Goal: Information Seeking & Learning: Learn about a topic

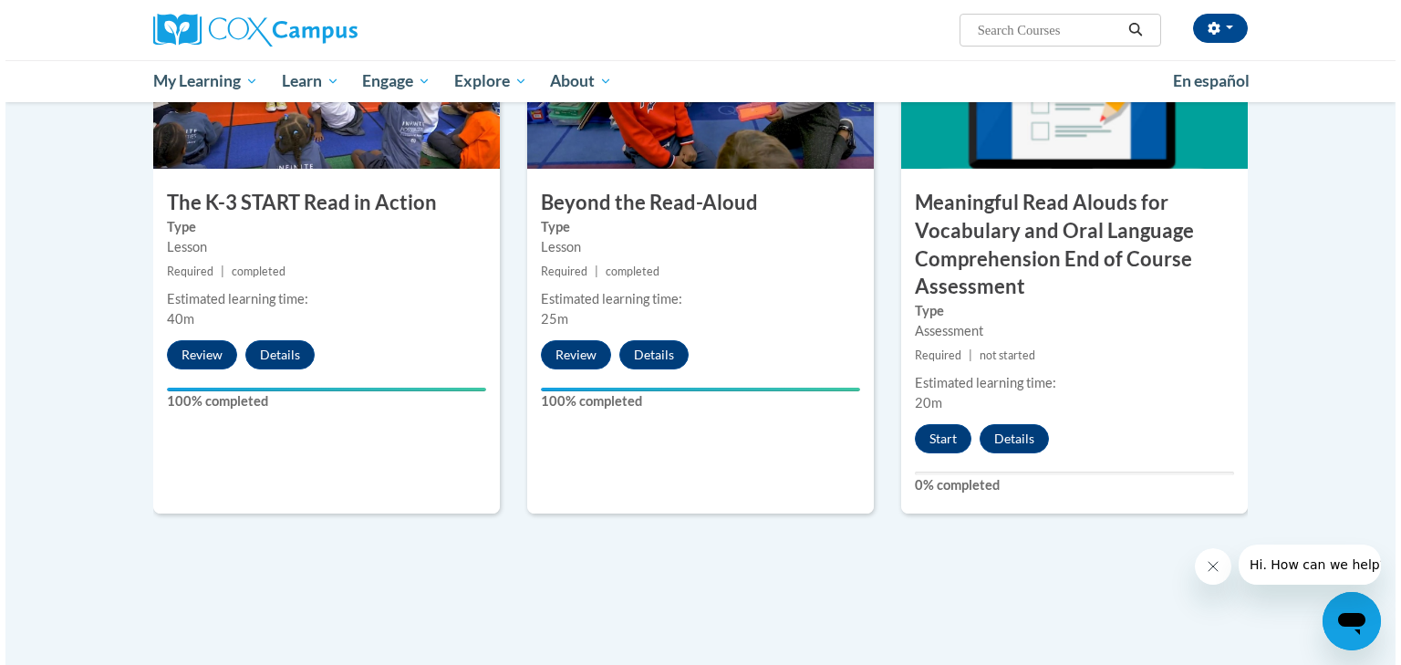
scroll to position [1095, 0]
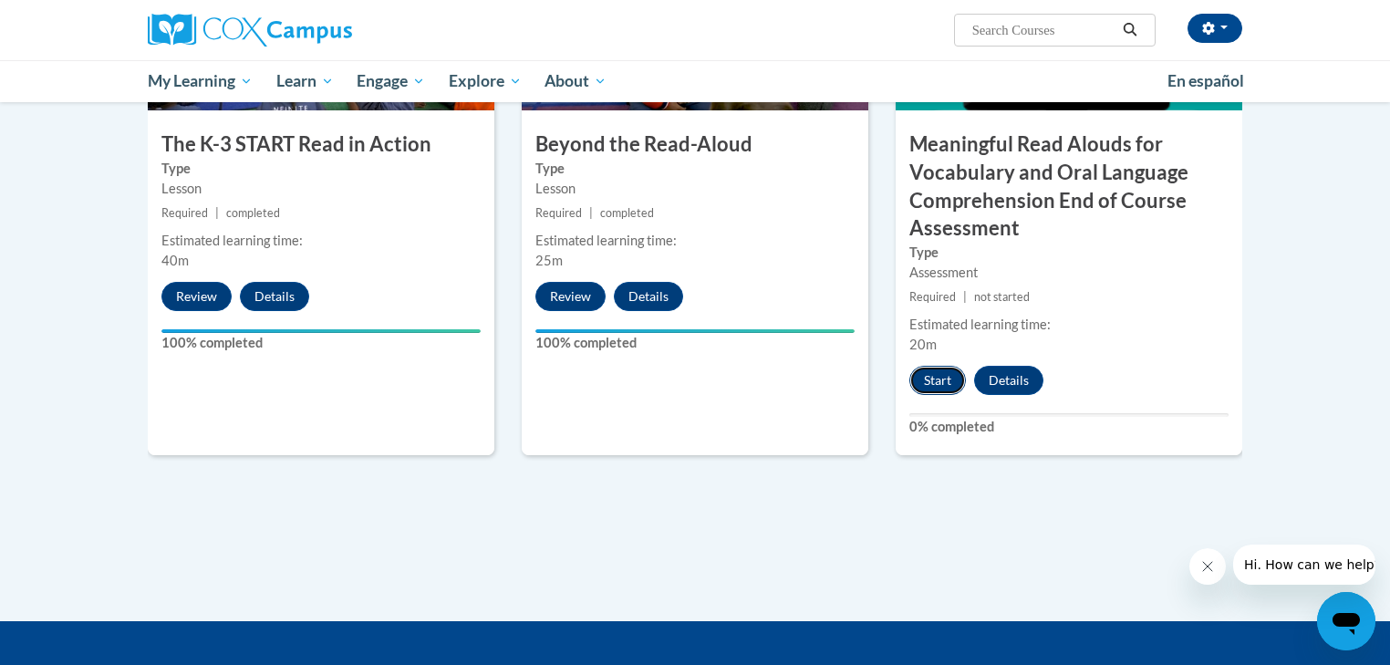
click at [949, 379] on button "Start" at bounding box center [937, 380] width 57 height 29
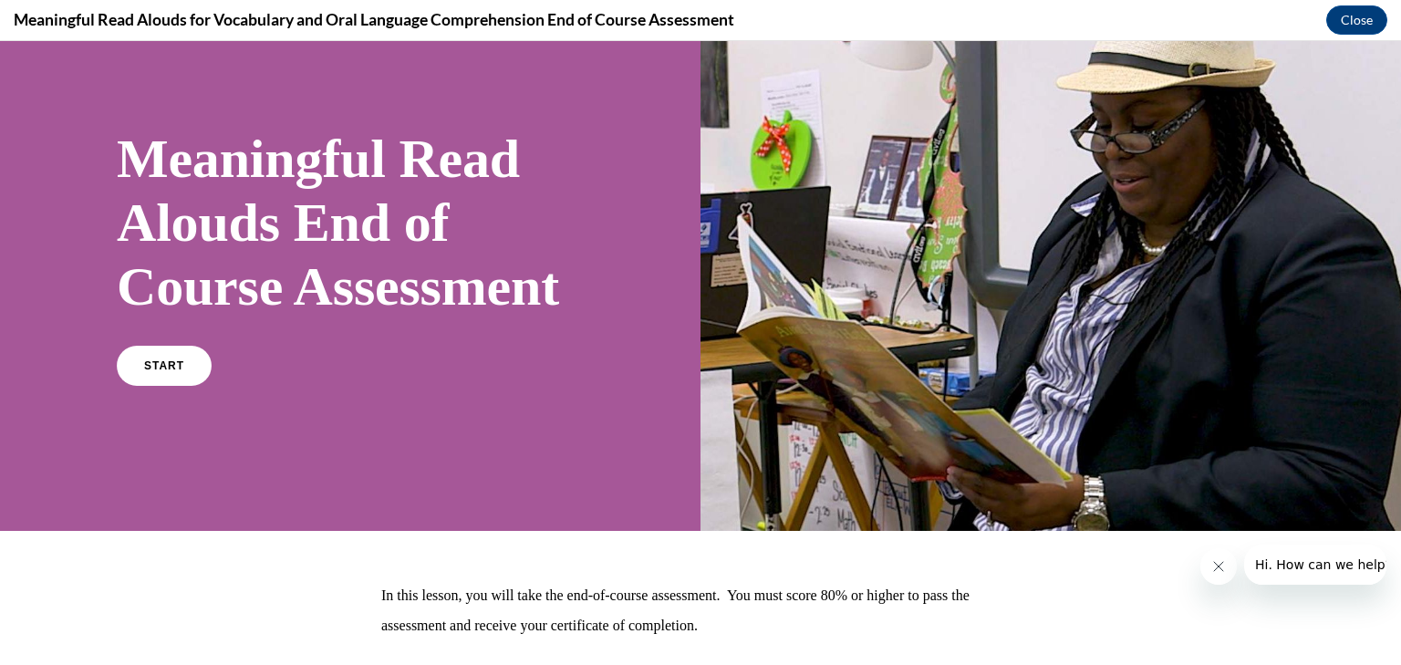
scroll to position [219, 0]
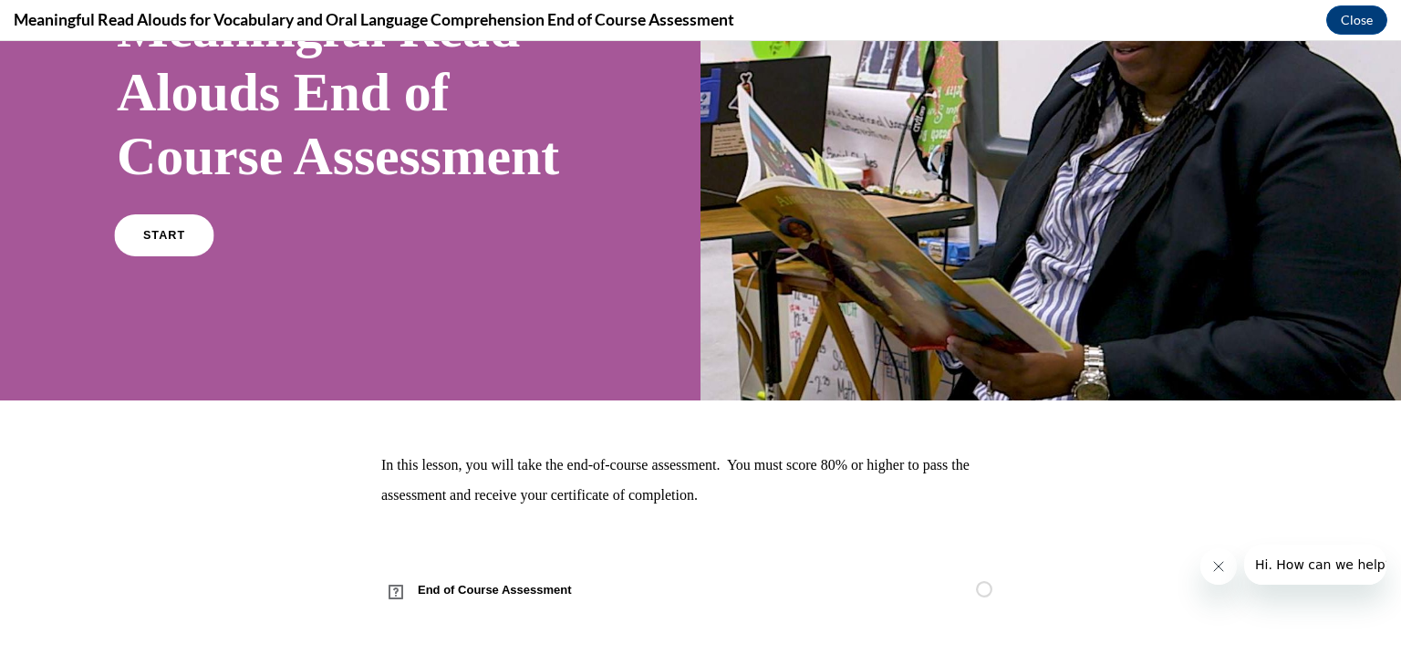
click at [182, 256] on link "START" at bounding box center [163, 235] width 99 height 42
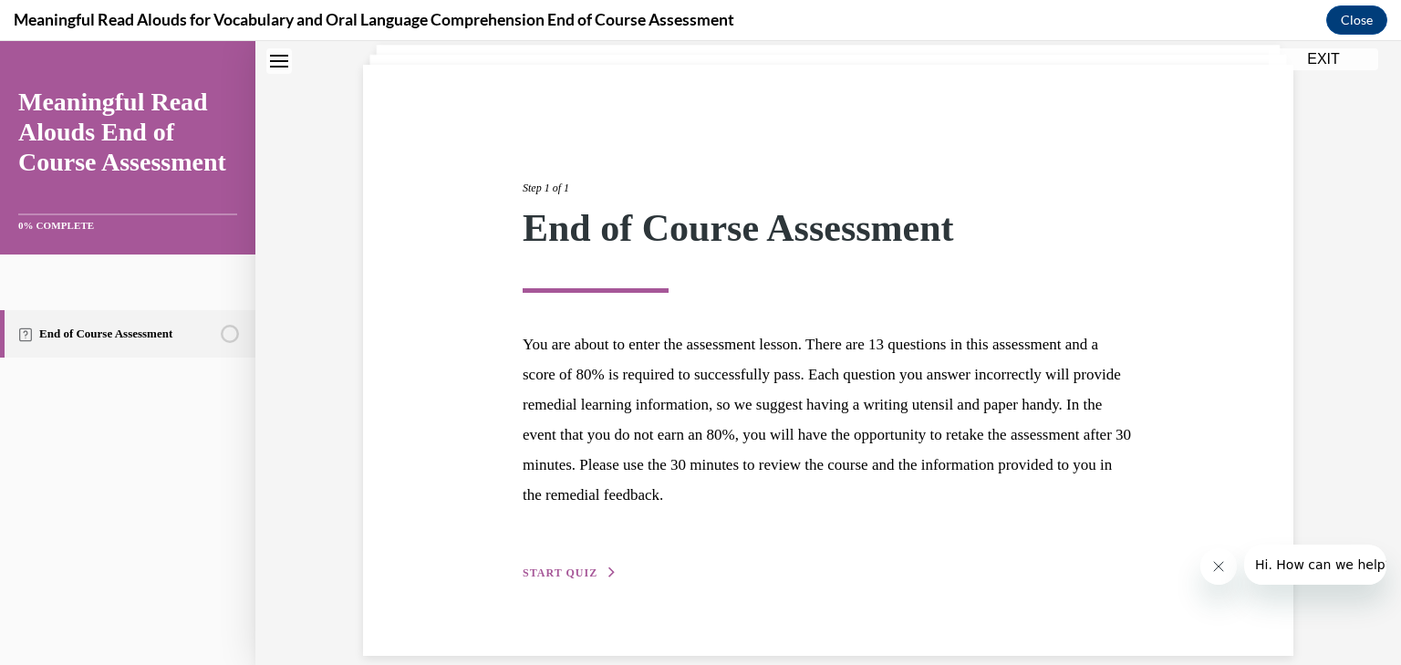
scroll to position [142, 0]
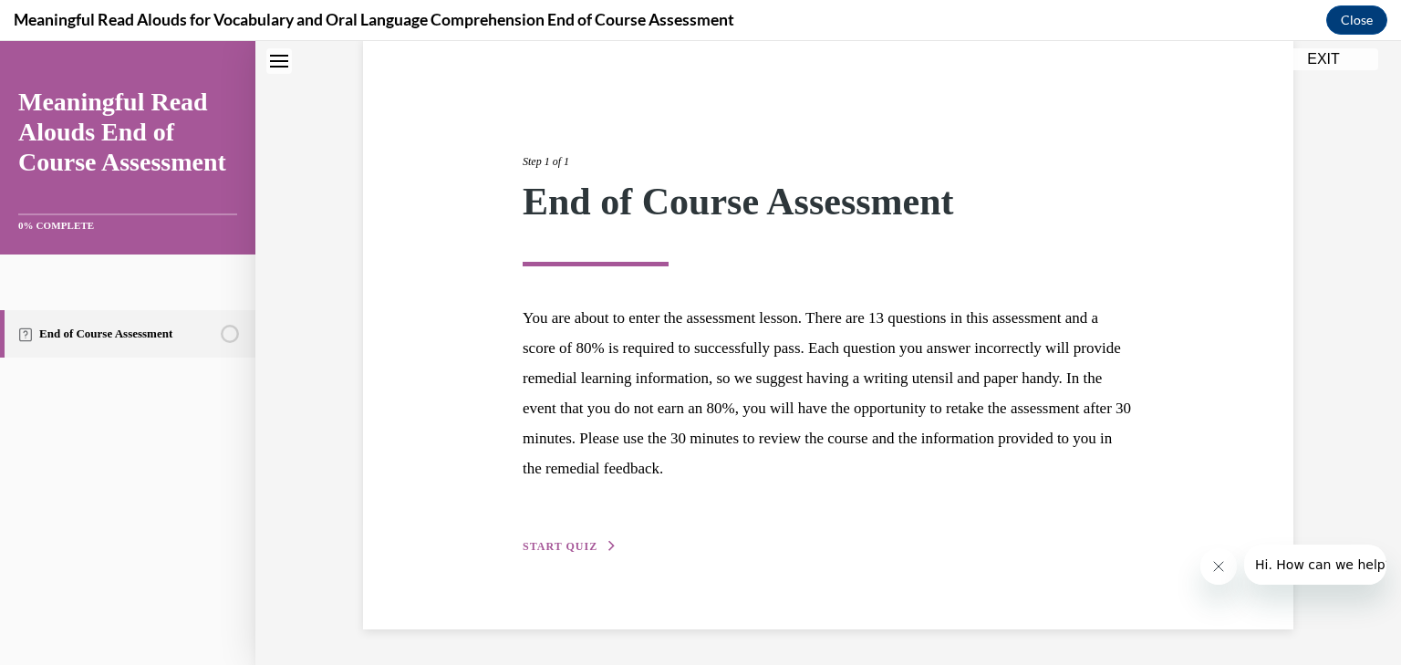
click at [551, 548] on span "START QUIZ" at bounding box center [560, 546] width 75 height 13
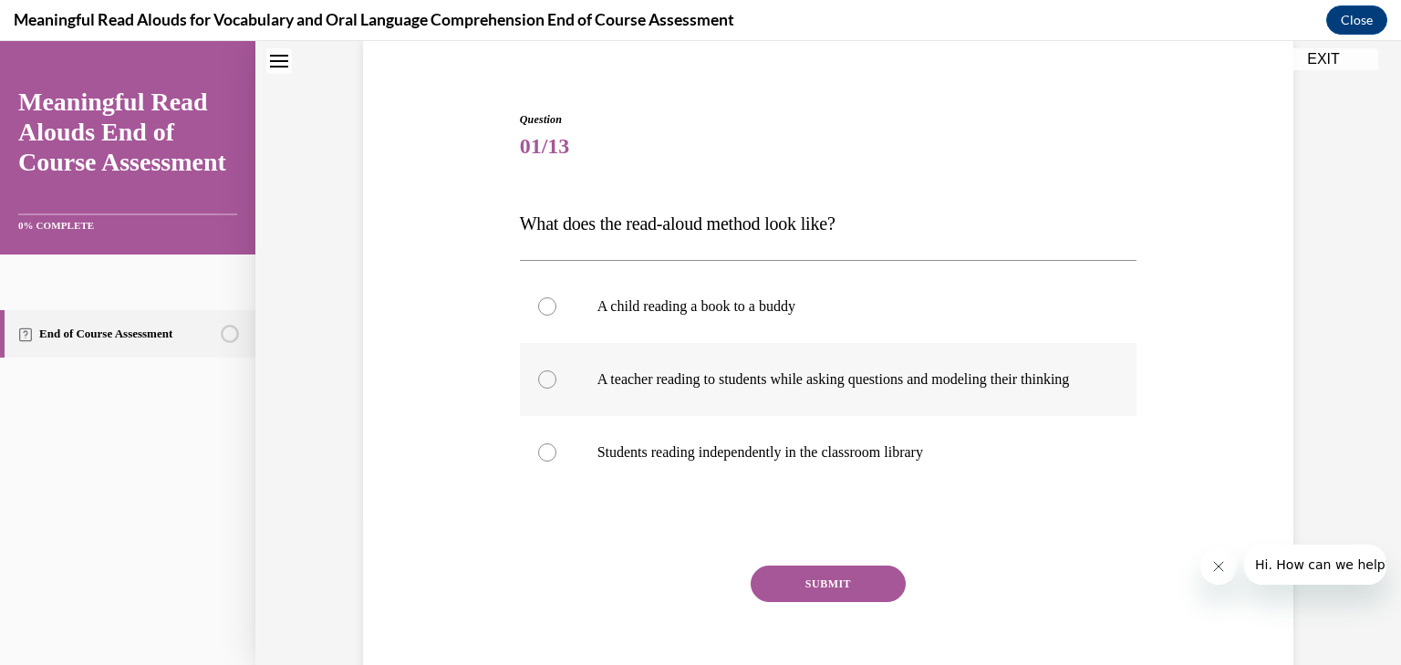
click at [629, 389] on p "A teacher reading to students while asking questions and modeling their thinking" at bounding box center [845, 379] width 494 height 18
click at [556, 389] on input "A teacher reading to students while asking questions and modeling their thinking" at bounding box center [547, 379] width 18 height 18
radio input "true"
click at [817, 597] on button "SUBMIT" at bounding box center [828, 584] width 155 height 36
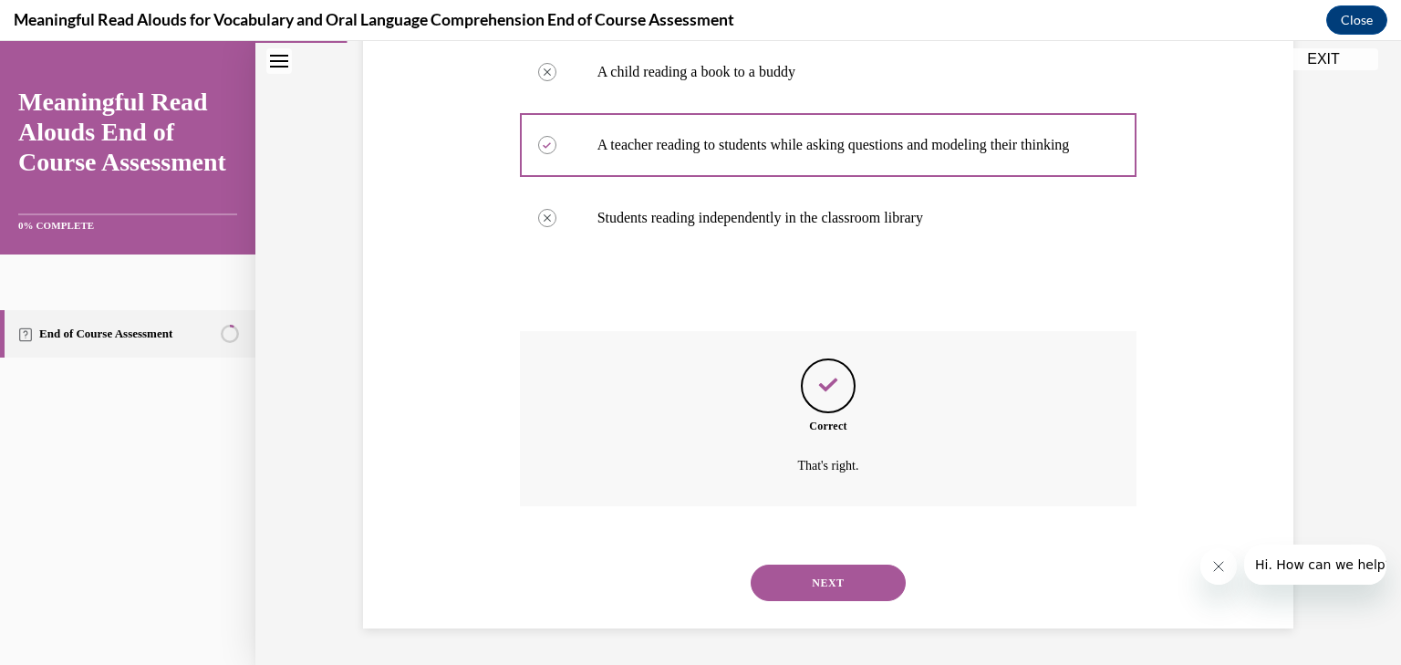
scroll to position [394, 0]
click at [817, 587] on button "NEXT" at bounding box center [828, 583] width 155 height 36
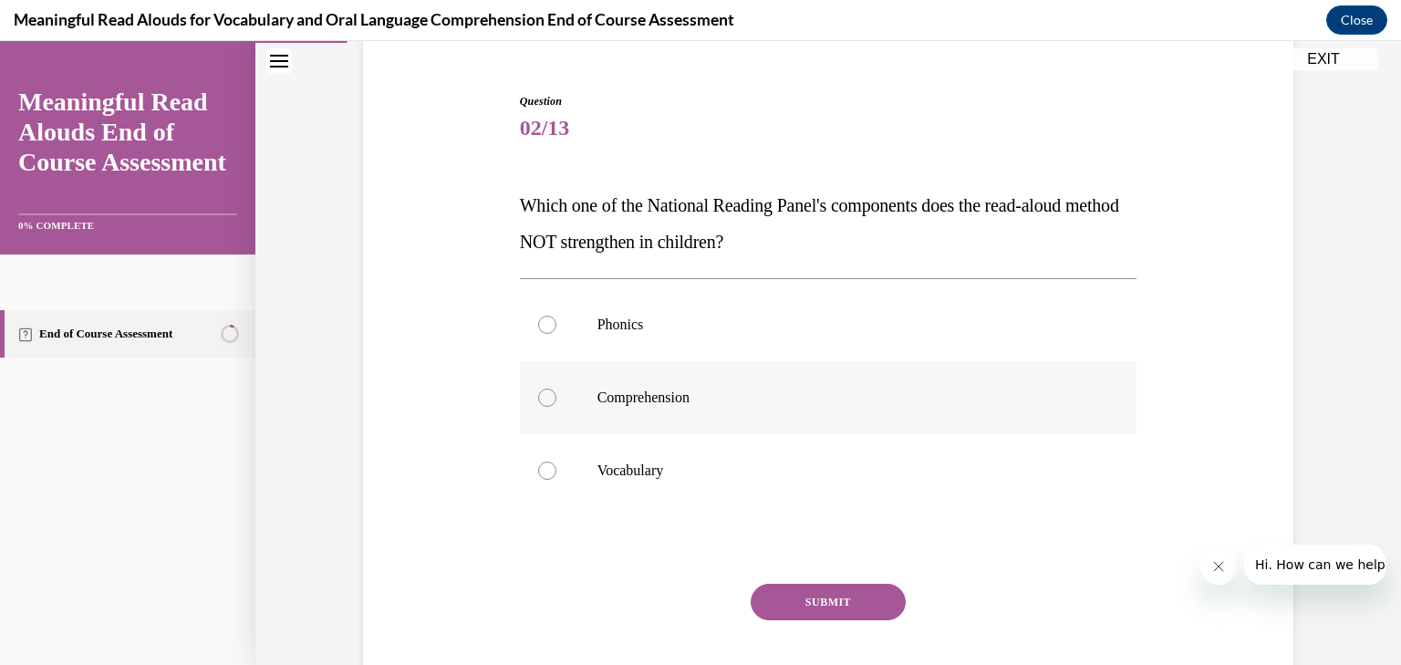
scroll to position [219, 0]
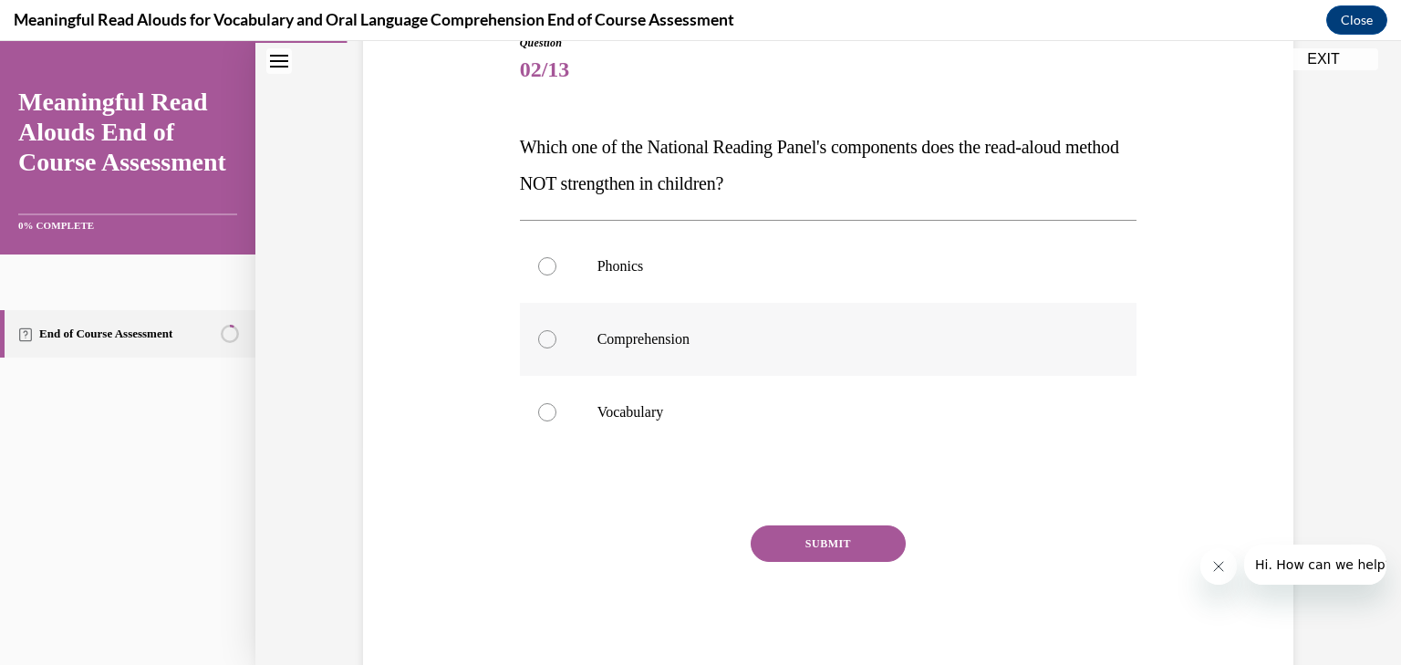
click at [660, 339] on p "Comprehension" at bounding box center [845, 339] width 494 height 18
click at [556, 339] on input "Comprehension" at bounding box center [547, 339] width 18 height 18
radio input "true"
click at [824, 542] on button "SUBMIT" at bounding box center [828, 543] width 155 height 36
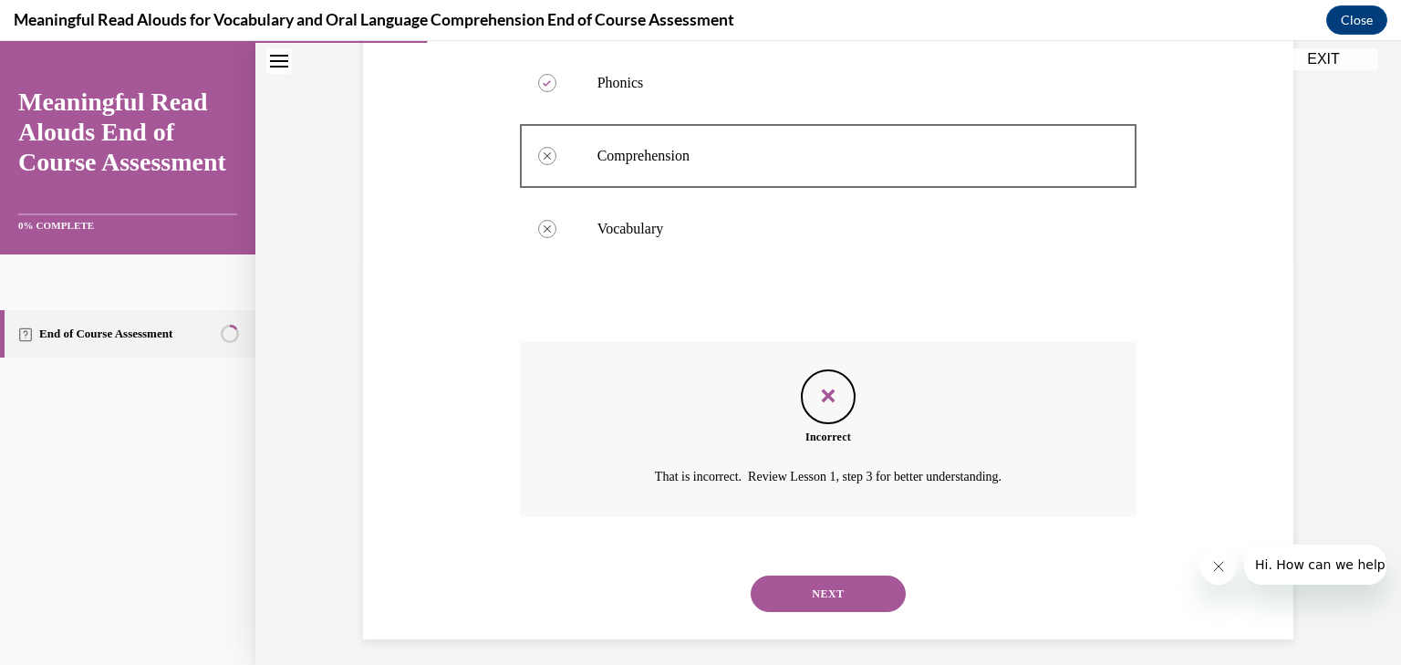
scroll to position [412, 0]
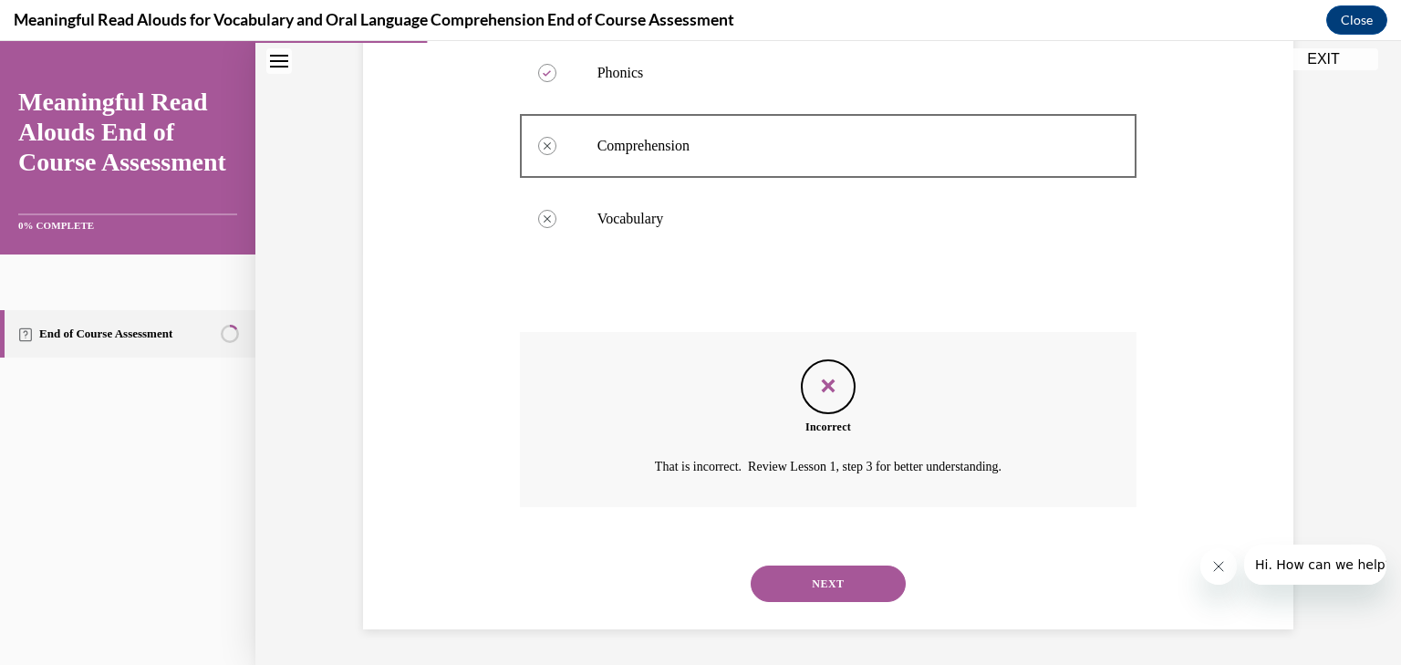
click at [831, 580] on button "NEXT" at bounding box center [828, 584] width 155 height 36
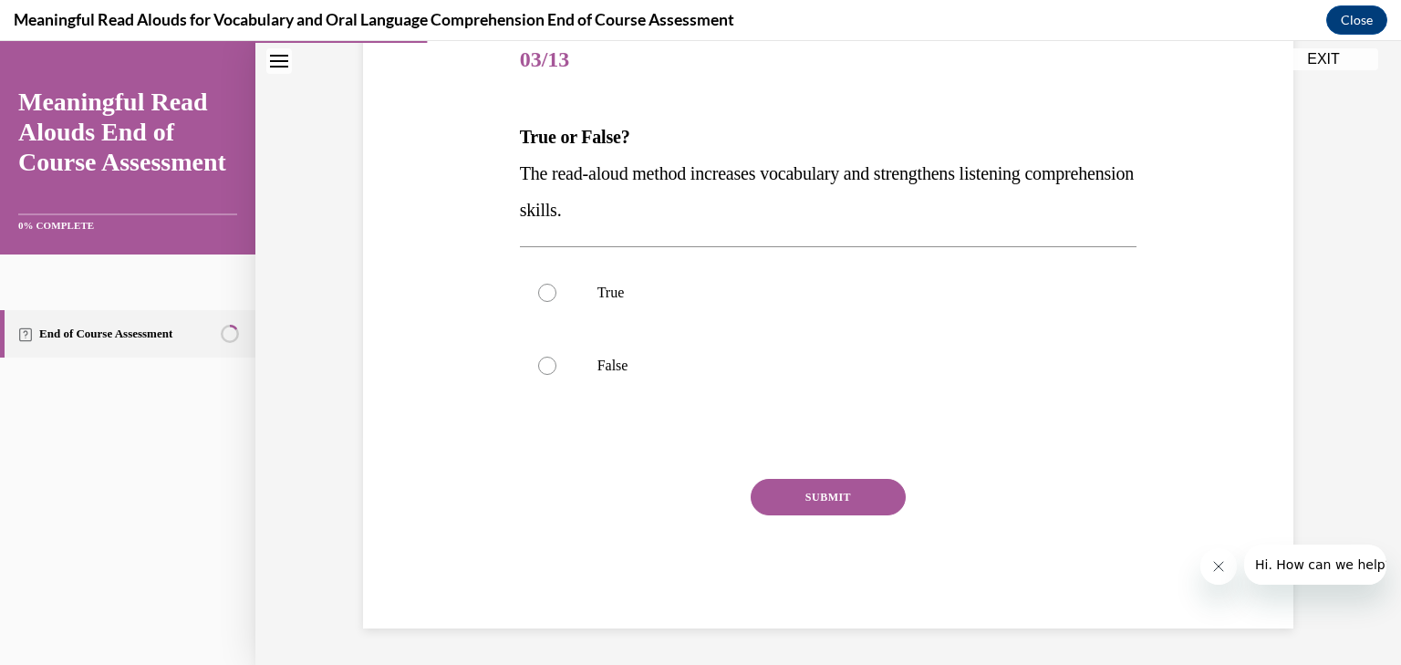
scroll to position [203, 0]
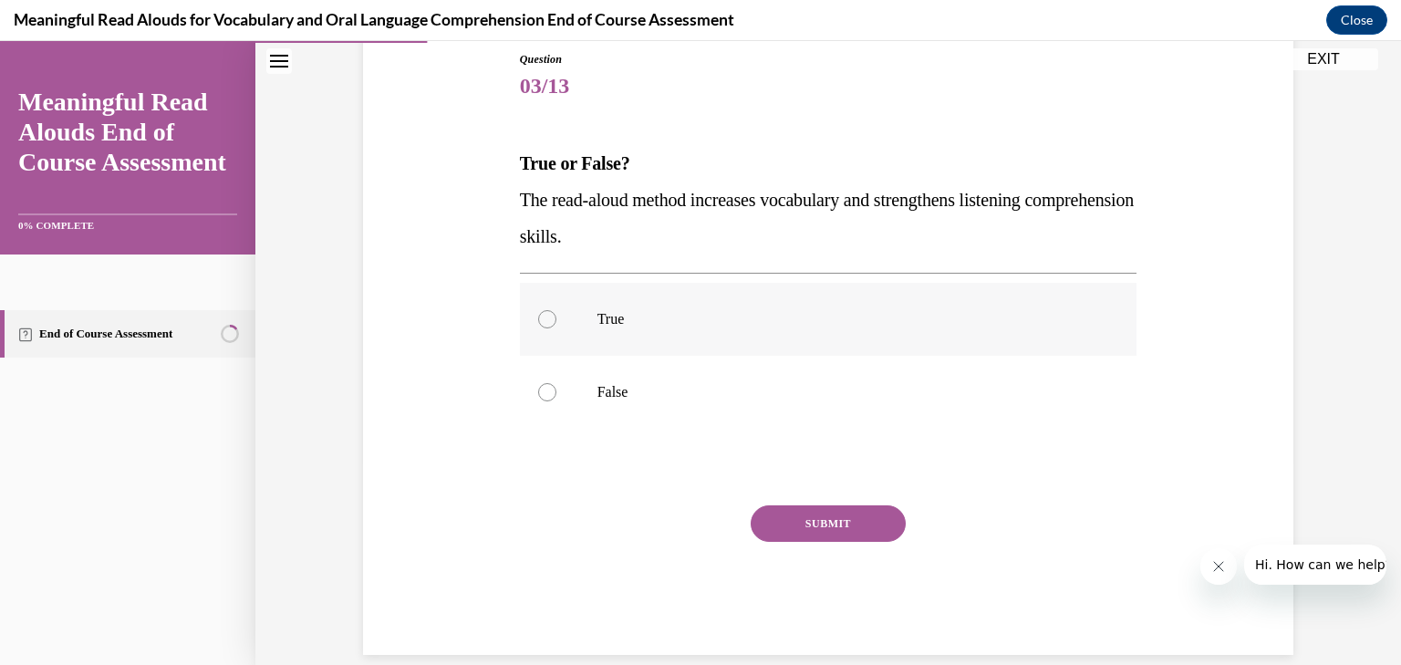
click at [552, 329] on label "True" at bounding box center [829, 319] width 618 height 73
click at [552, 328] on input "True" at bounding box center [547, 319] width 18 height 18
radio input "true"
click at [832, 522] on button "SUBMIT" at bounding box center [828, 523] width 155 height 36
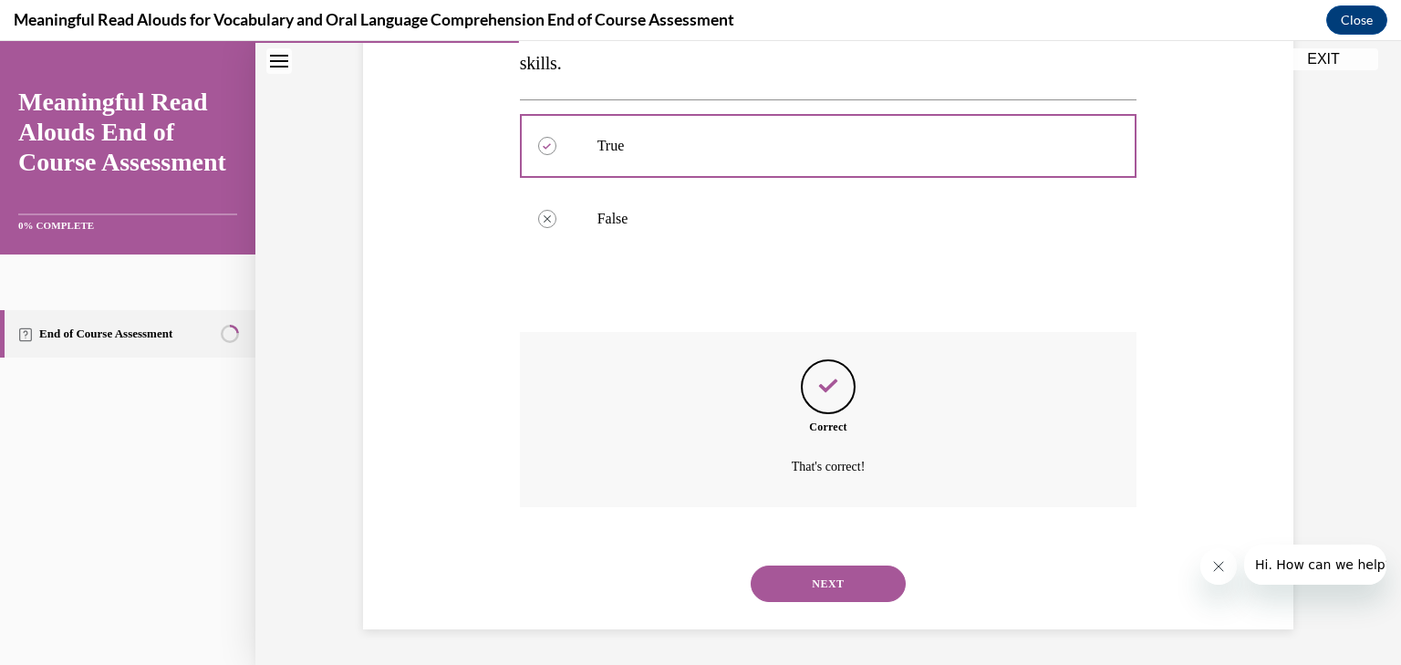
scroll to position [376, 0]
click at [844, 578] on button "NEXT" at bounding box center [828, 584] width 155 height 36
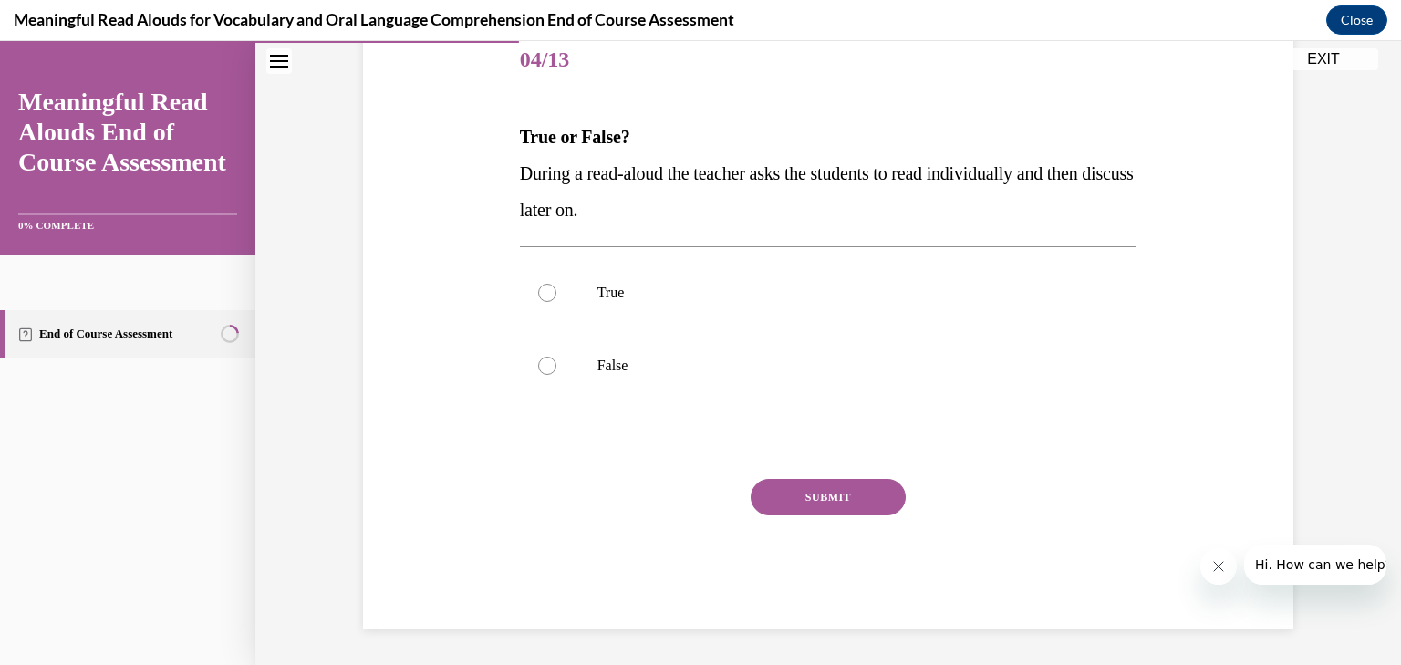
scroll to position [203, 0]
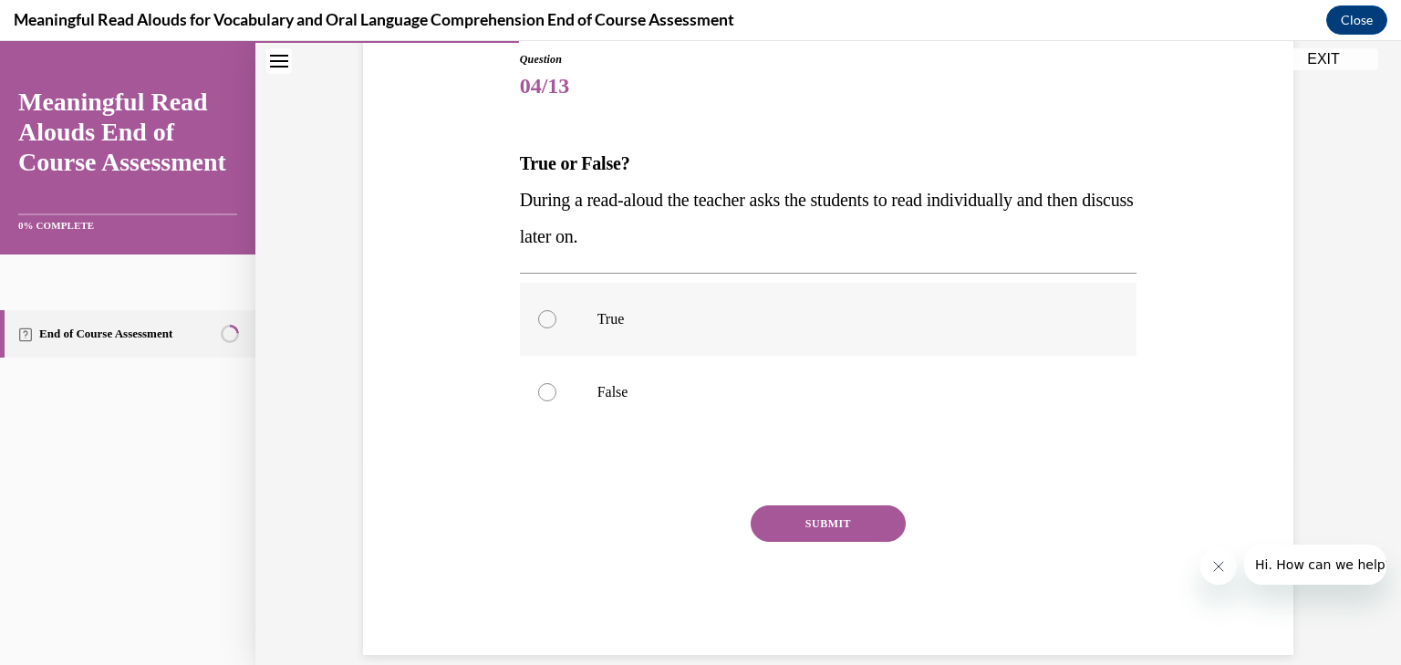
click at [614, 325] on p "True" at bounding box center [845, 319] width 494 height 18
click at [556, 325] on input "True" at bounding box center [547, 319] width 18 height 18
radio input "true"
click at [833, 525] on button "SUBMIT" at bounding box center [828, 523] width 155 height 36
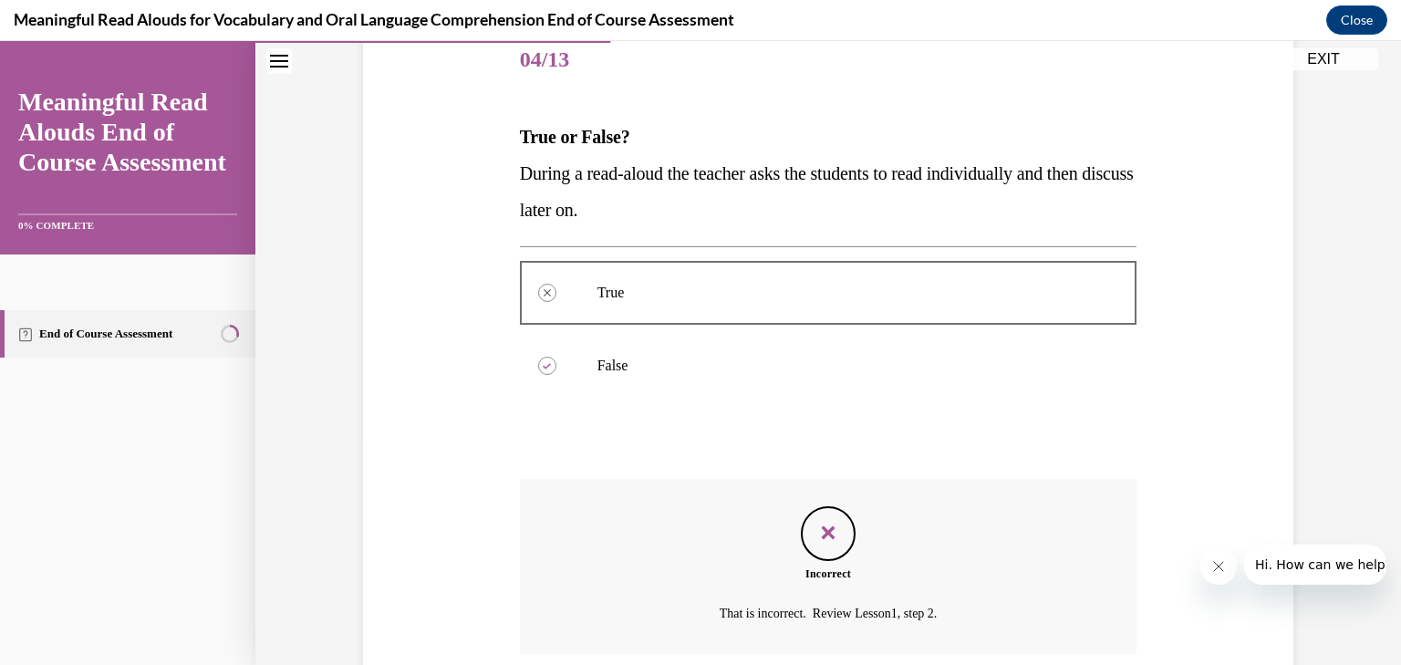
scroll to position [376, 0]
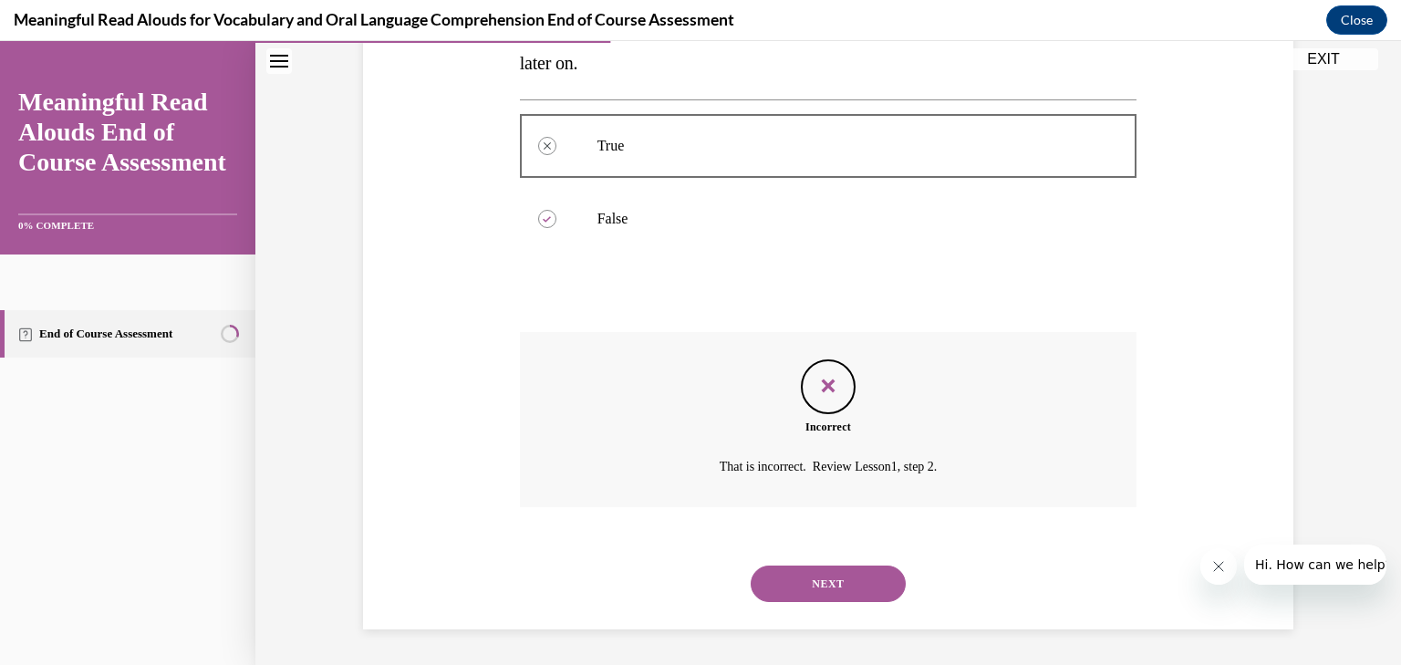
click at [824, 588] on button "NEXT" at bounding box center [828, 584] width 155 height 36
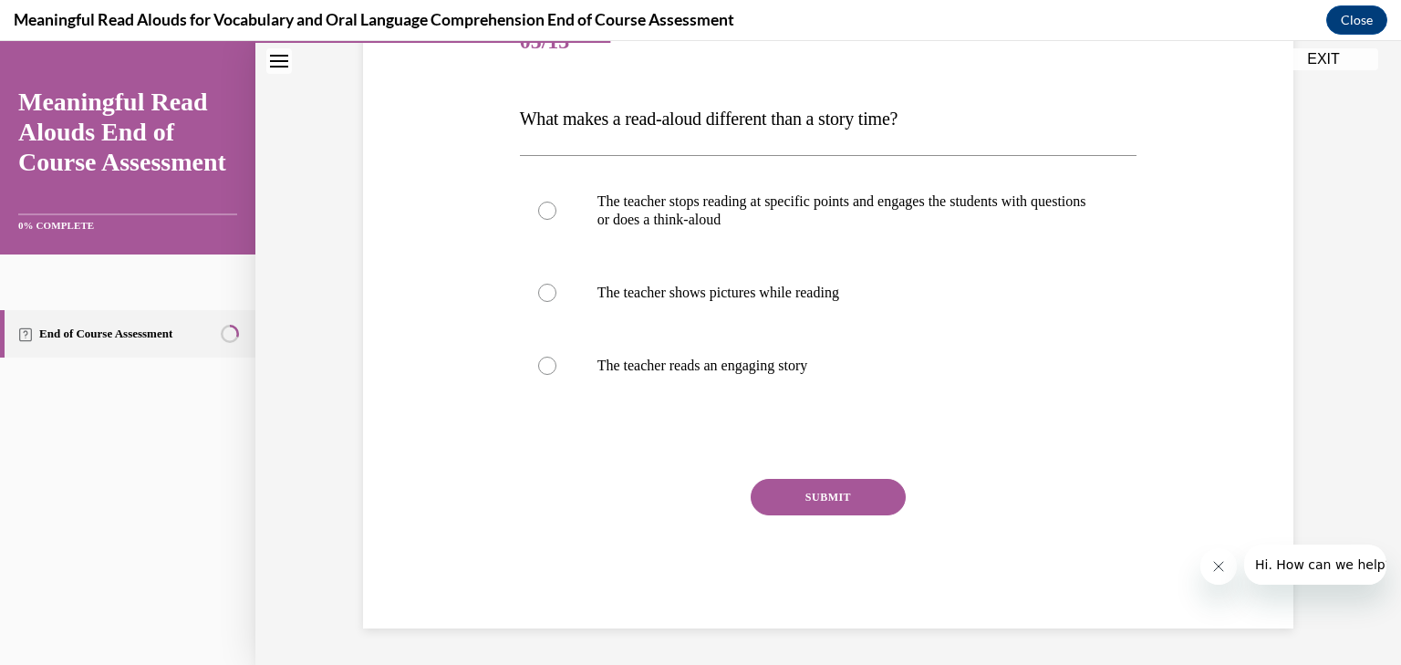
scroll to position [203, 0]
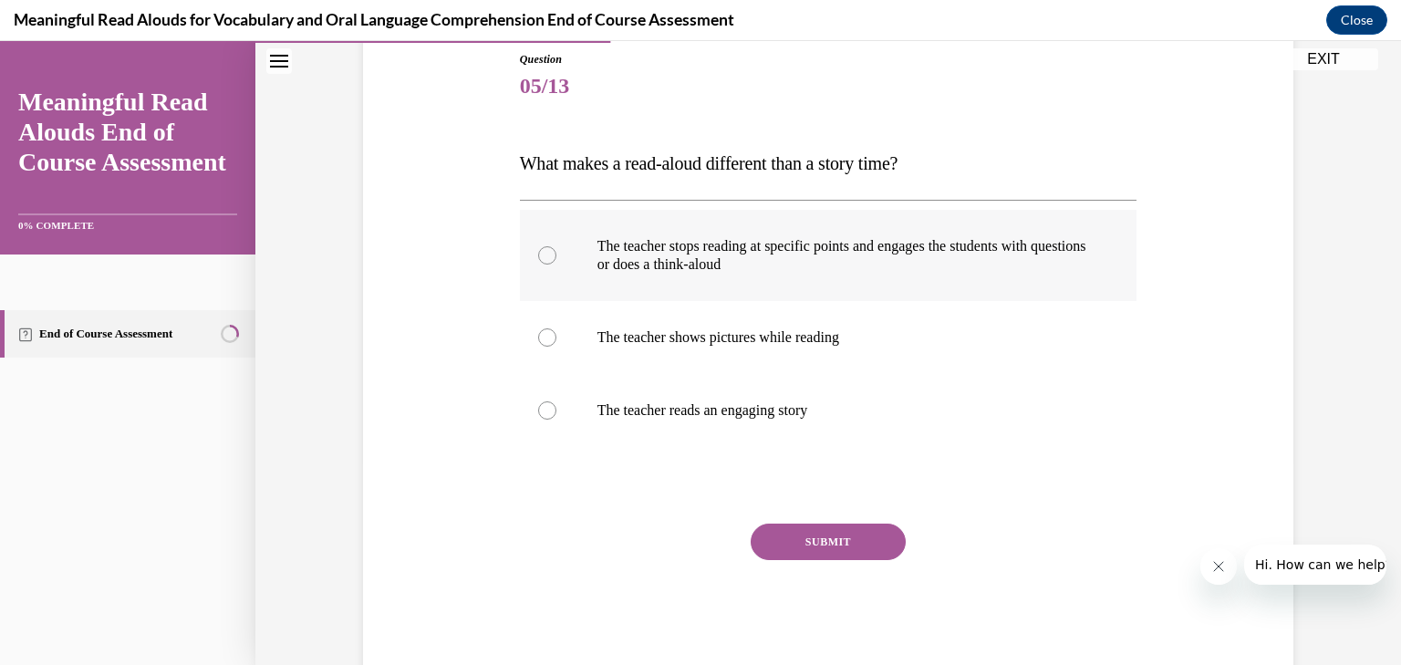
click at [712, 268] on p "The teacher stops reading at specific points and engages the students with ques…" at bounding box center [845, 255] width 494 height 36
click at [556, 265] on input "The teacher stops reading at specific points and engages the students with ques…" at bounding box center [547, 255] width 18 height 18
radio input "true"
click at [817, 543] on button "SUBMIT" at bounding box center [828, 542] width 155 height 36
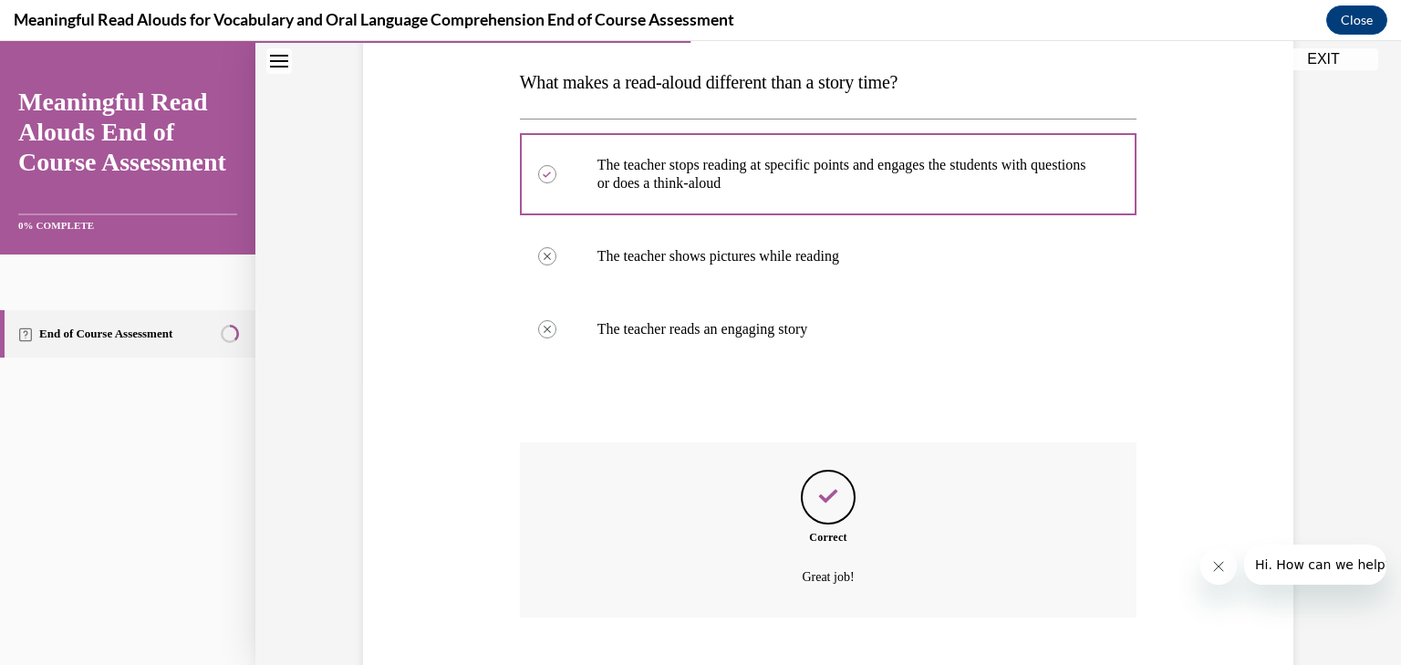
scroll to position [394, 0]
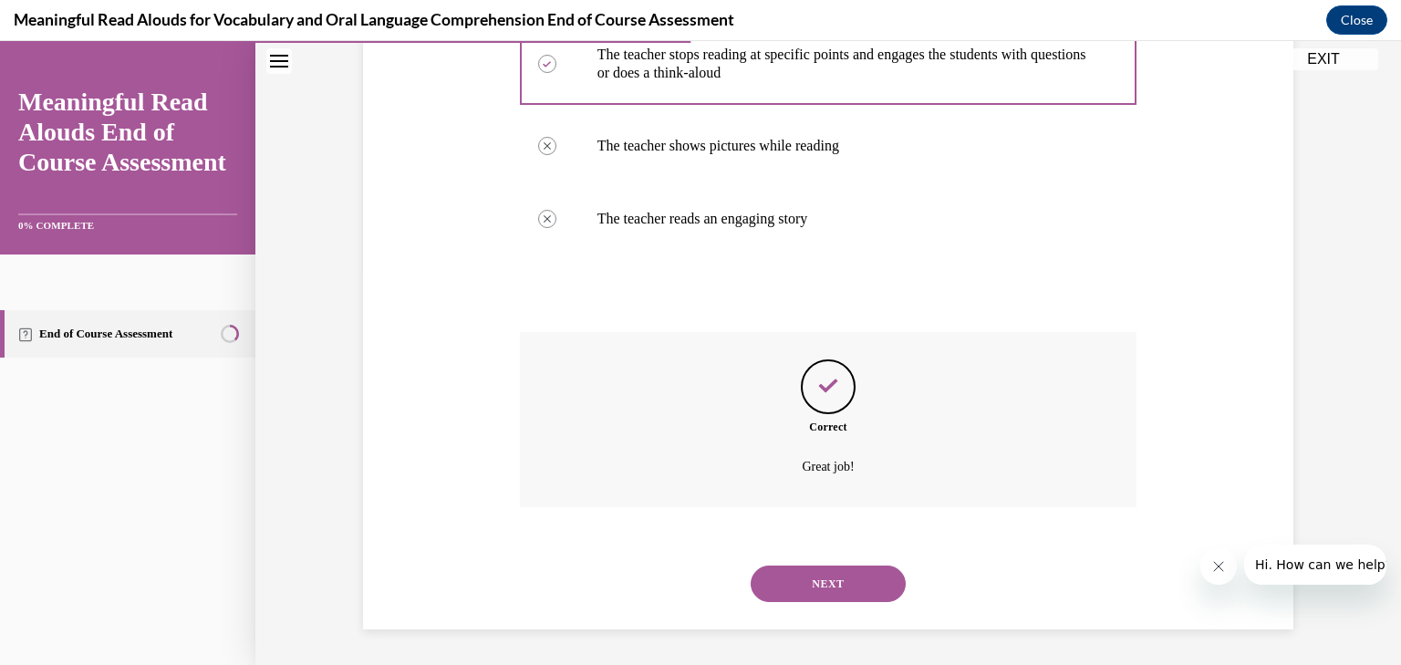
click at [827, 577] on button "NEXT" at bounding box center [828, 584] width 155 height 36
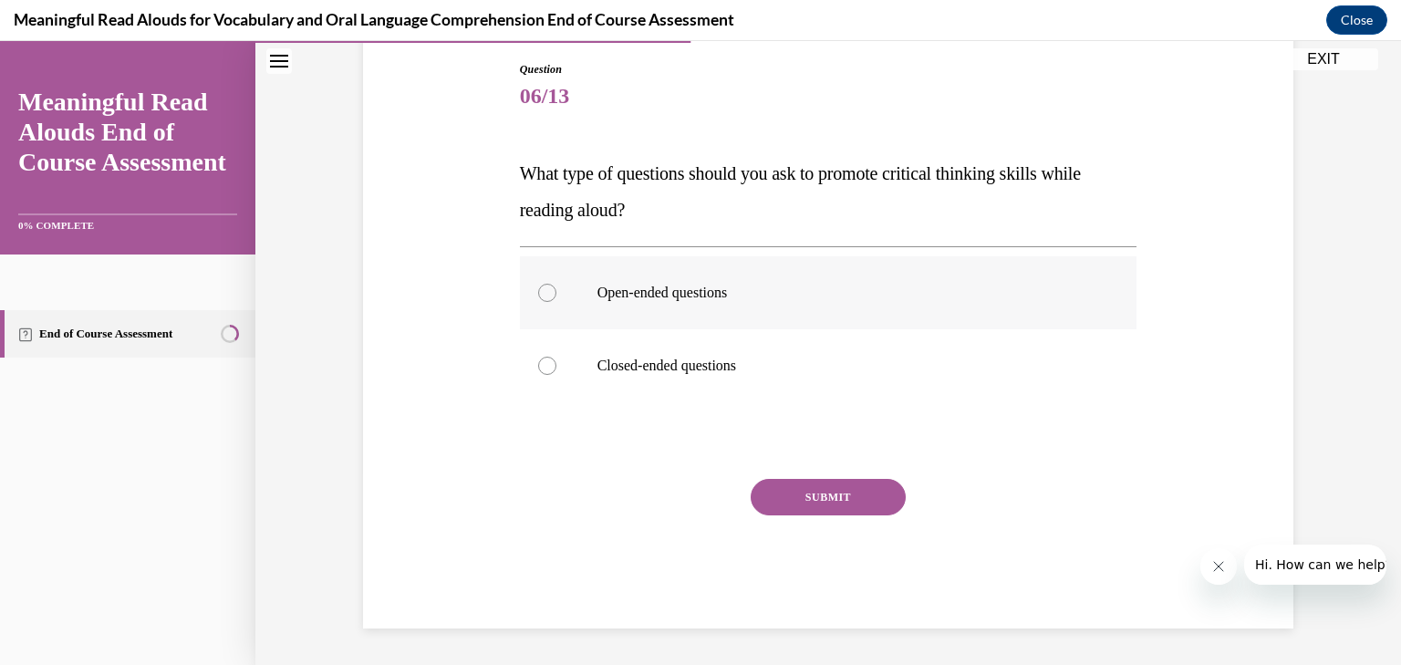
click at [715, 300] on p "Open-ended questions" at bounding box center [845, 293] width 494 height 18
click at [556, 300] on input "Open-ended questions" at bounding box center [547, 293] width 18 height 18
radio input "true"
click at [820, 500] on button "SUBMIT" at bounding box center [828, 497] width 155 height 36
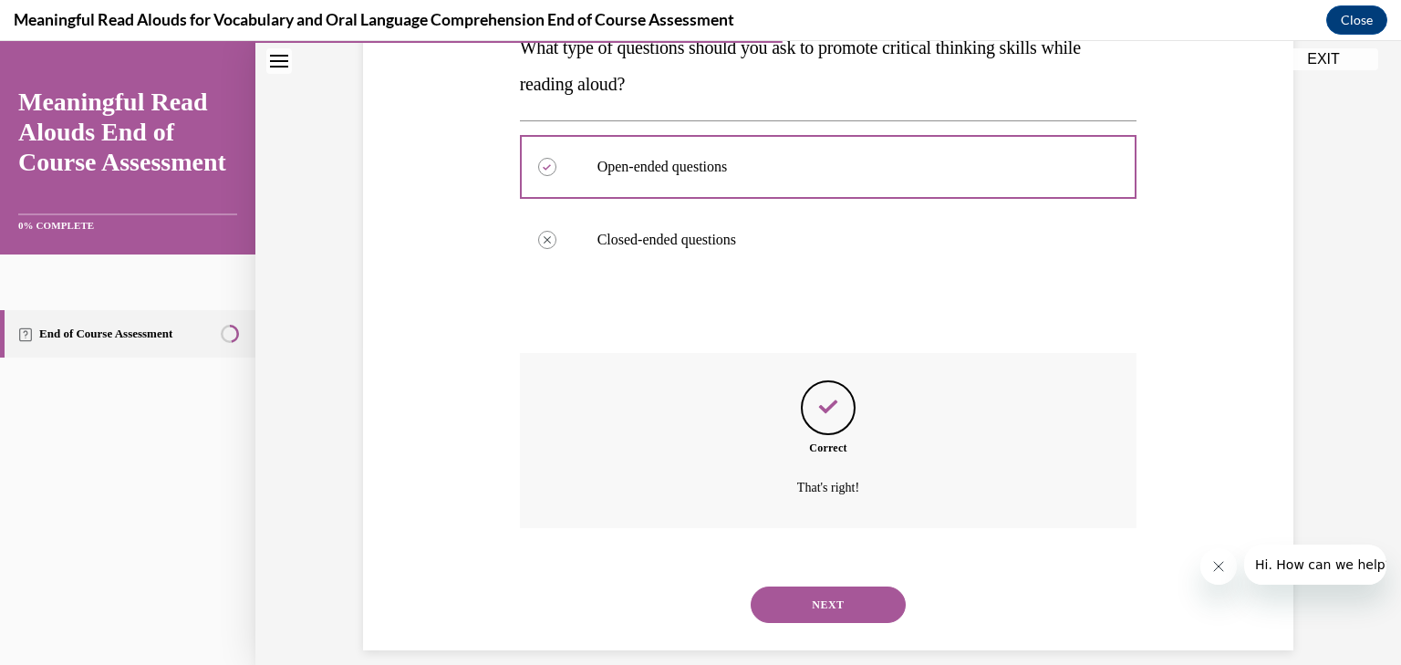
scroll to position [339, 0]
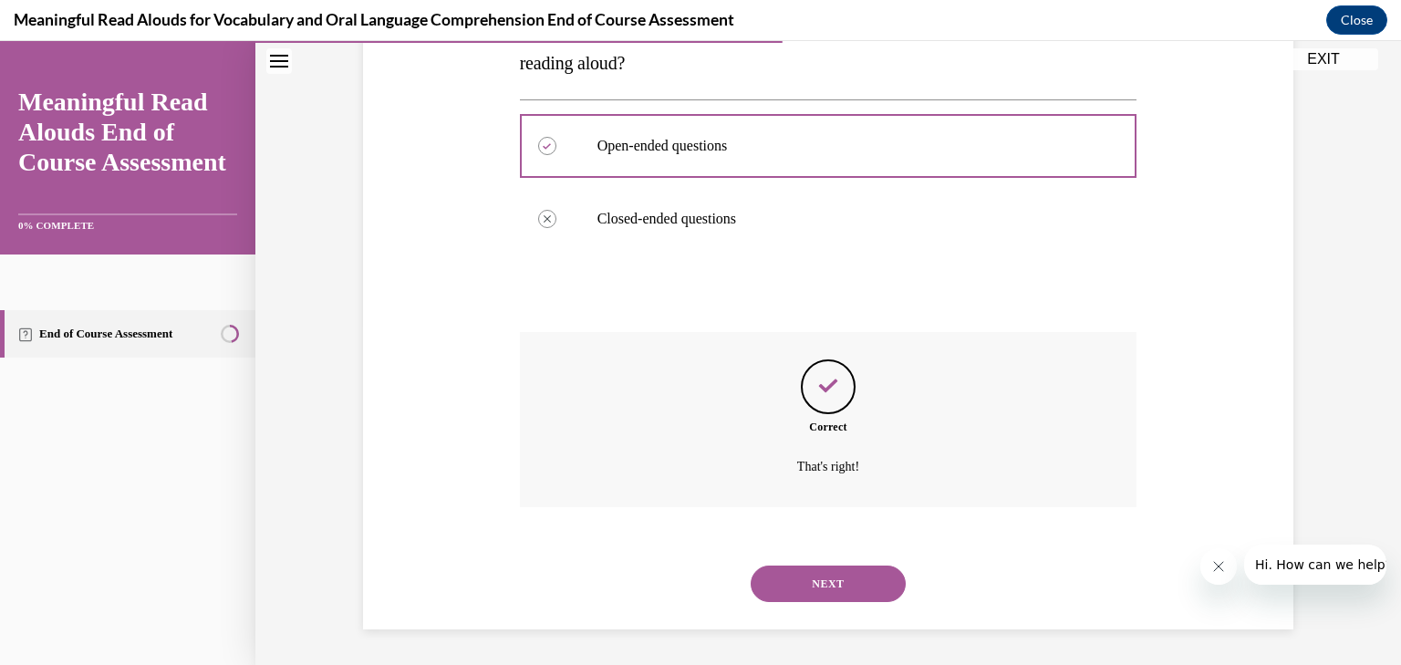
click at [825, 583] on button "NEXT" at bounding box center [828, 584] width 155 height 36
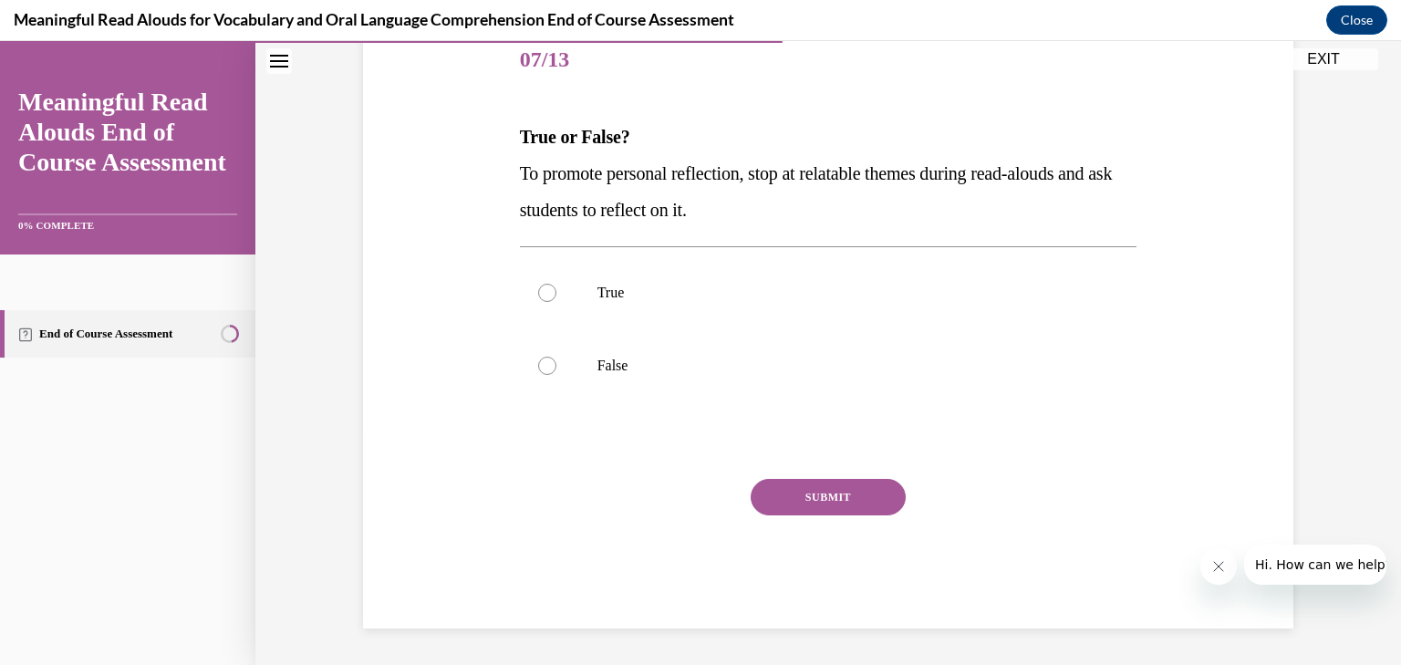
scroll to position [203, 0]
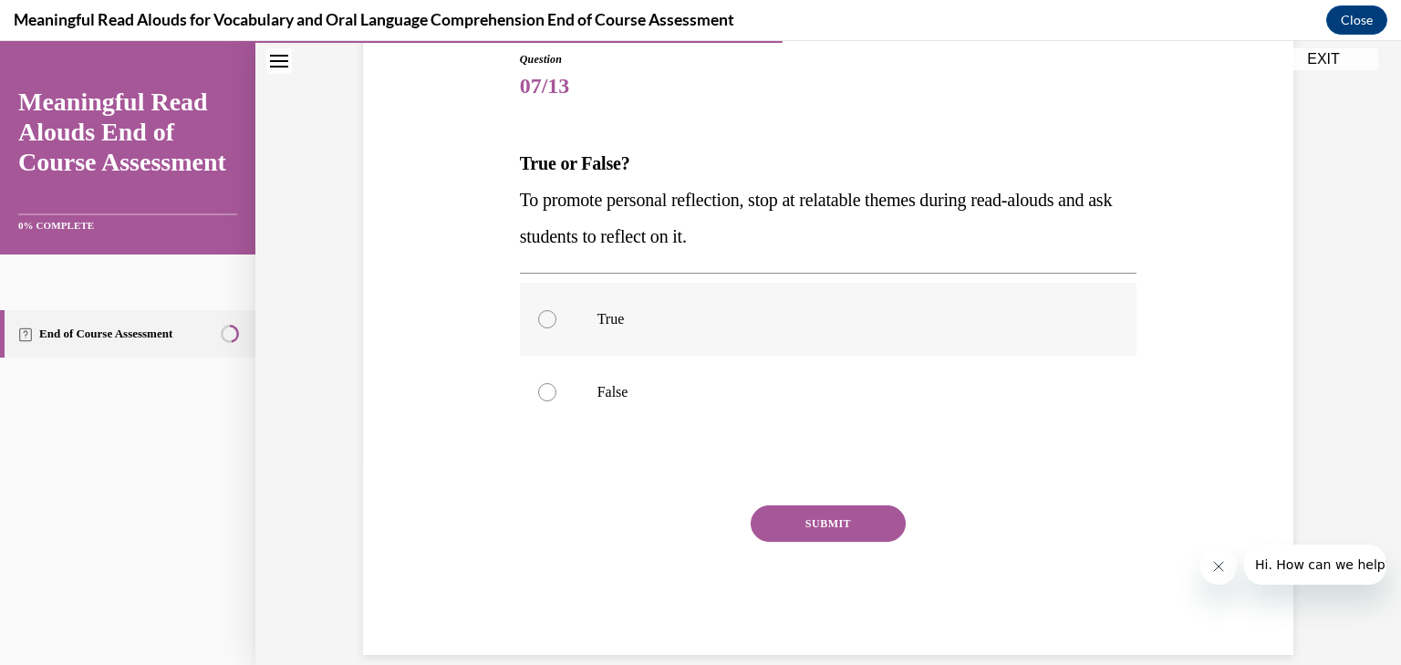
click at [617, 320] on p "True" at bounding box center [845, 319] width 494 height 18
click at [556, 320] on input "True" at bounding box center [547, 319] width 18 height 18
radio input "true"
click at [837, 525] on button "SUBMIT" at bounding box center [828, 523] width 155 height 36
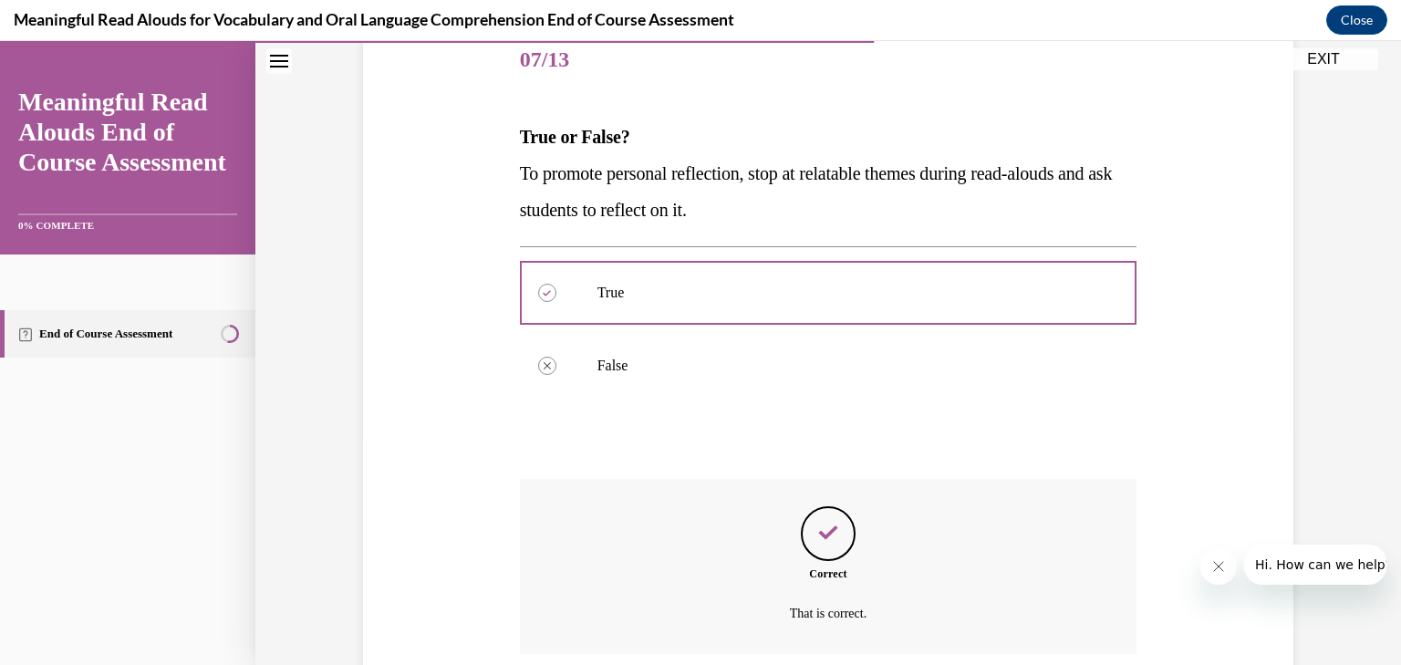
scroll to position [376, 0]
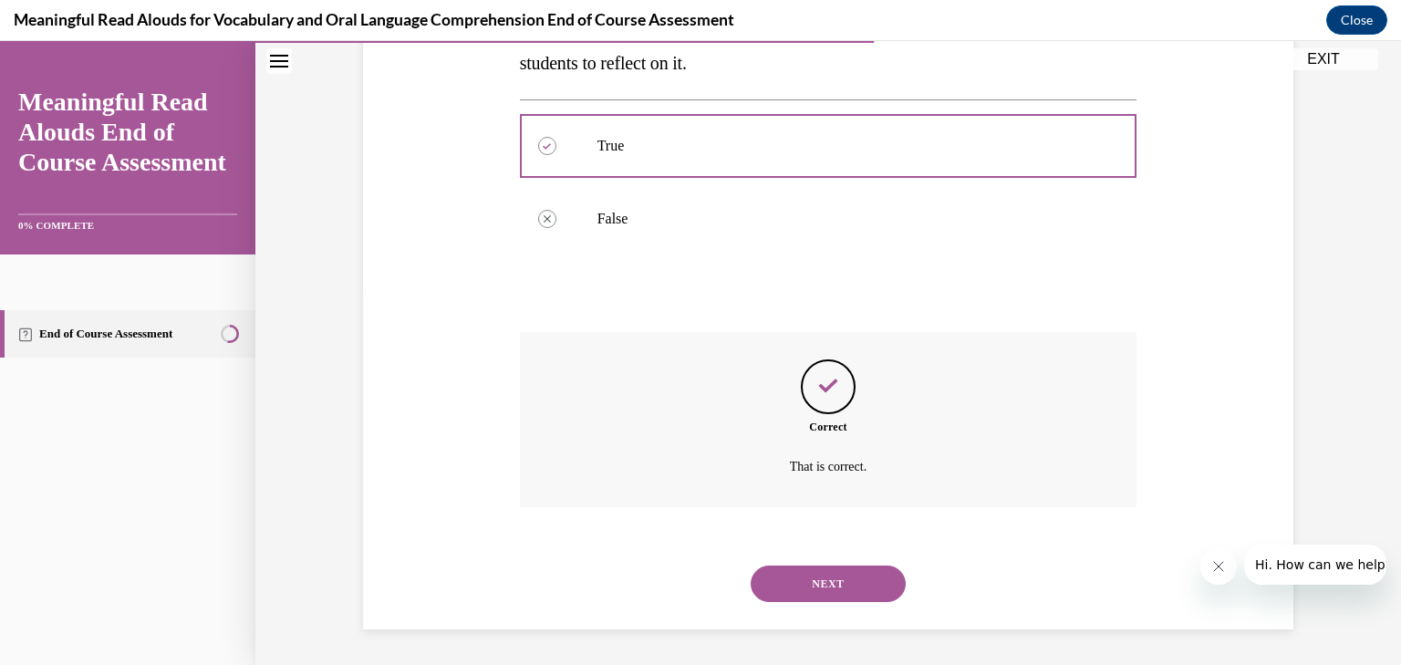
click at [837, 577] on button "NEXT" at bounding box center [828, 584] width 155 height 36
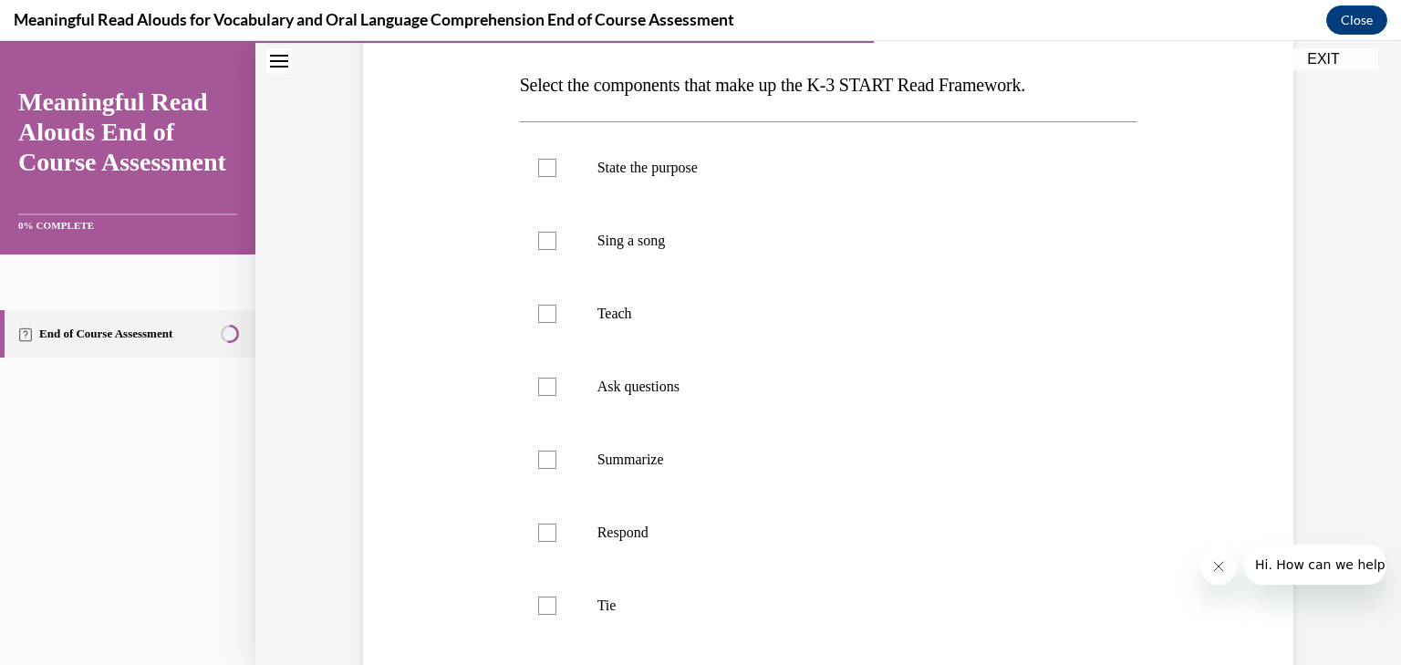
scroll to position [302, 0]
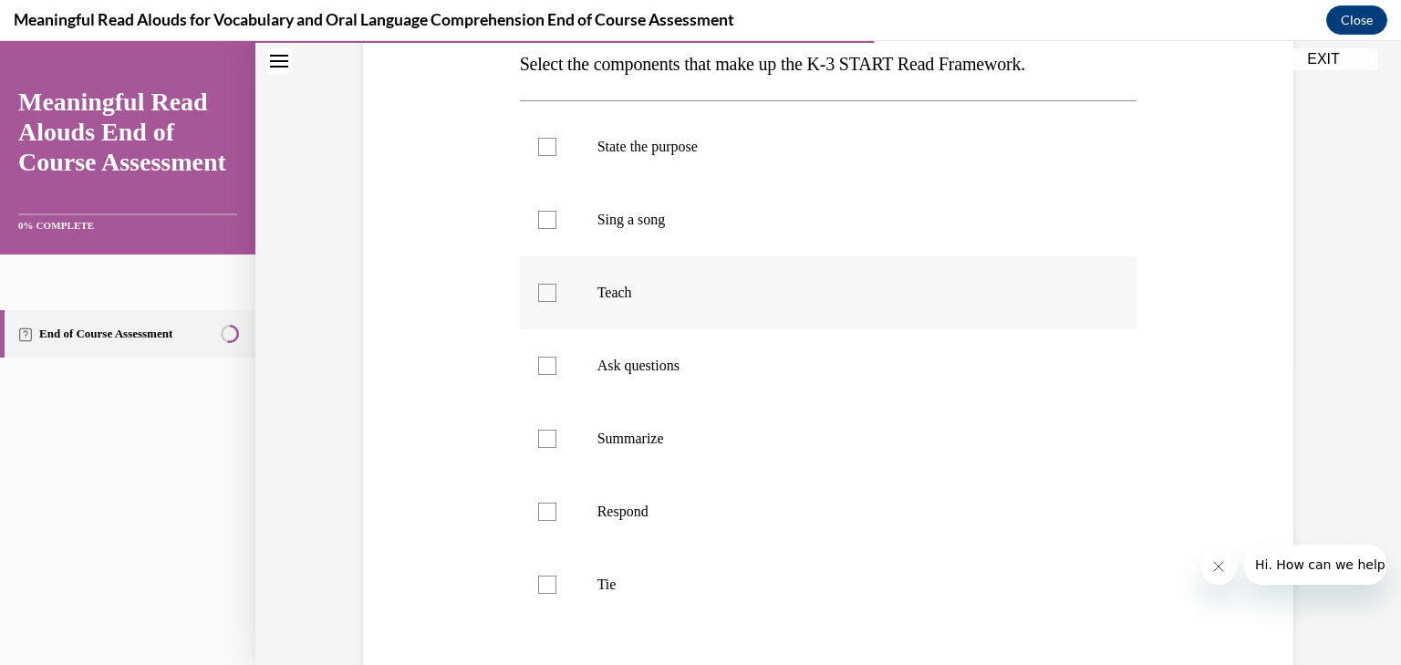
click at [538, 292] on div at bounding box center [547, 293] width 18 height 18
click at [538, 292] on input "Teach" at bounding box center [547, 293] width 18 height 18
checkbox input "true"
click at [546, 369] on div at bounding box center [547, 366] width 18 height 18
click at [546, 369] on input "Ask questions" at bounding box center [547, 366] width 18 height 18
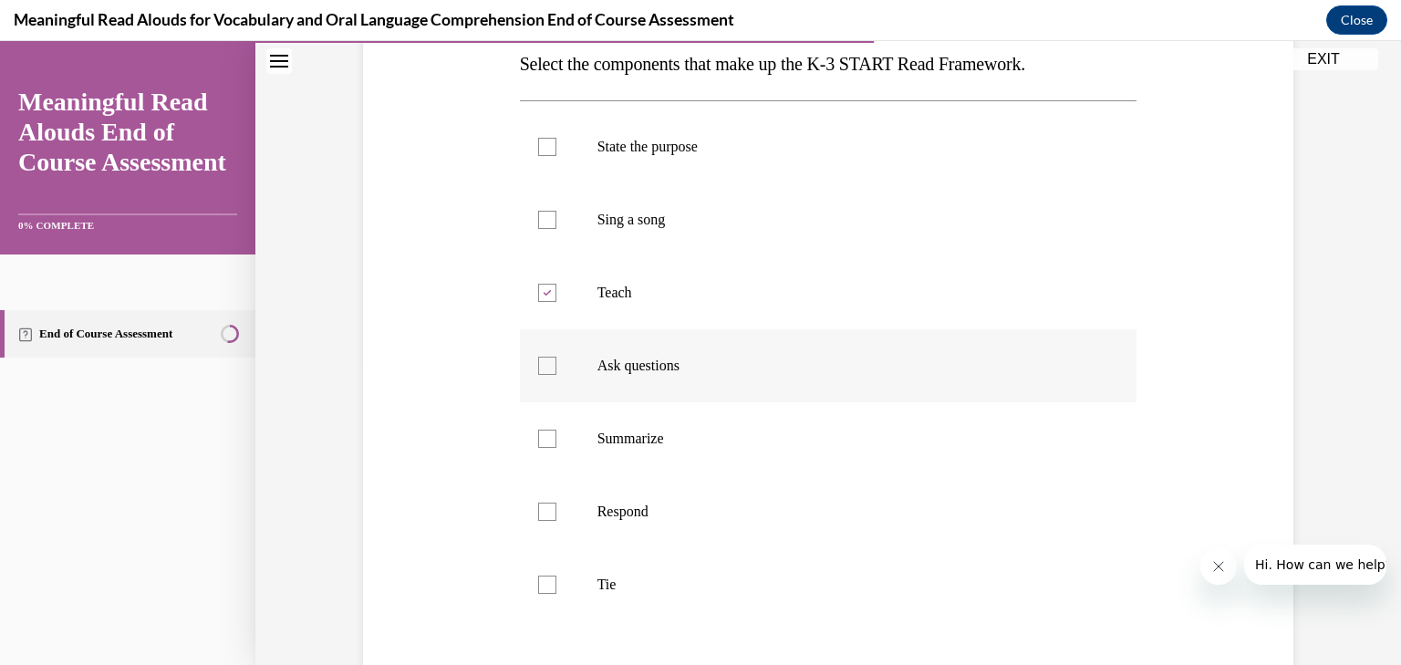
checkbox input "true"
click at [538, 442] on div at bounding box center [547, 439] width 18 height 18
click at [538, 442] on input "Summarize" at bounding box center [547, 439] width 18 height 18
checkbox input "true"
click at [541, 514] on div at bounding box center [547, 512] width 18 height 18
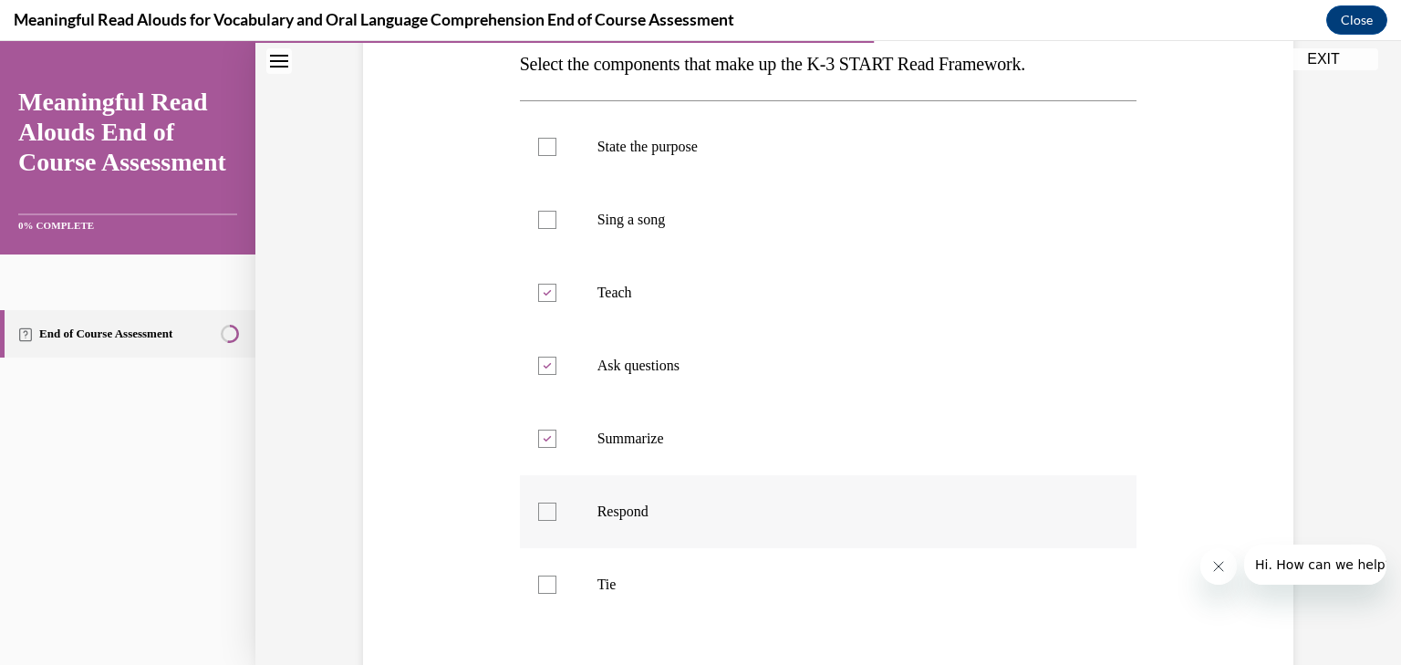
click at [541, 514] on input "Respond" at bounding box center [547, 512] width 18 height 18
checkbox input "true"
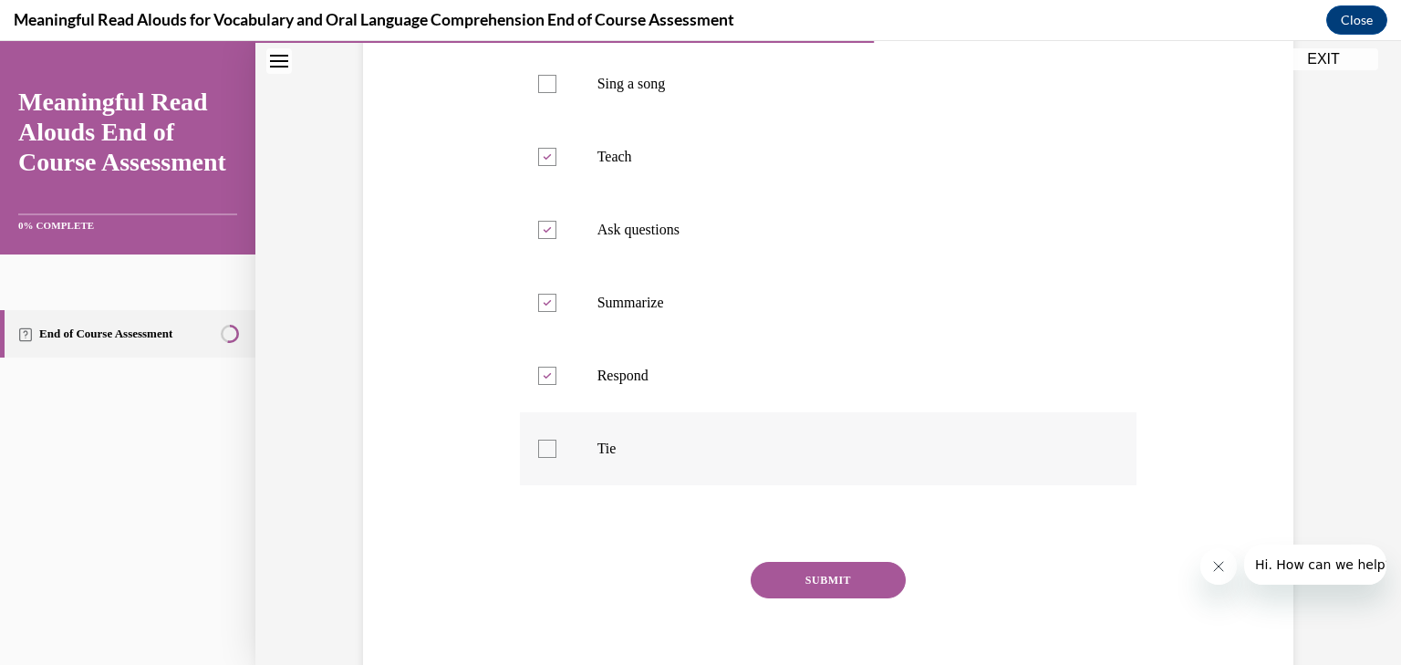
scroll to position [448, 0]
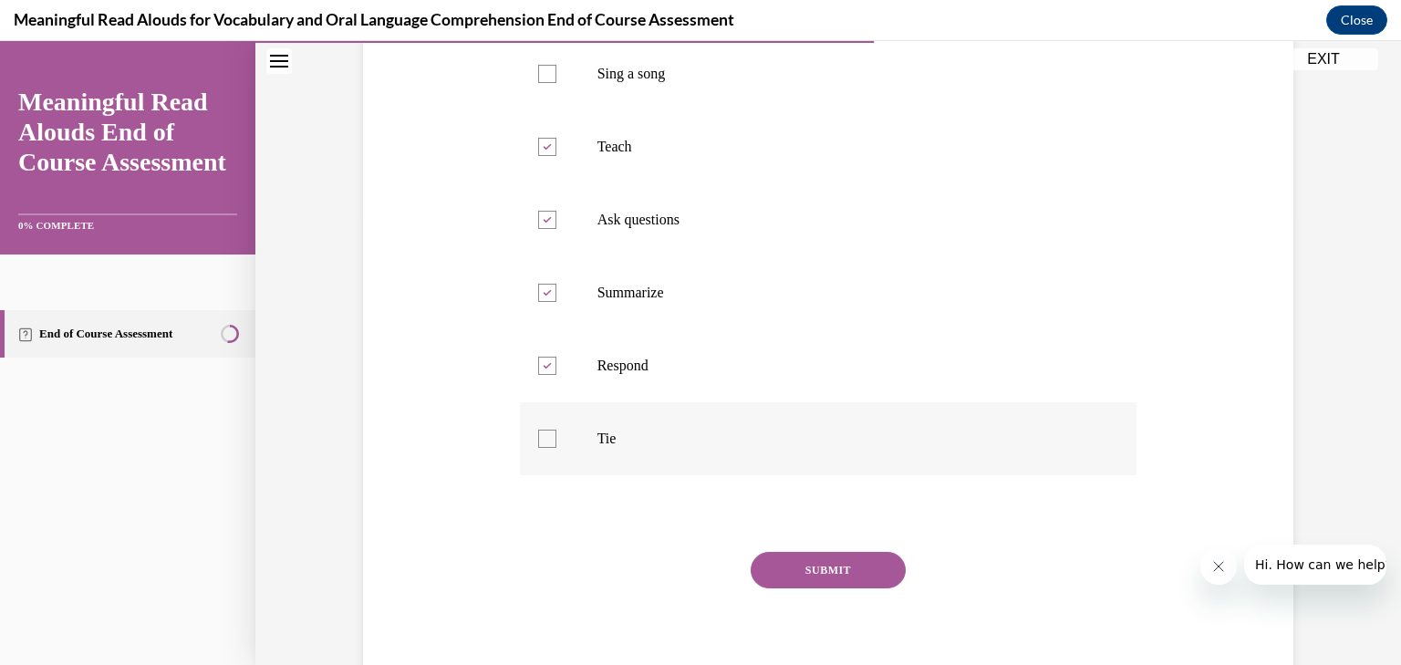
drag, startPoint x: 541, startPoint y: 442, endPoint x: 596, endPoint y: 452, distance: 55.6
click at [542, 442] on div at bounding box center [547, 439] width 18 height 18
click at [542, 442] on input "Tie" at bounding box center [547, 439] width 18 height 18
checkbox input "true"
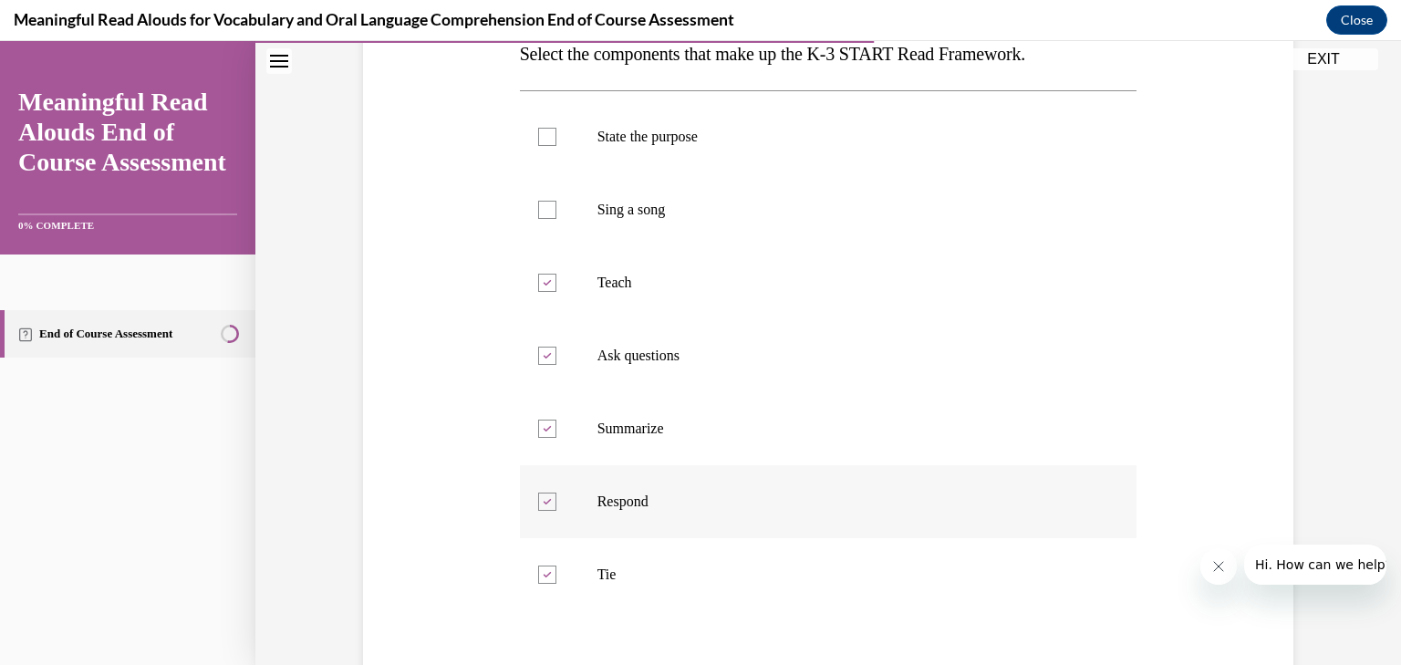
scroll to position [302, 0]
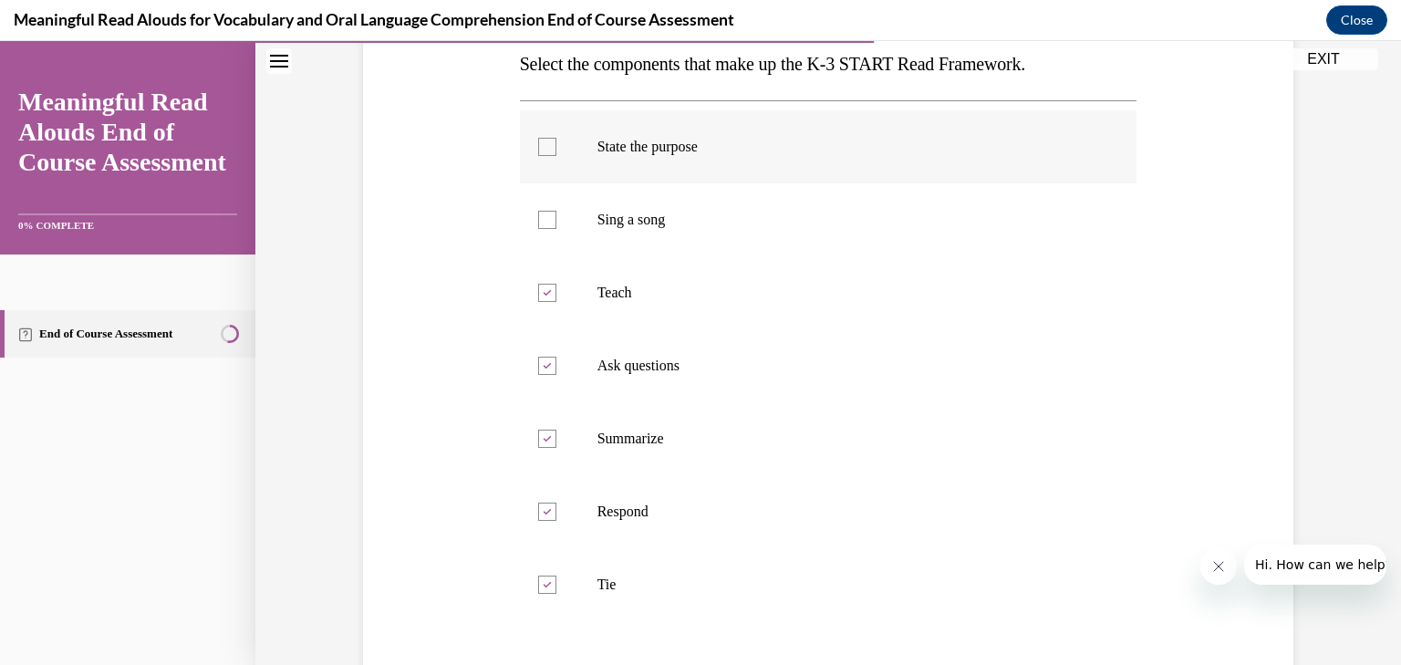
click at [649, 146] on p "State the purpose" at bounding box center [845, 147] width 494 height 18
click at [556, 146] on input "State the purpose" at bounding box center [547, 147] width 18 height 18
checkbox input "true"
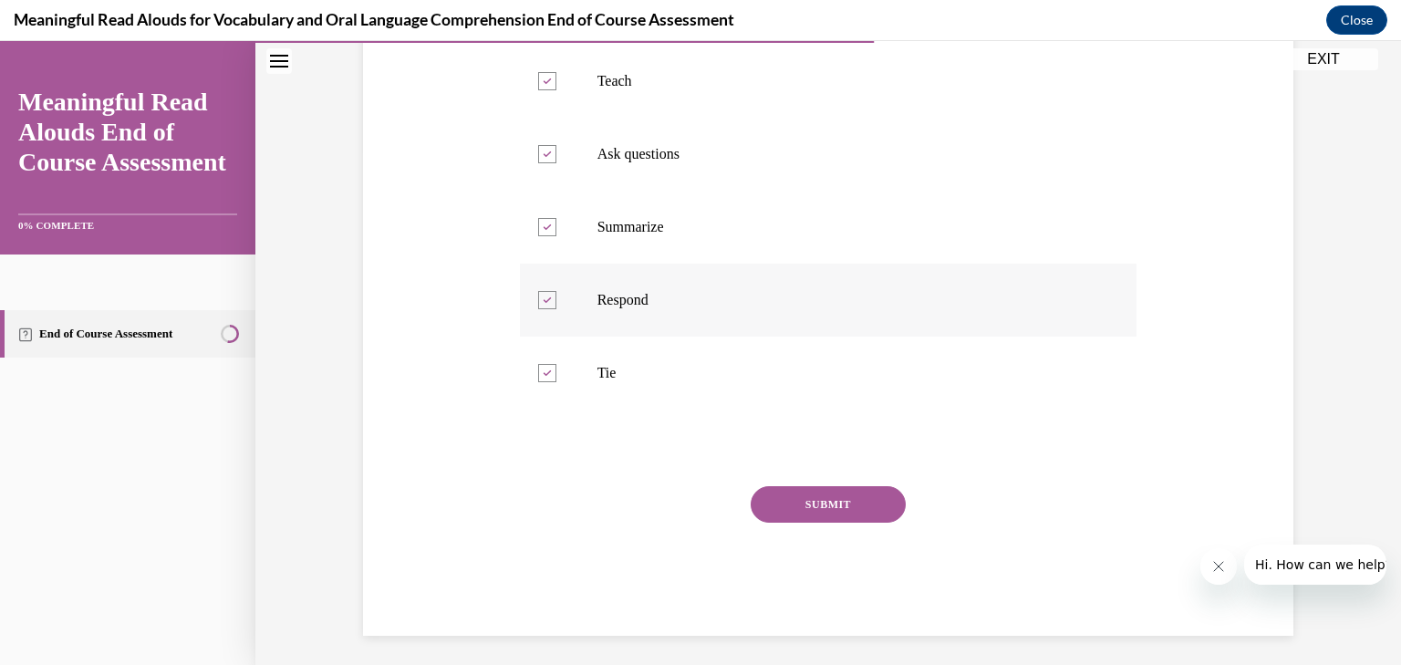
scroll to position [521, 0]
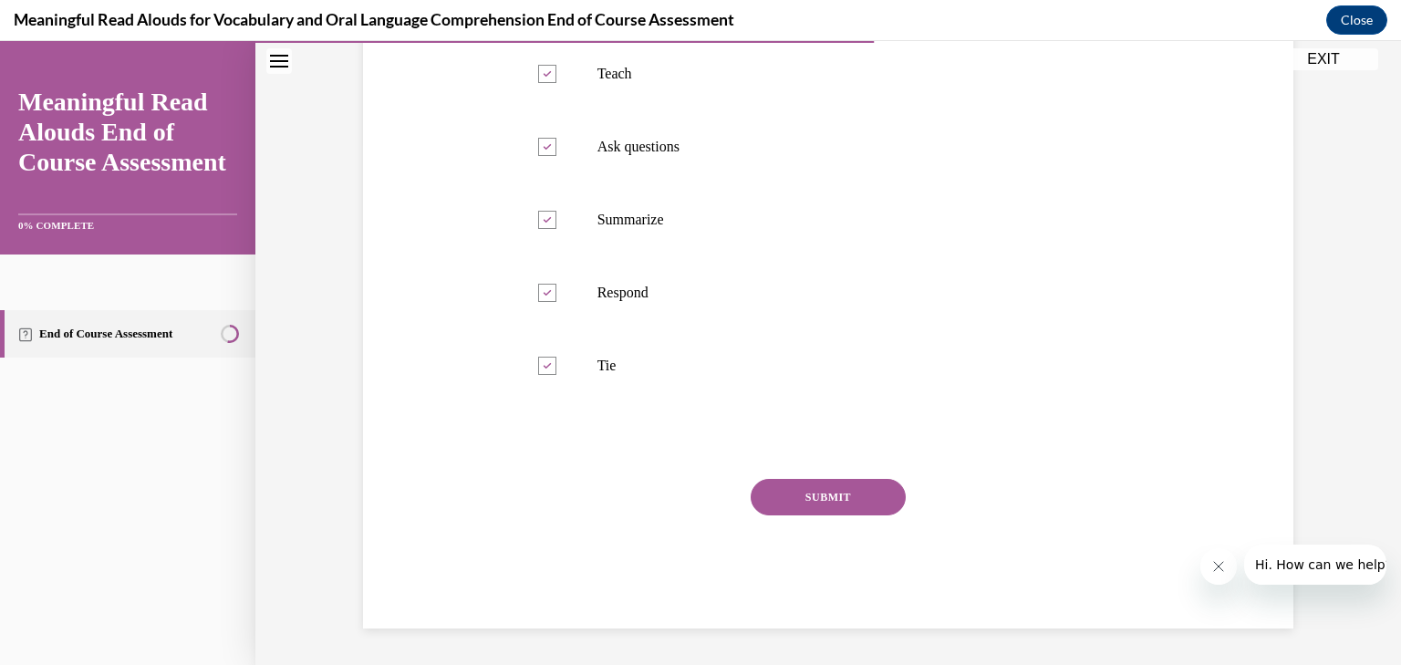
click at [796, 500] on button "SUBMIT" at bounding box center [828, 497] width 155 height 36
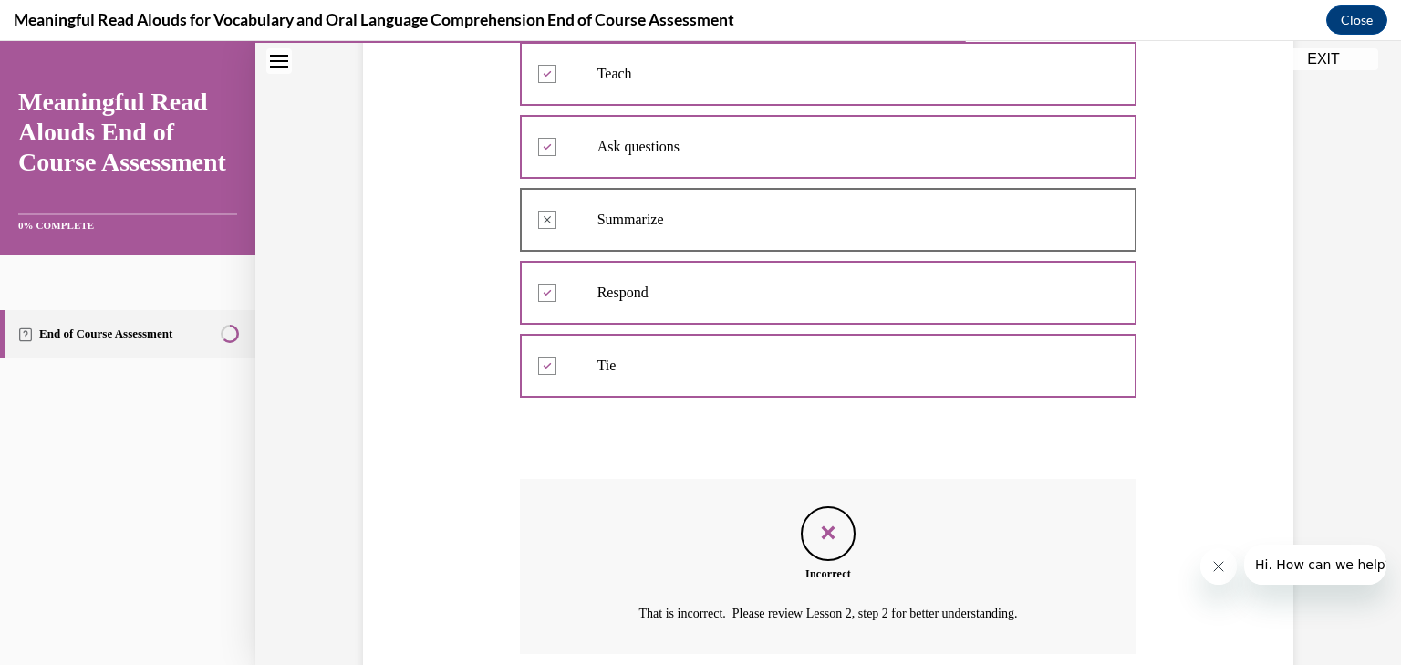
scroll to position [668, 0]
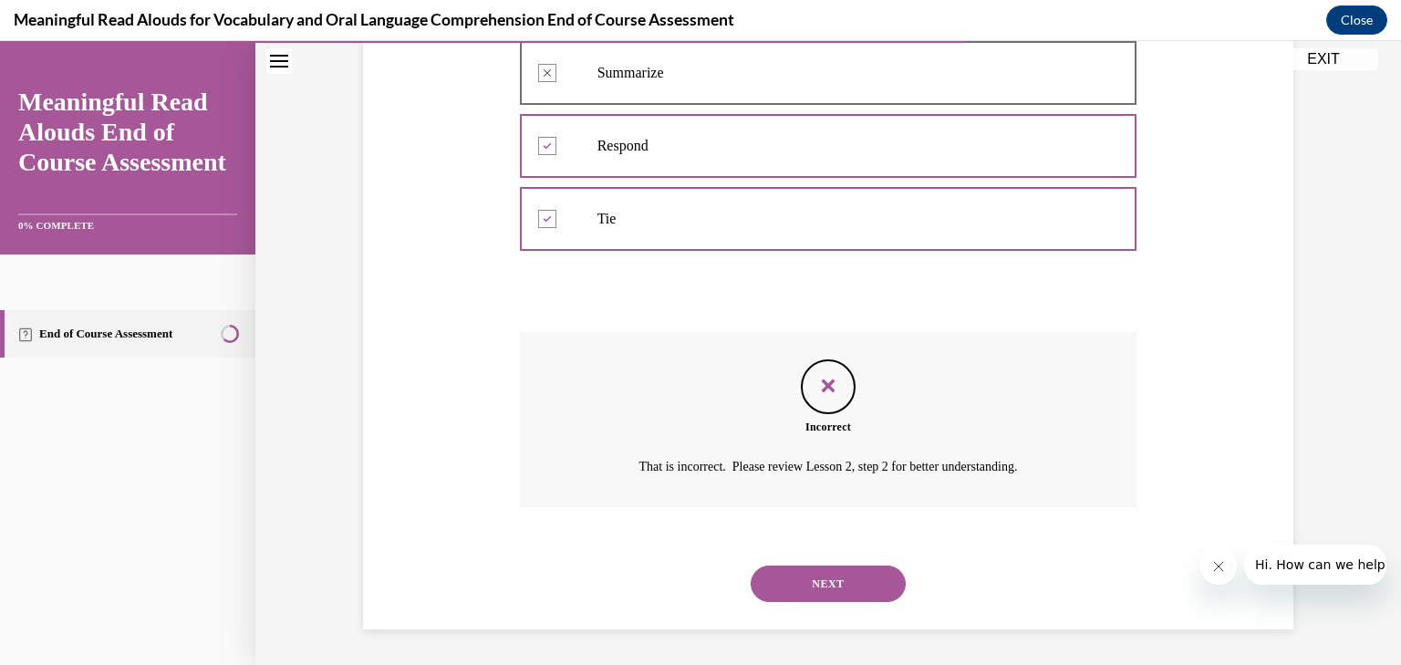
click at [853, 572] on button "NEXT" at bounding box center [828, 584] width 155 height 36
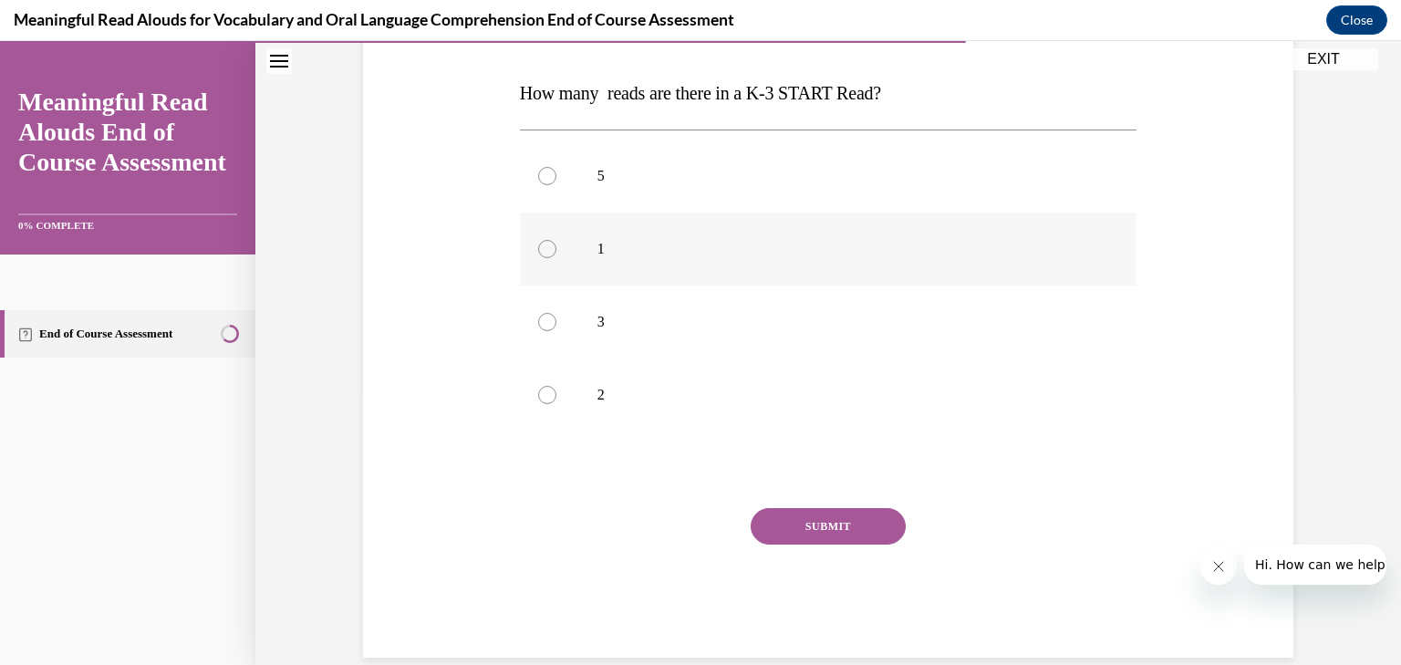
scroll to position [292, 0]
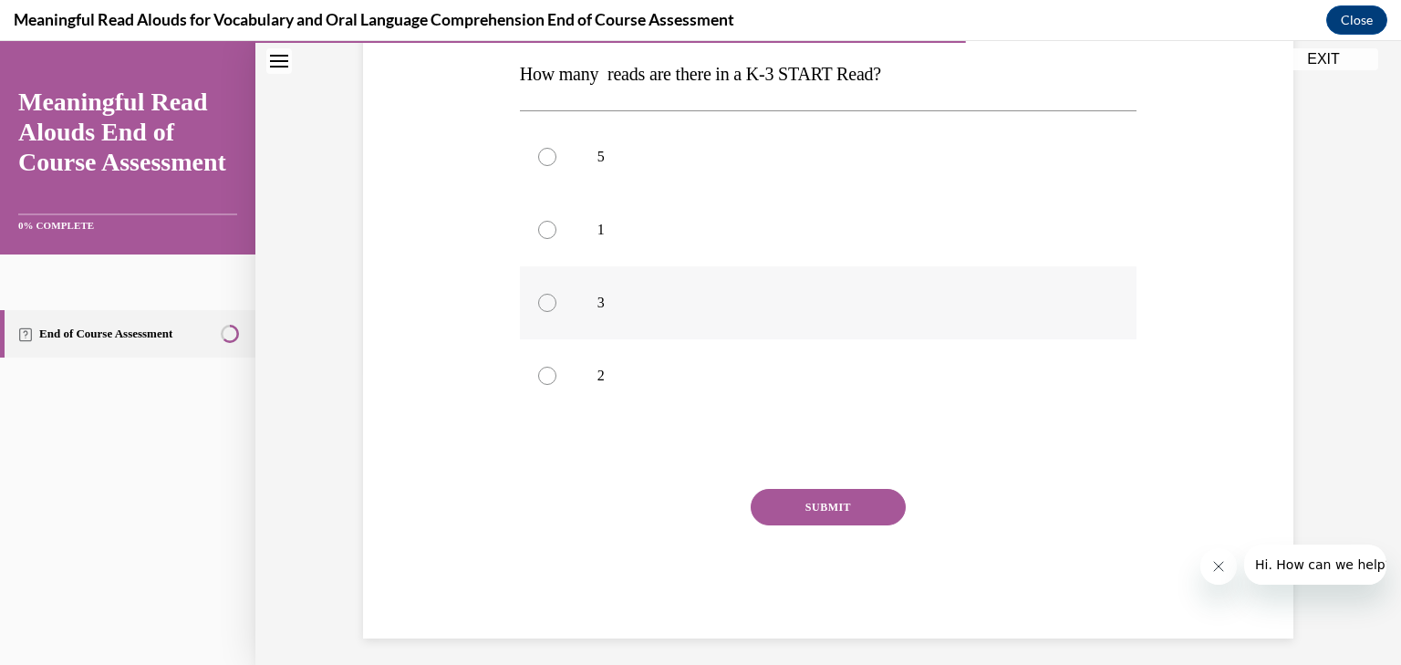
drag, startPoint x: 591, startPoint y: 308, endPoint x: 641, endPoint y: 338, distance: 58.0
click at [598, 308] on p "3" at bounding box center [845, 303] width 494 height 18
click at [556, 308] on input "3" at bounding box center [547, 303] width 18 height 18
radio input "true"
click at [835, 514] on button "SUBMIT" at bounding box center [828, 507] width 155 height 36
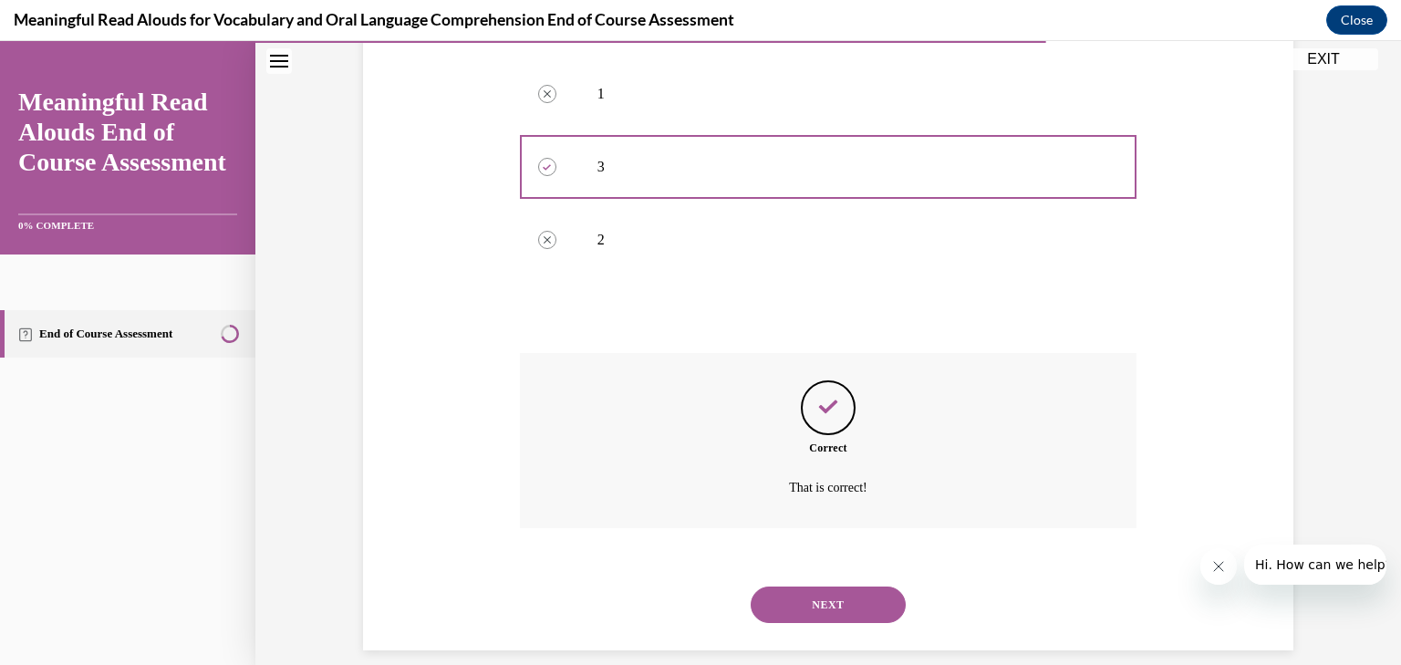
scroll to position [449, 0]
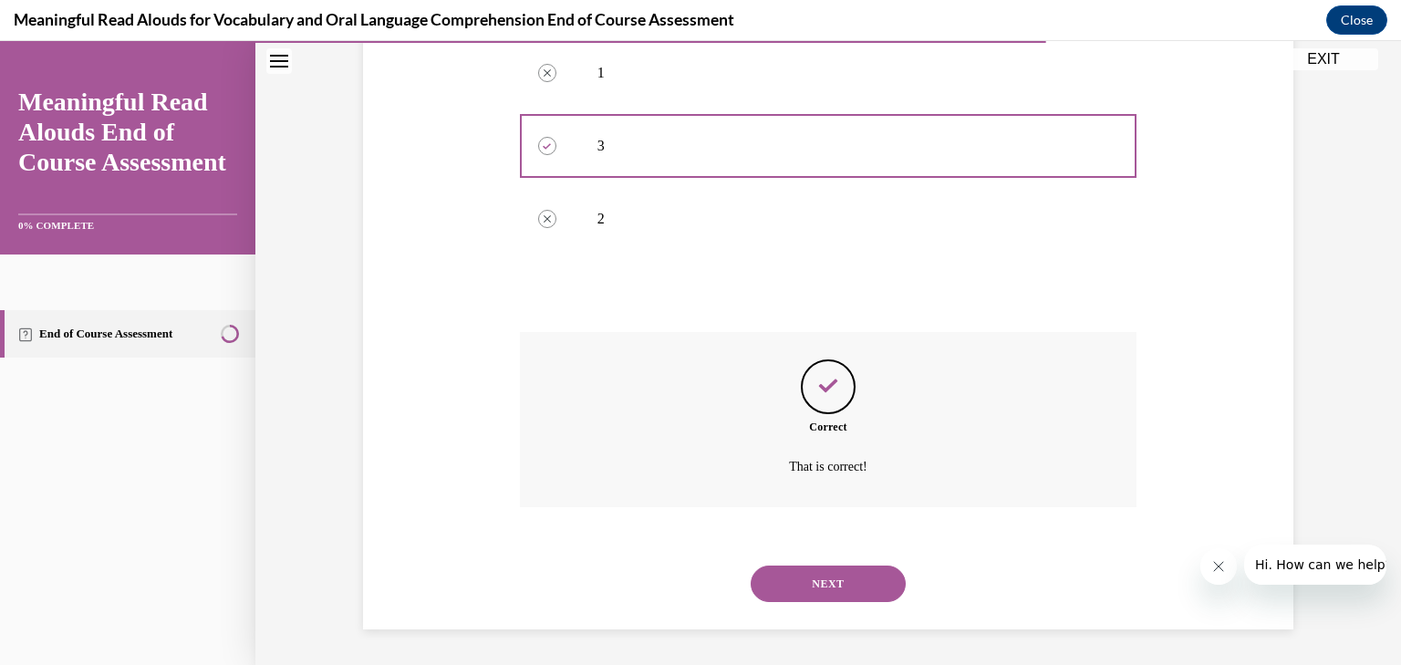
click at [865, 581] on button "NEXT" at bounding box center [828, 584] width 155 height 36
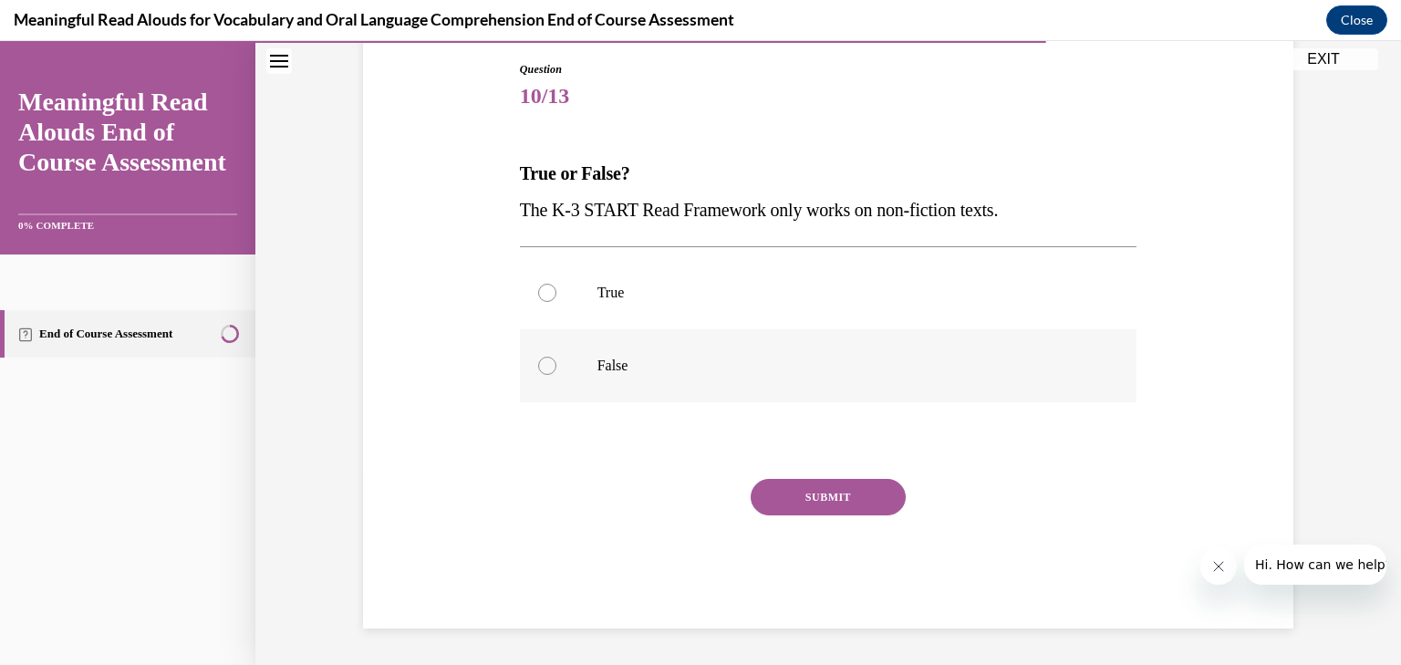
click at [609, 361] on p "False" at bounding box center [845, 366] width 494 height 18
click at [556, 361] on input "False" at bounding box center [547, 366] width 18 height 18
radio input "true"
click at [813, 494] on button "SUBMIT" at bounding box center [828, 497] width 155 height 36
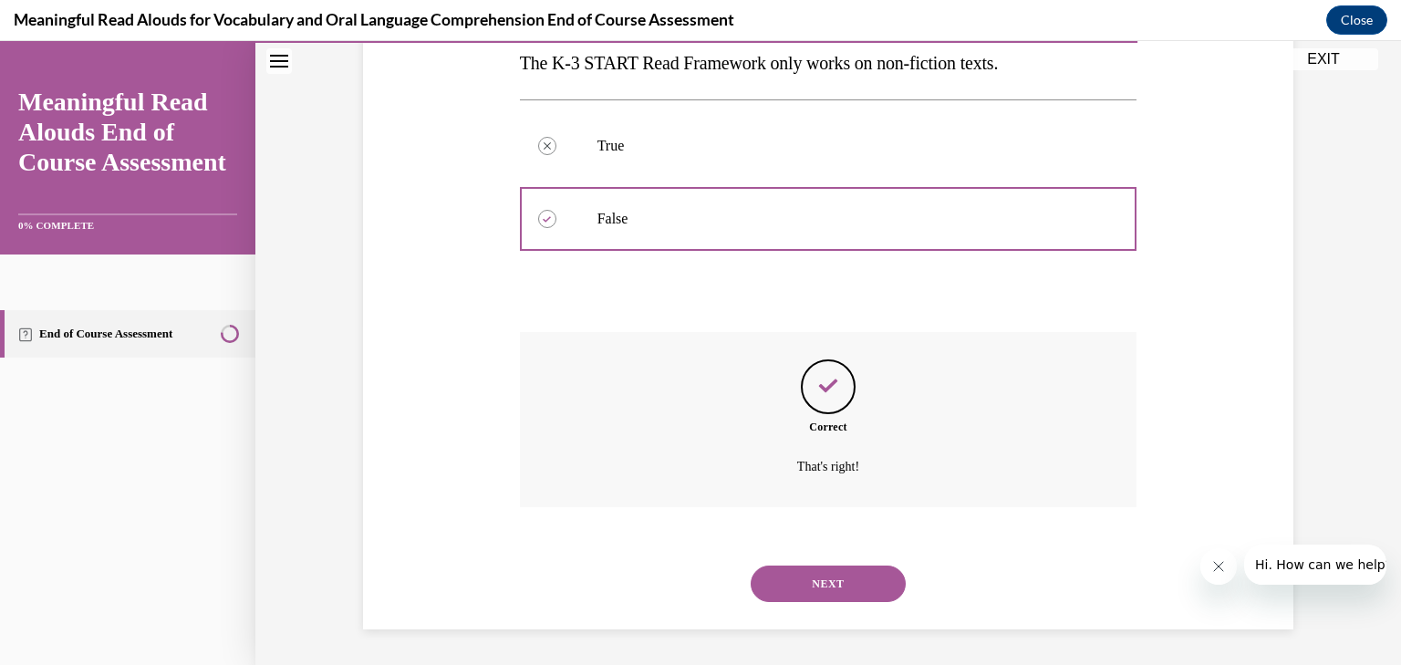
scroll to position [339, 0]
click at [835, 586] on button "NEXT" at bounding box center [828, 584] width 155 height 36
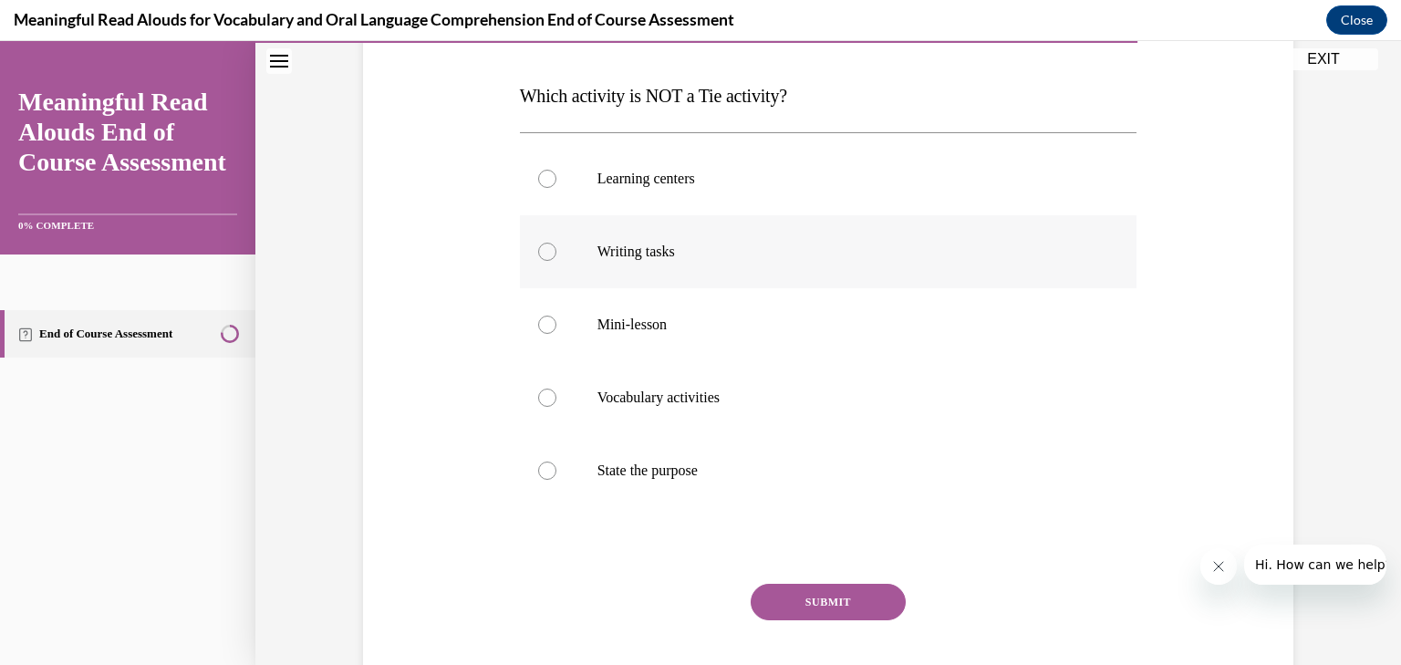
scroll to position [292, 0]
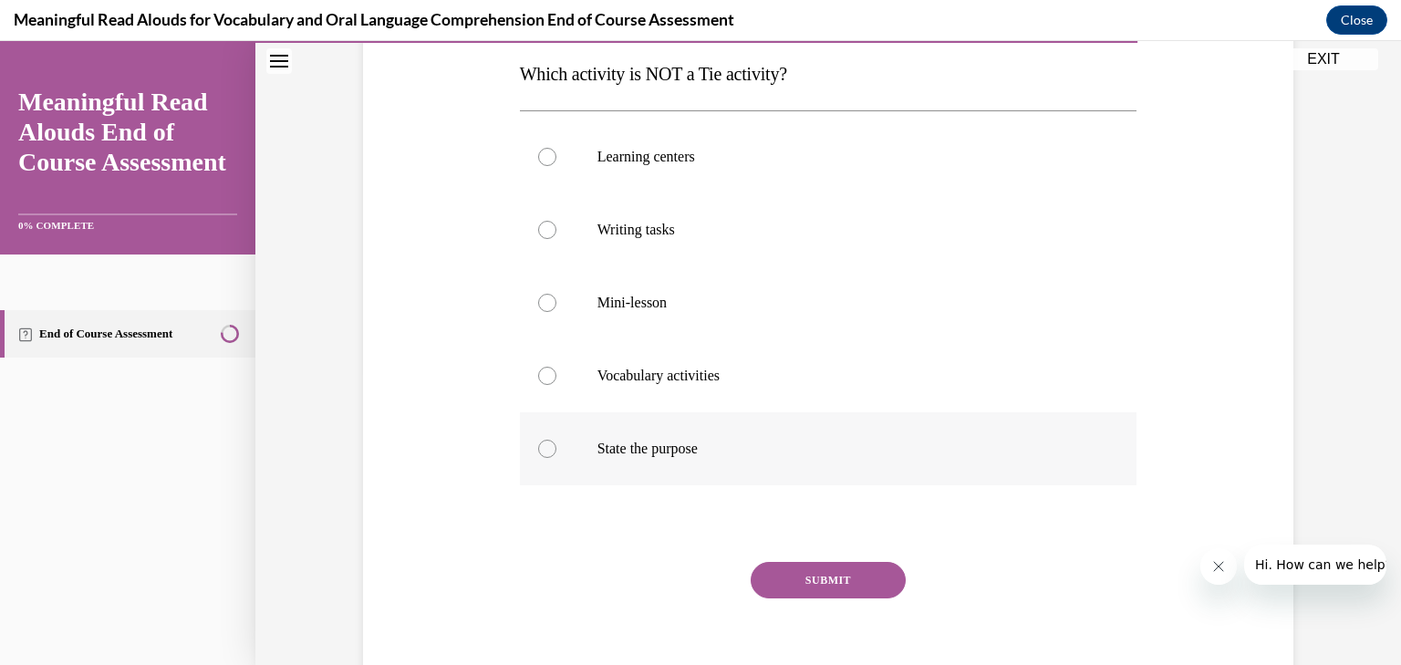
click at [634, 440] on p "State the purpose" at bounding box center [845, 449] width 494 height 18
click at [556, 440] on input "State the purpose" at bounding box center [547, 449] width 18 height 18
radio input "true"
click at [821, 580] on button "SUBMIT" at bounding box center [828, 580] width 155 height 36
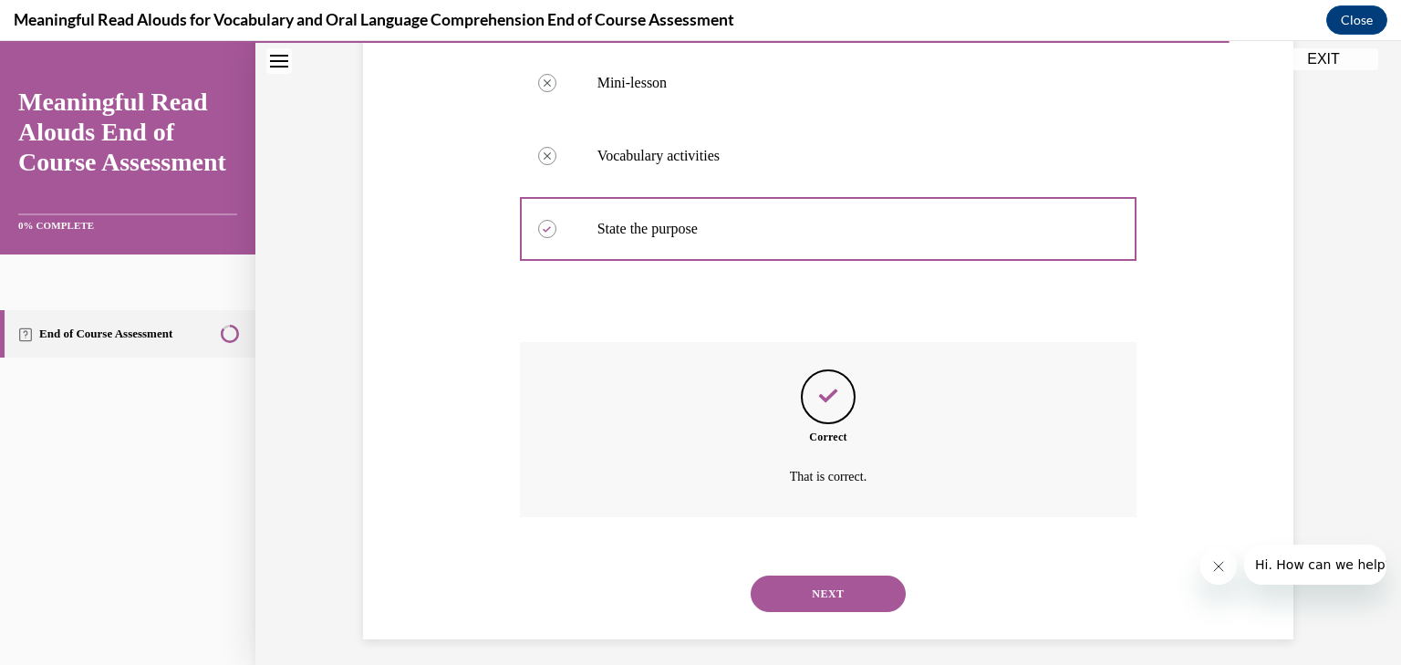
scroll to position [522, 0]
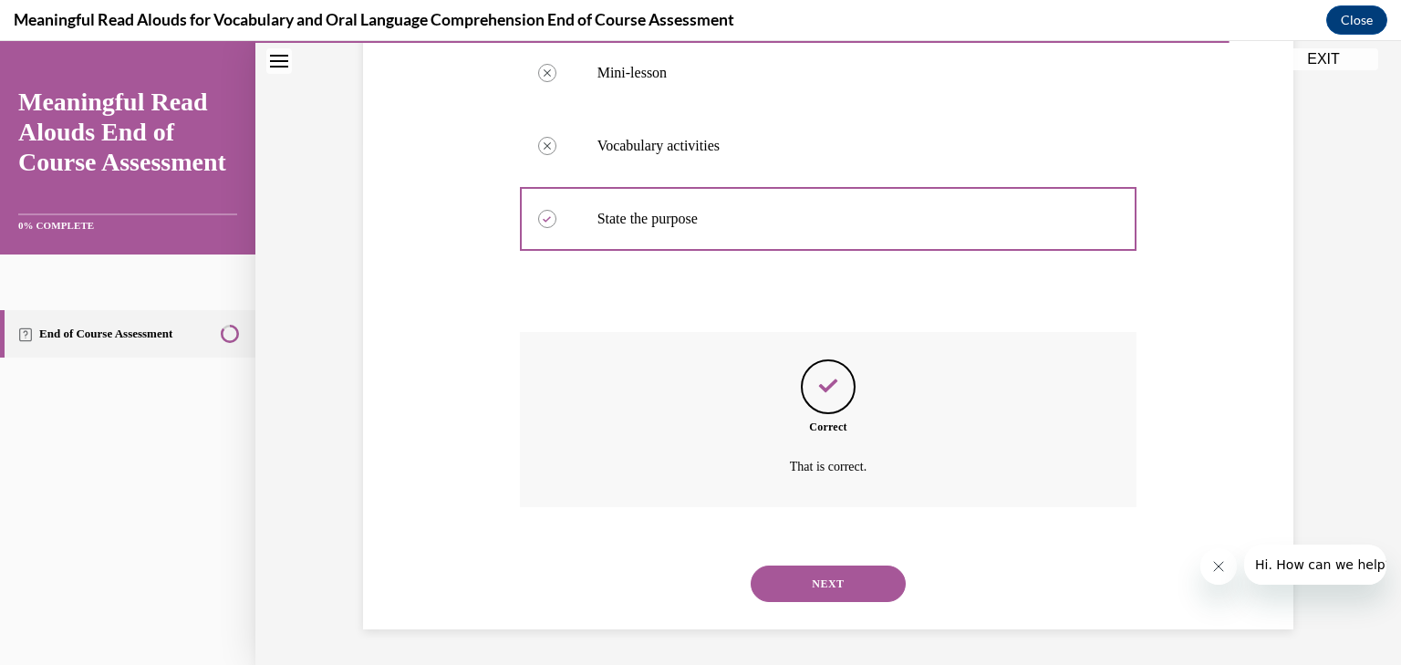
click at [818, 584] on button "NEXT" at bounding box center [828, 584] width 155 height 36
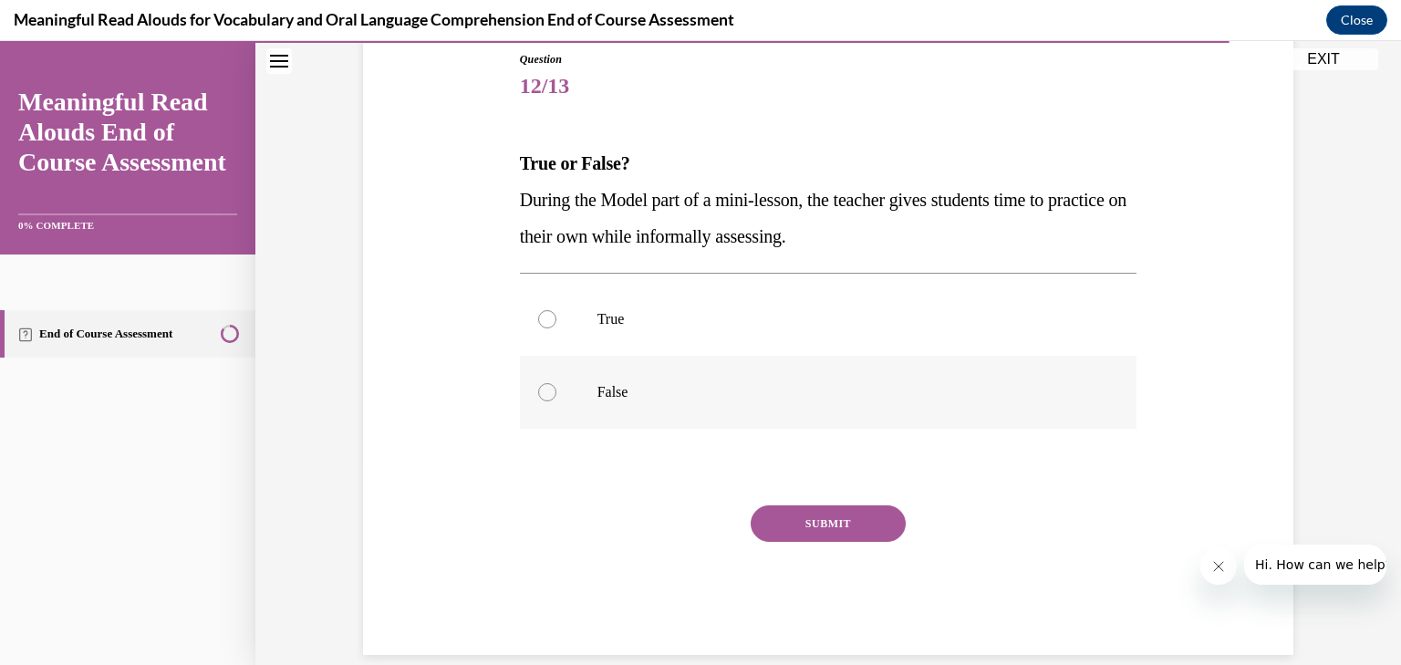
click at [607, 400] on p "False" at bounding box center [845, 392] width 494 height 18
click at [556, 400] on input "False" at bounding box center [547, 392] width 18 height 18
radio input "true"
click at [806, 528] on button "SUBMIT" at bounding box center [828, 523] width 155 height 36
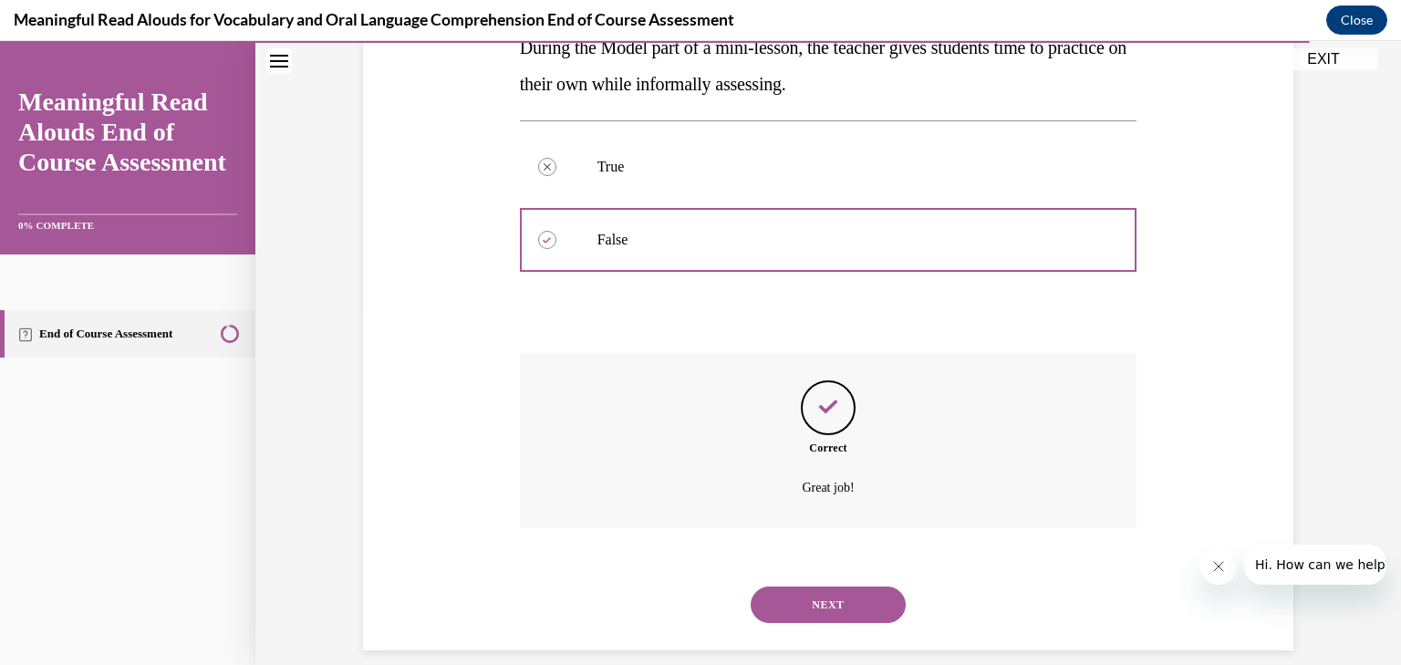
scroll to position [376, 0]
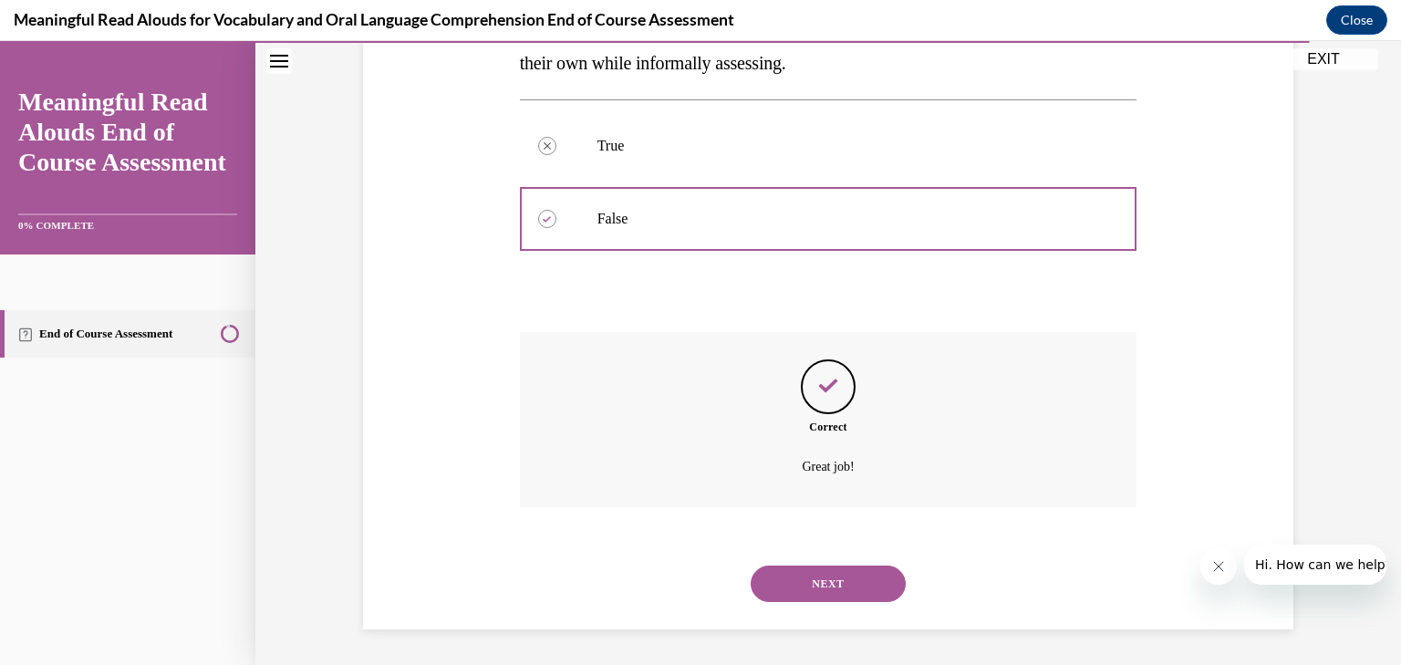
click at [816, 584] on button "NEXT" at bounding box center [828, 584] width 155 height 36
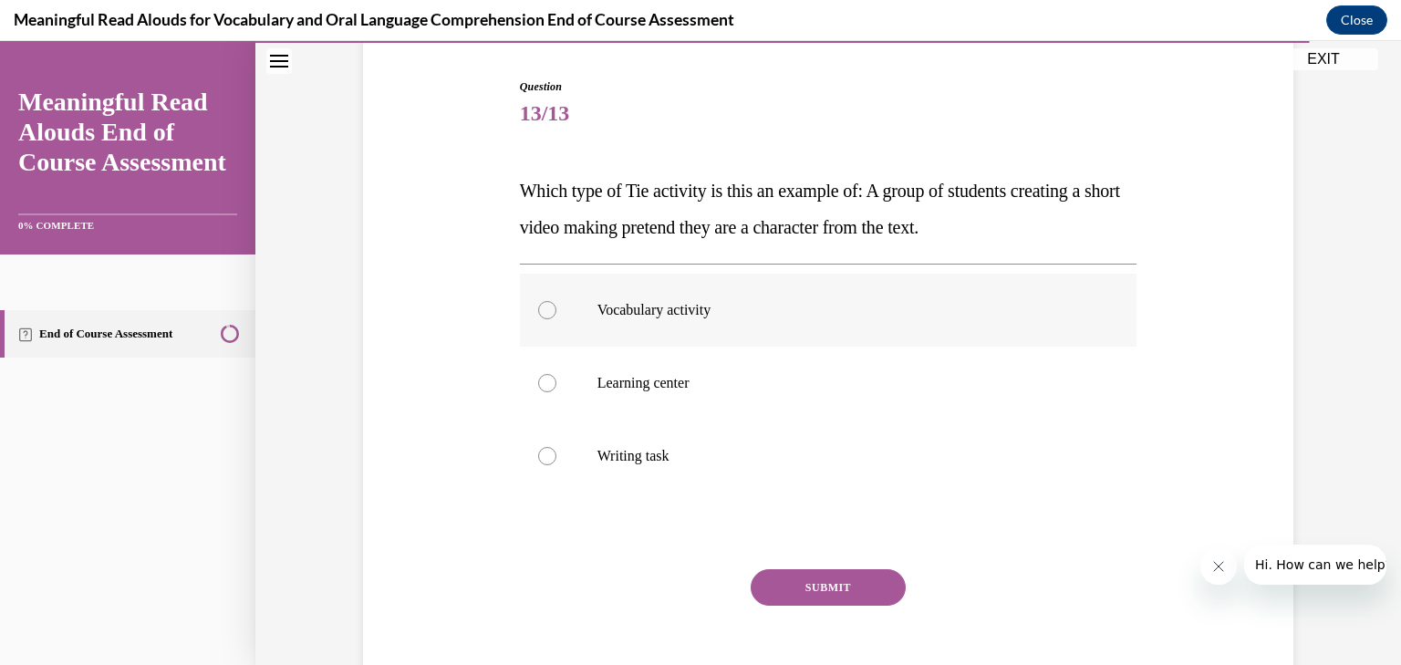
scroll to position [219, 0]
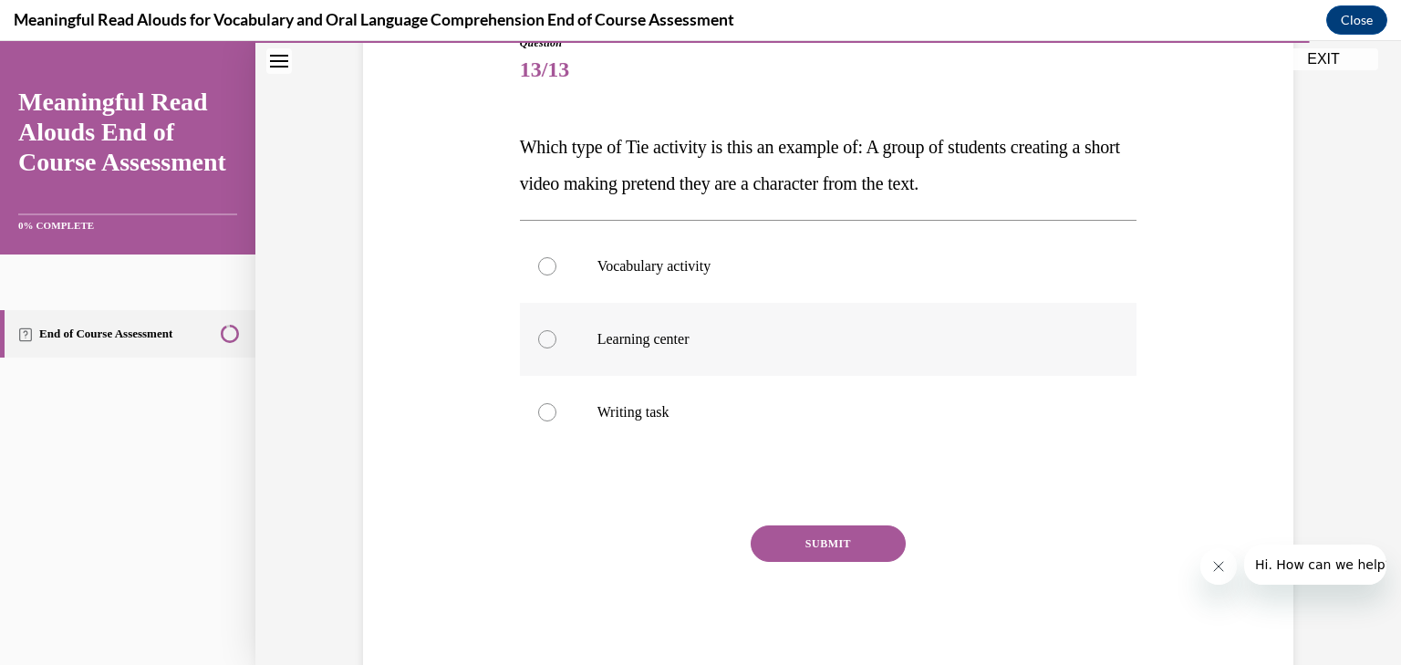
click at [598, 346] on p "Learning center" at bounding box center [845, 339] width 494 height 18
click at [556, 346] on input "Learning center" at bounding box center [547, 339] width 18 height 18
radio input "true"
click at [823, 543] on button "SUBMIT" at bounding box center [828, 543] width 155 height 36
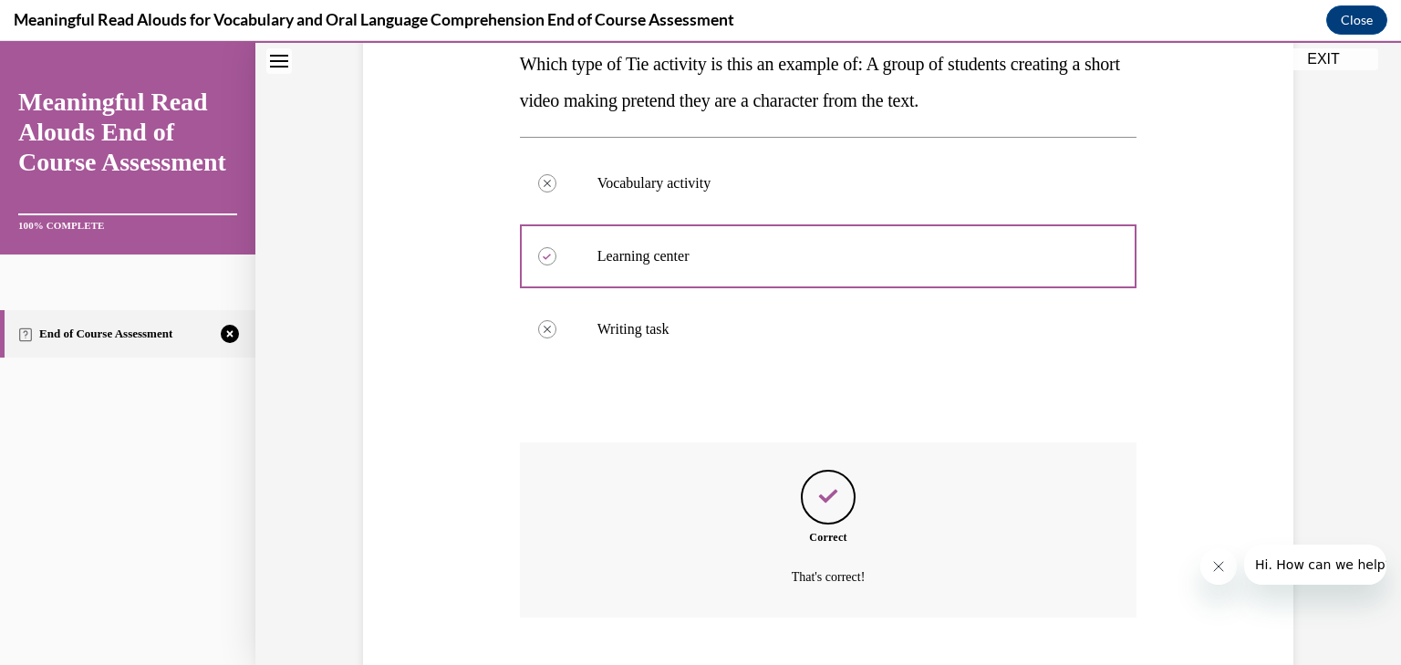
scroll to position [412, 0]
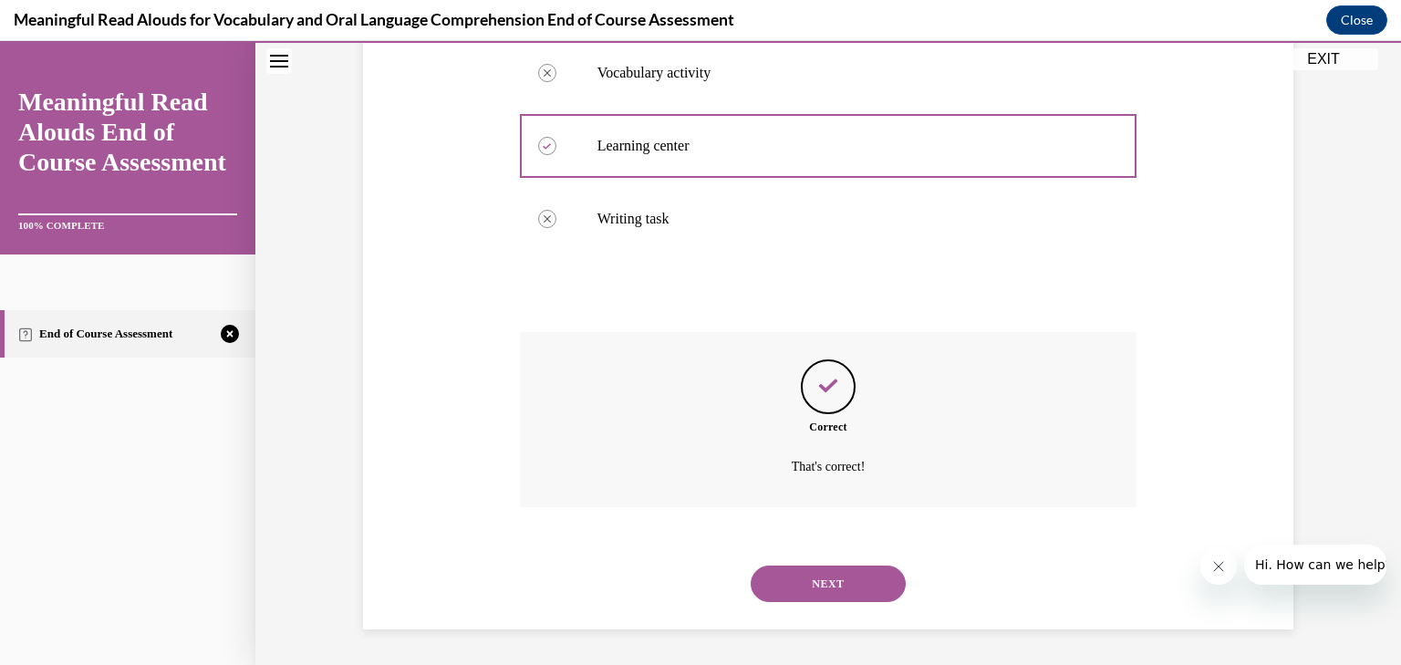
click at [822, 572] on button "NEXT" at bounding box center [828, 584] width 155 height 36
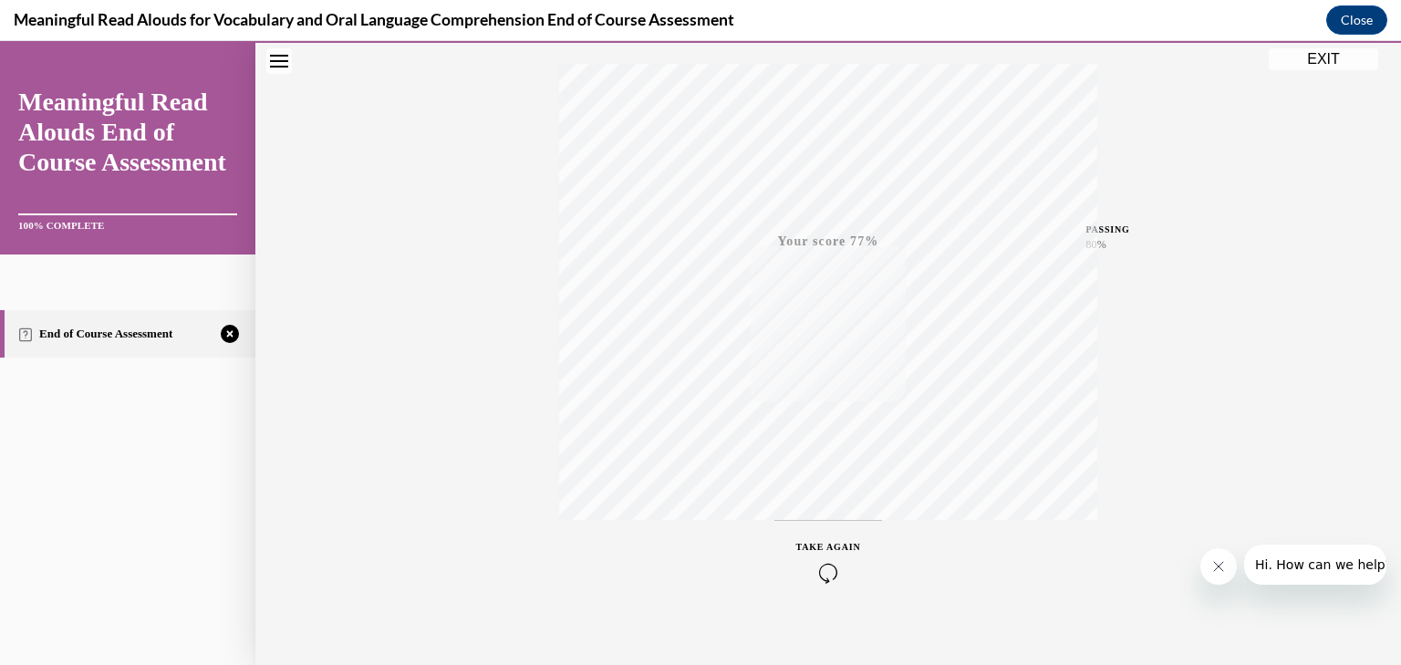
scroll to position [310, 0]
click at [829, 528] on span "TAKE AGAIN" at bounding box center [828, 529] width 65 height 10
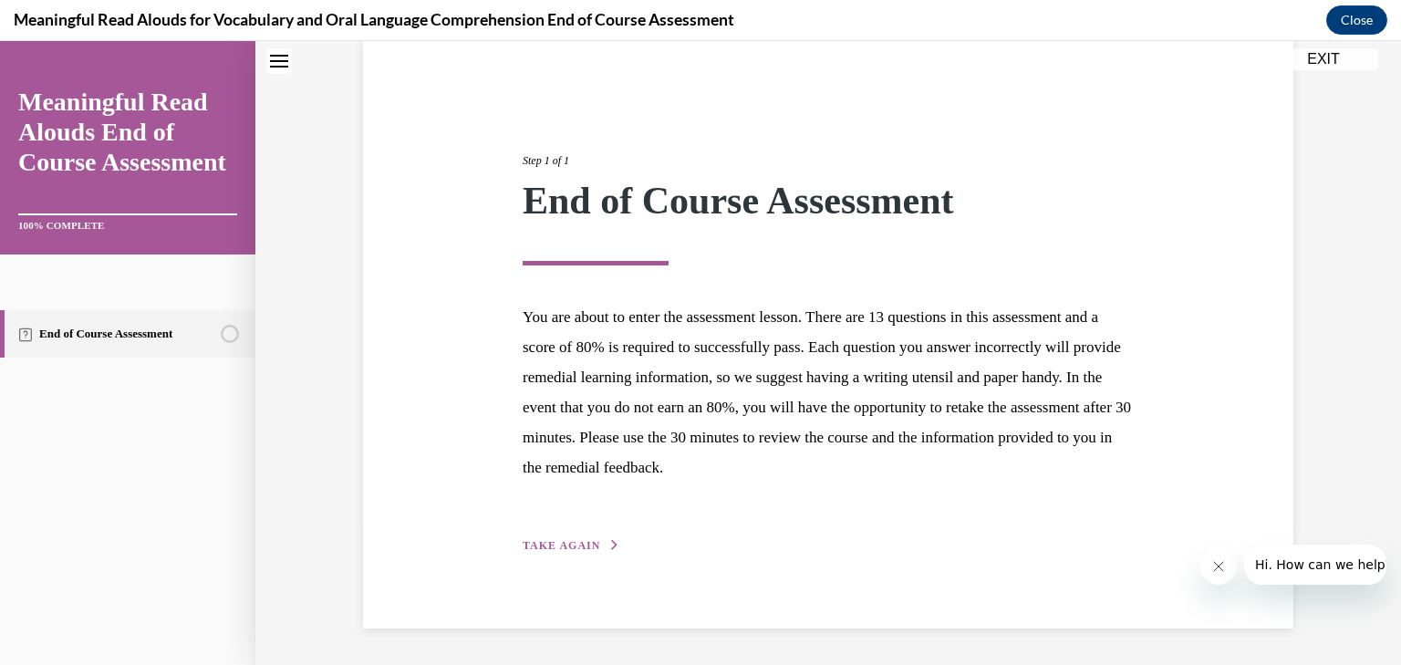
scroll to position [142, 0]
click at [574, 548] on span "TAKE AGAIN" at bounding box center [562, 546] width 78 height 13
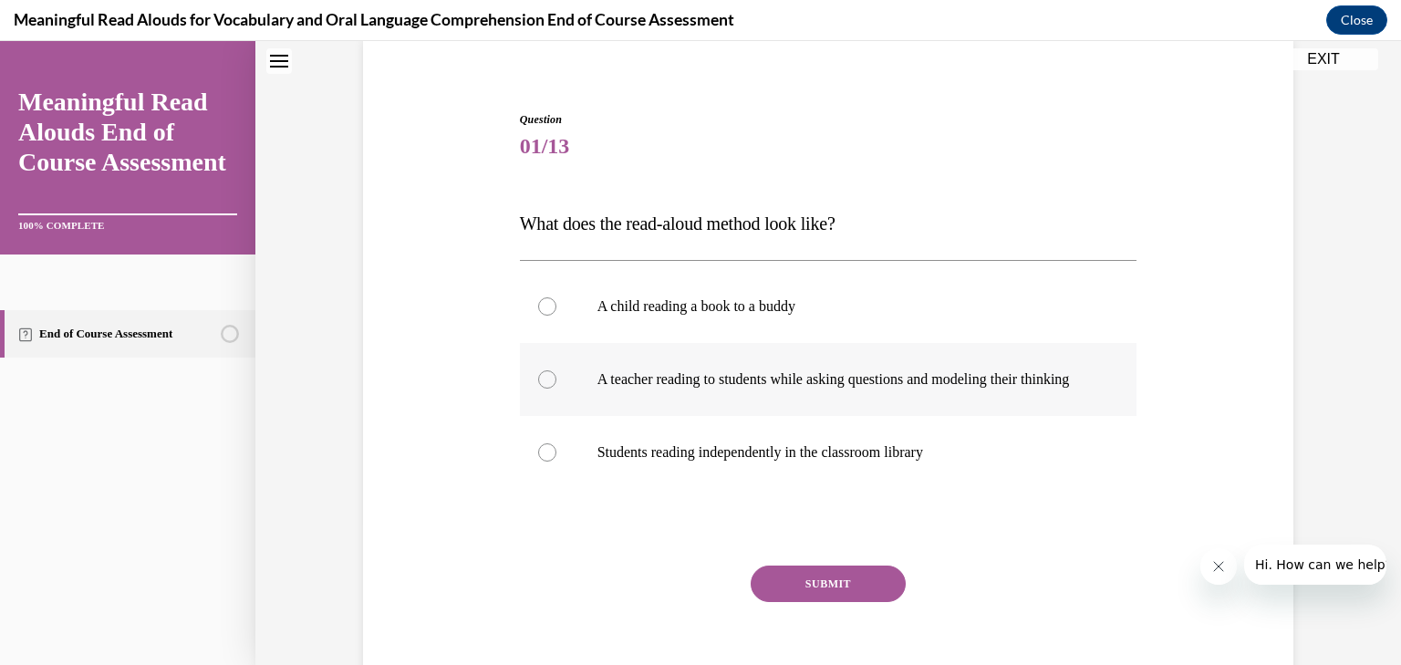
click at [673, 389] on p "A teacher reading to students while asking questions and modeling their thinking" at bounding box center [845, 379] width 494 height 18
click at [556, 389] on input "A teacher reading to students while asking questions and modeling their thinking" at bounding box center [547, 379] width 18 height 18
radio input "true"
click at [813, 596] on button "SUBMIT" at bounding box center [828, 584] width 155 height 36
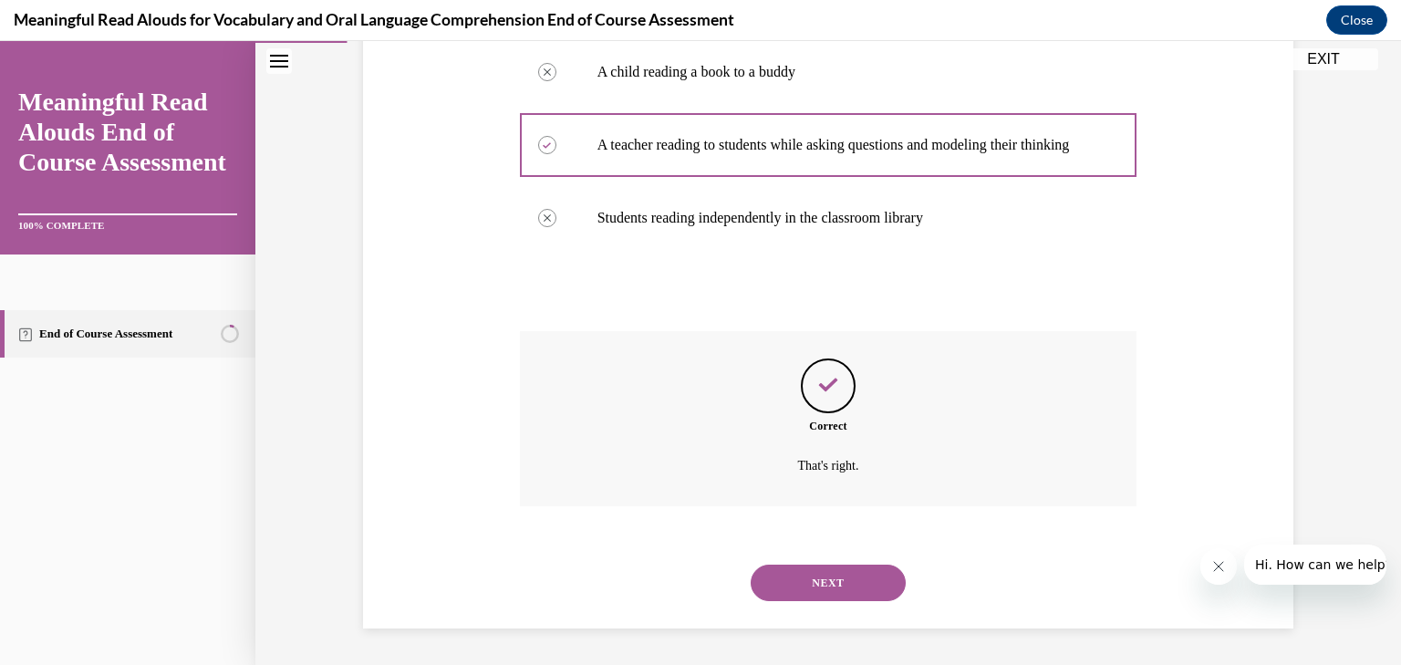
scroll to position [394, 0]
click at [827, 577] on button "NEXT" at bounding box center [828, 583] width 155 height 36
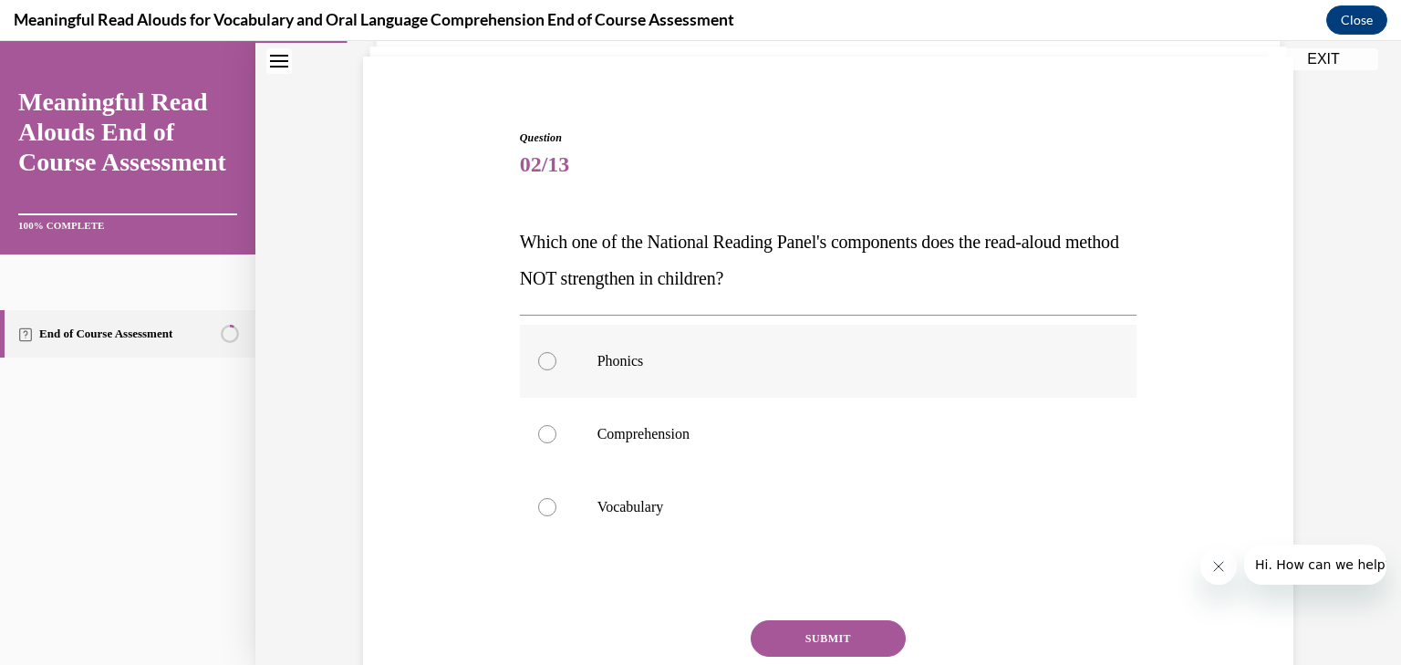
scroll to position [146, 0]
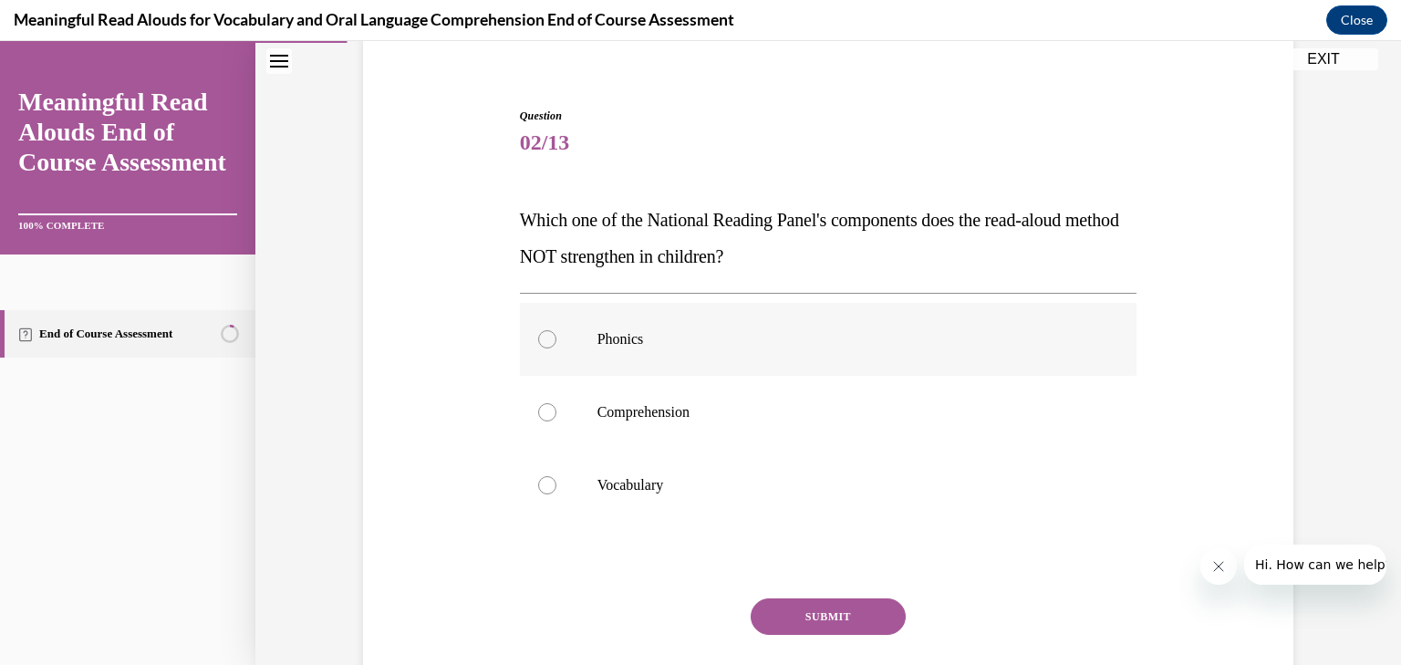
click at [639, 344] on p "Phonics" at bounding box center [845, 339] width 494 height 18
click at [556, 344] on input "Phonics" at bounding box center [547, 339] width 18 height 18
radio input "true"
click at [835, 613] on button "SUBMIT" at bounding box center [828, 616] width 155 height 36
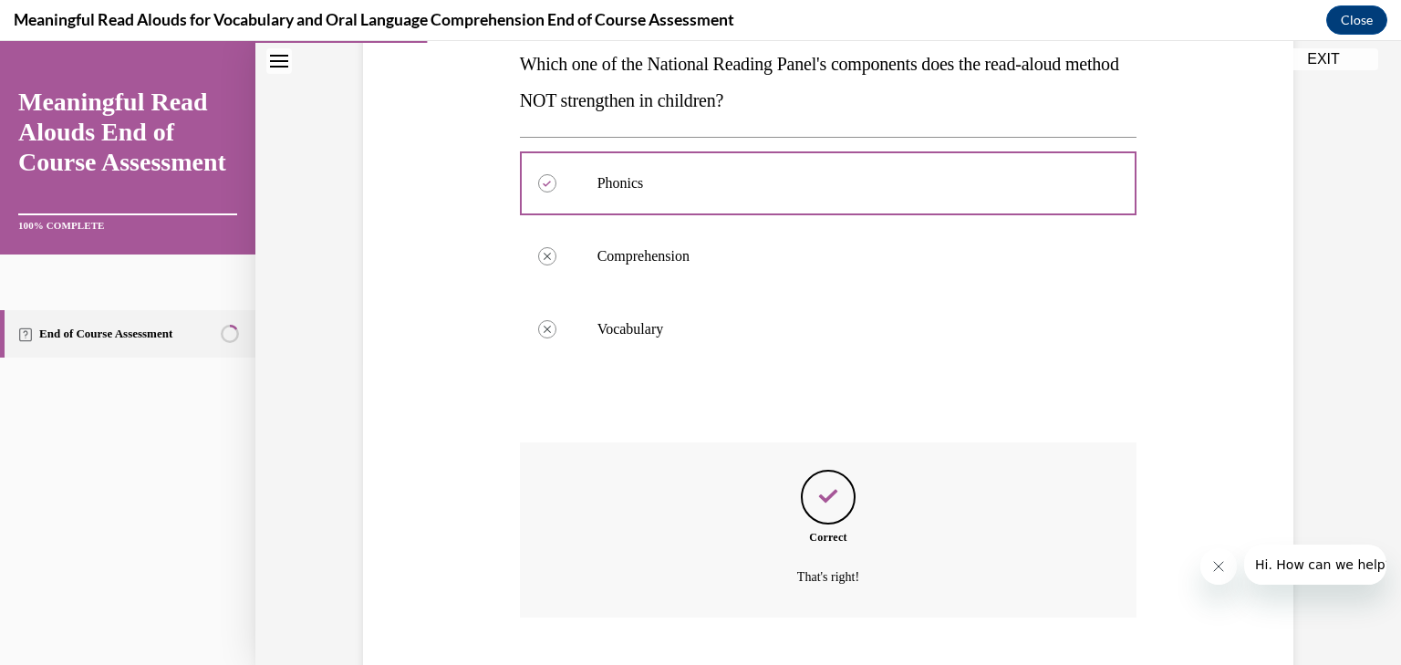
scroll to position [412, 0]
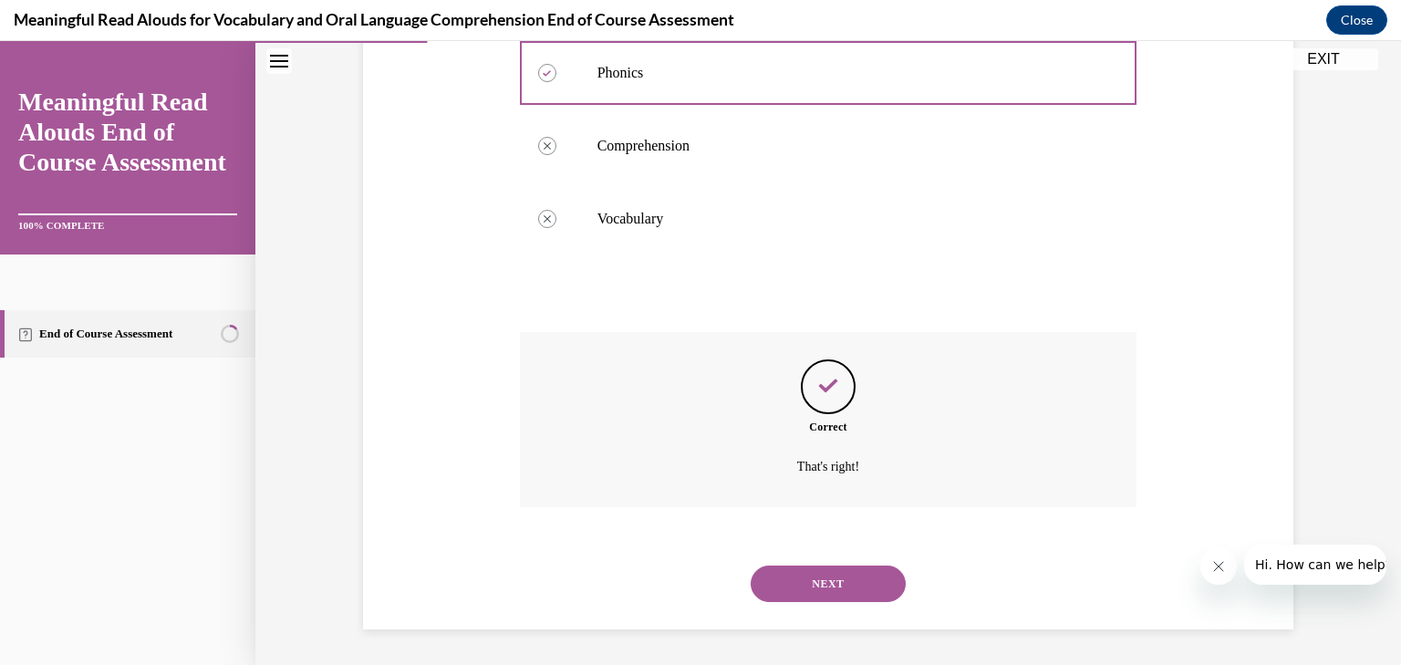
click at [826, 588] on button "NEXT" at bounding box center [828, 584] width 155 height 36
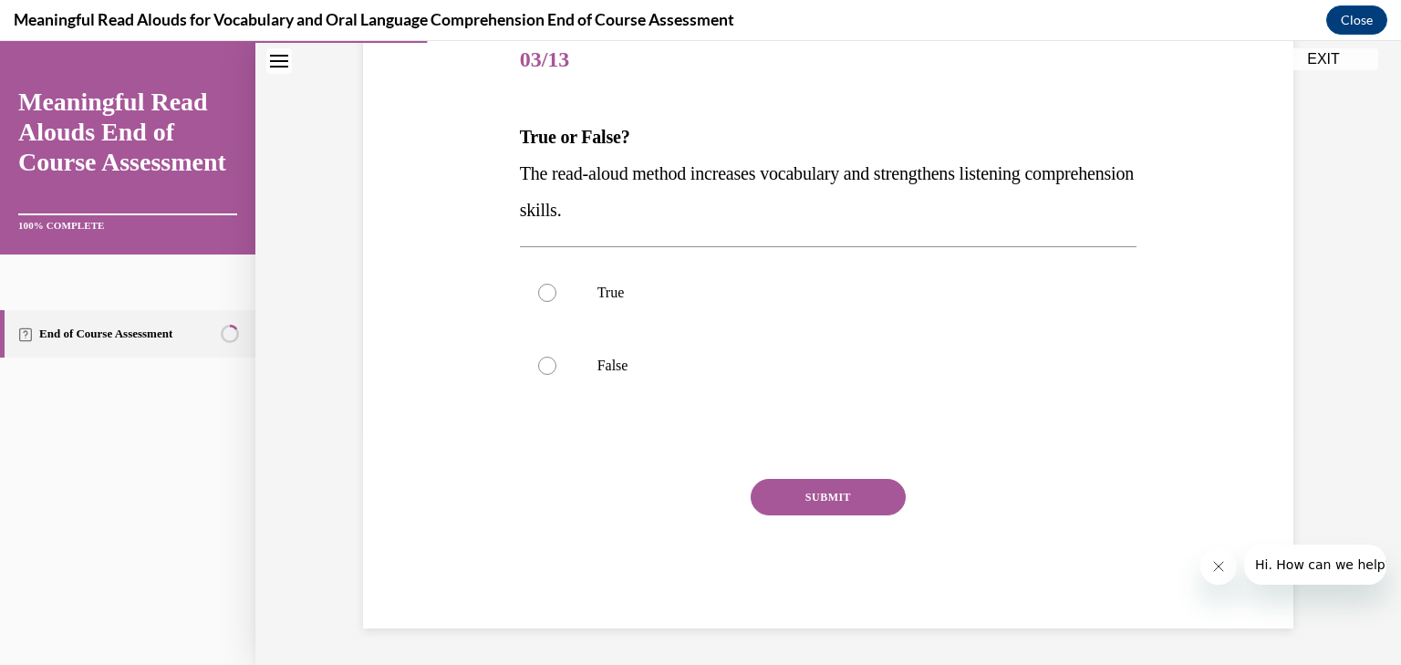
scroll to position [203, 0]
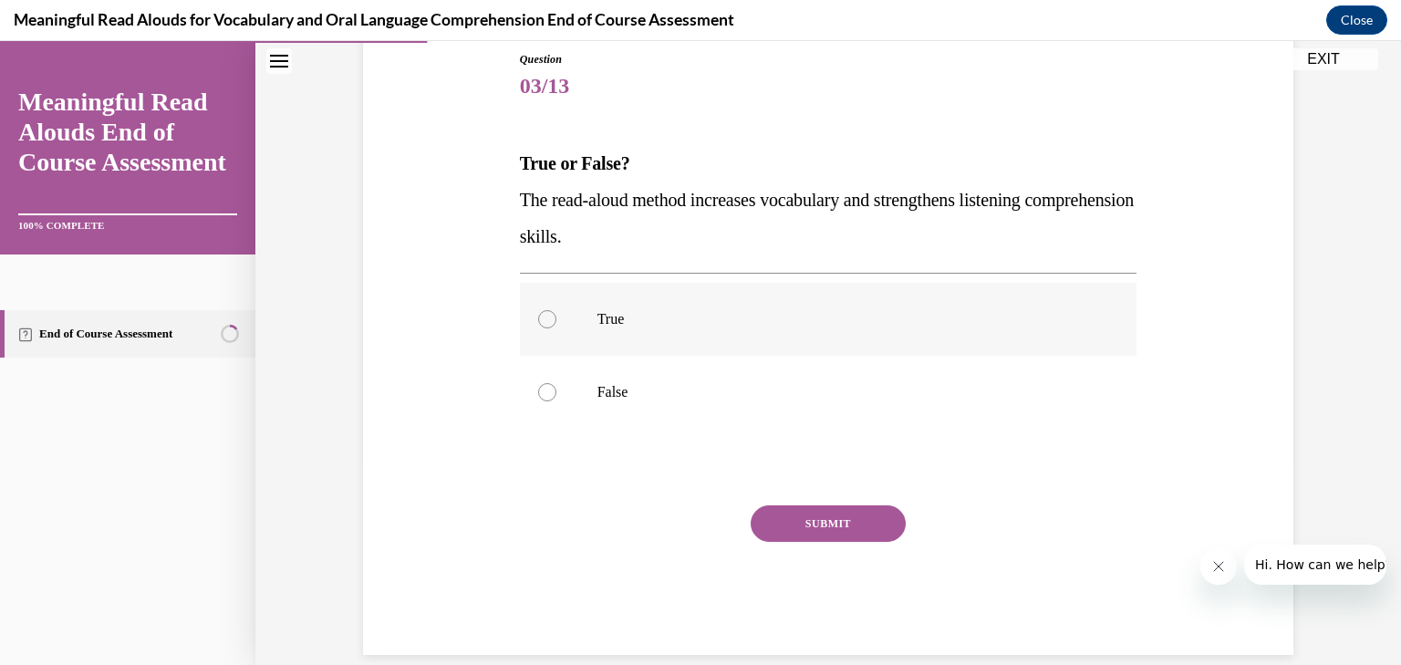
click at [623, 315] on p "True" at bounding box center [845, 319] width 494 height 18
click at [556, 315] on input "True" at bounding box center [547, 319] width 18 height 18
radio input "true"
click at [811, 514] on button "SUBMIT" at bounding box center [828, 523] width 155 height 36
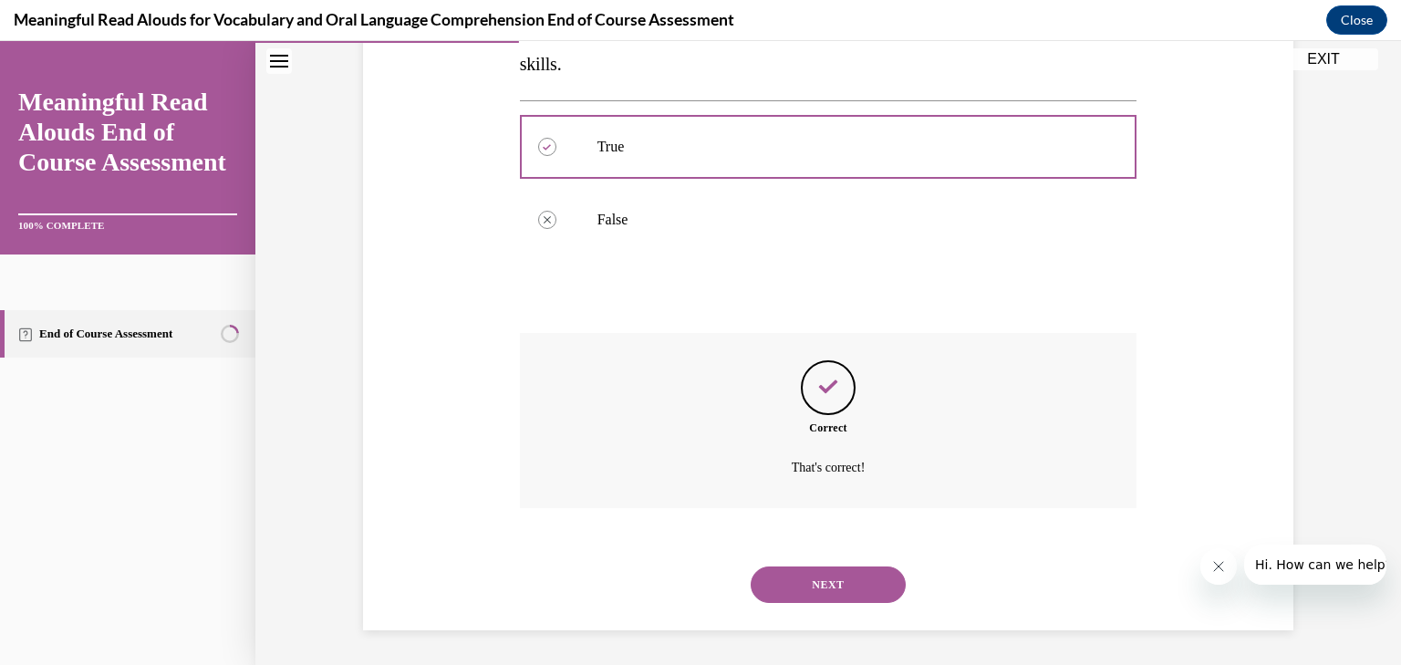
scroll to position [376, 0]
click at [829, 580] on button "NEXT" at bounding box center [828, 584] width 155 height 36
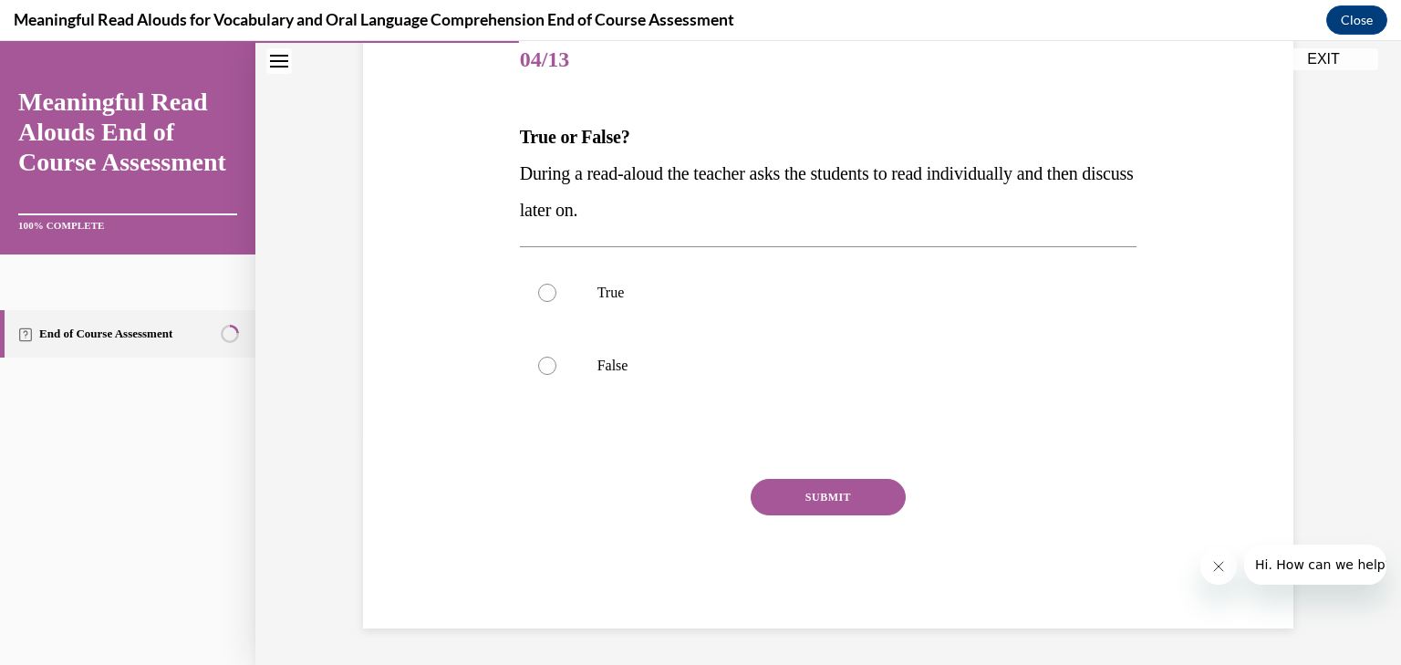
scroll to position [203, 0]
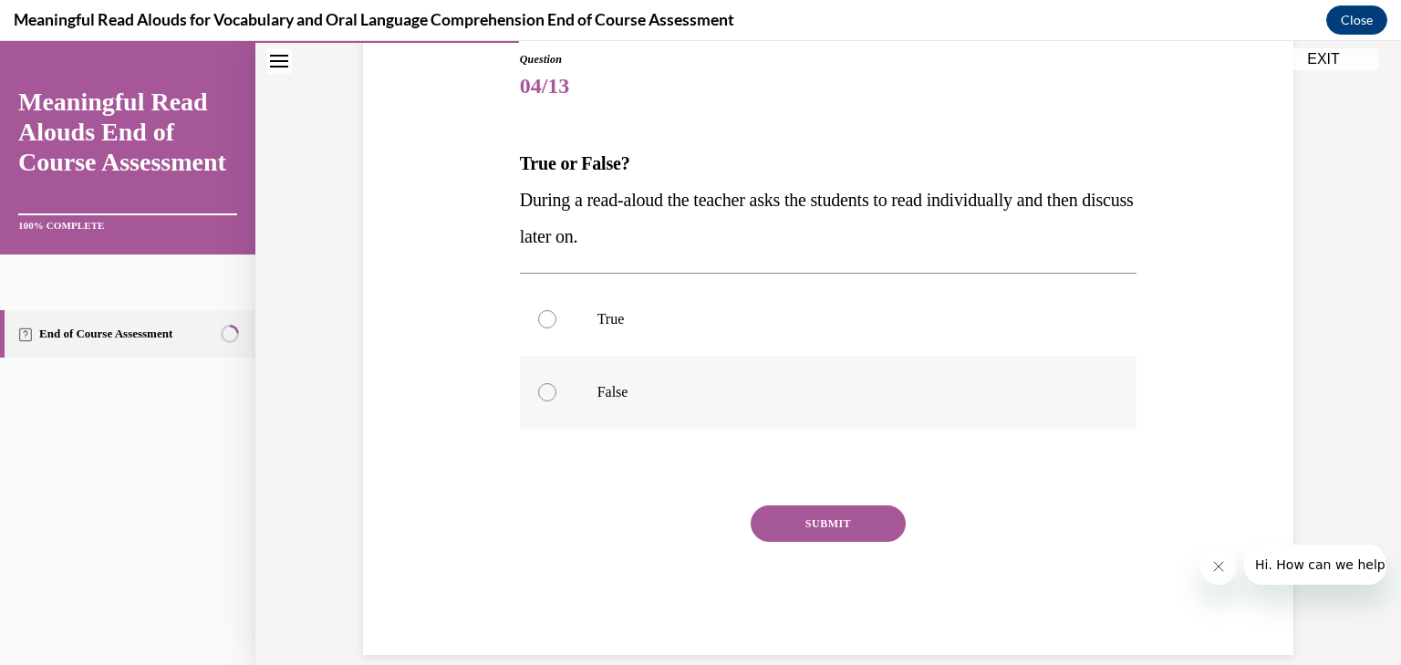
drag, startPoint x: 584, startPoint y: 395, endPoint x: 602, endPoint y: 401, distance: 19.3
click at [591, 397] on label "False" at bounding box center [829, 392] width 618 height 73
click at [556, 397] on input "False" at bounding box center [547, 392] width 18 height 18
radio input "true"
click at [807, 528] on button "SUBMIT" at bounding box center [828, 523] width 155 height 36
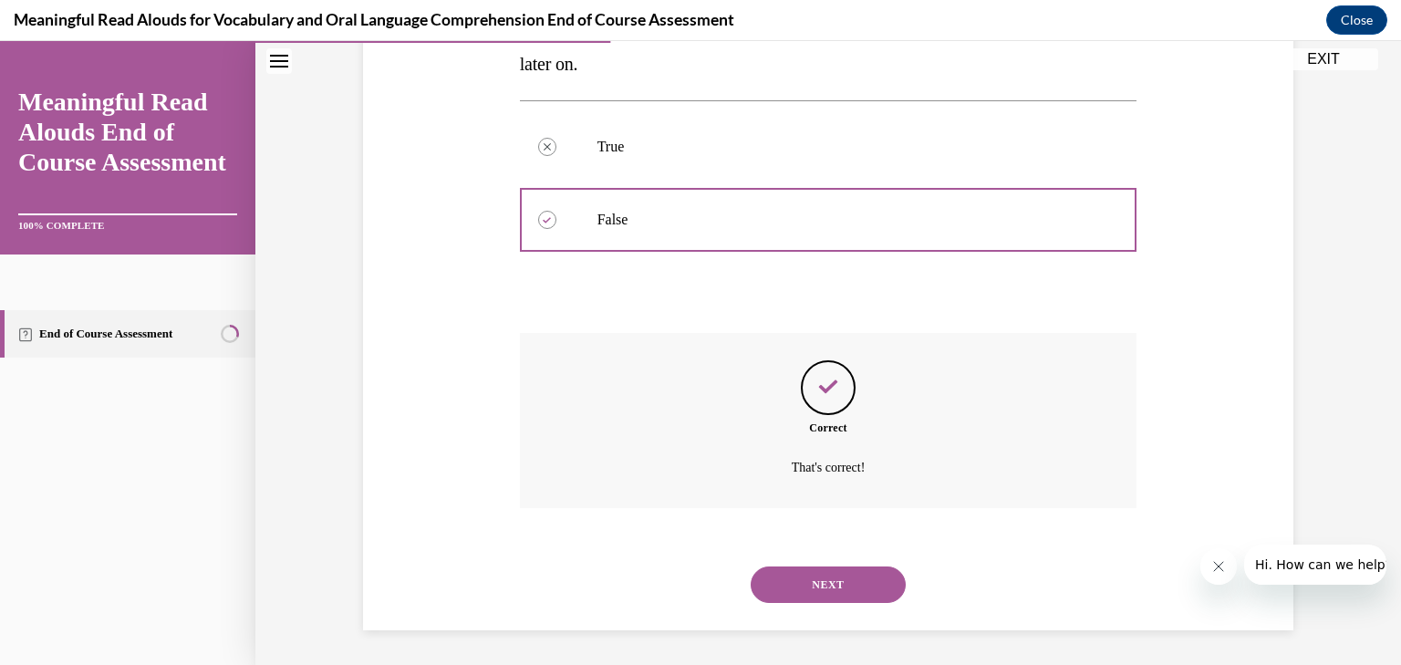
scroll to position [376, 0]
click at [838, 580] on button "NEXT" at bounding box center [828, 584] width 155 height 36
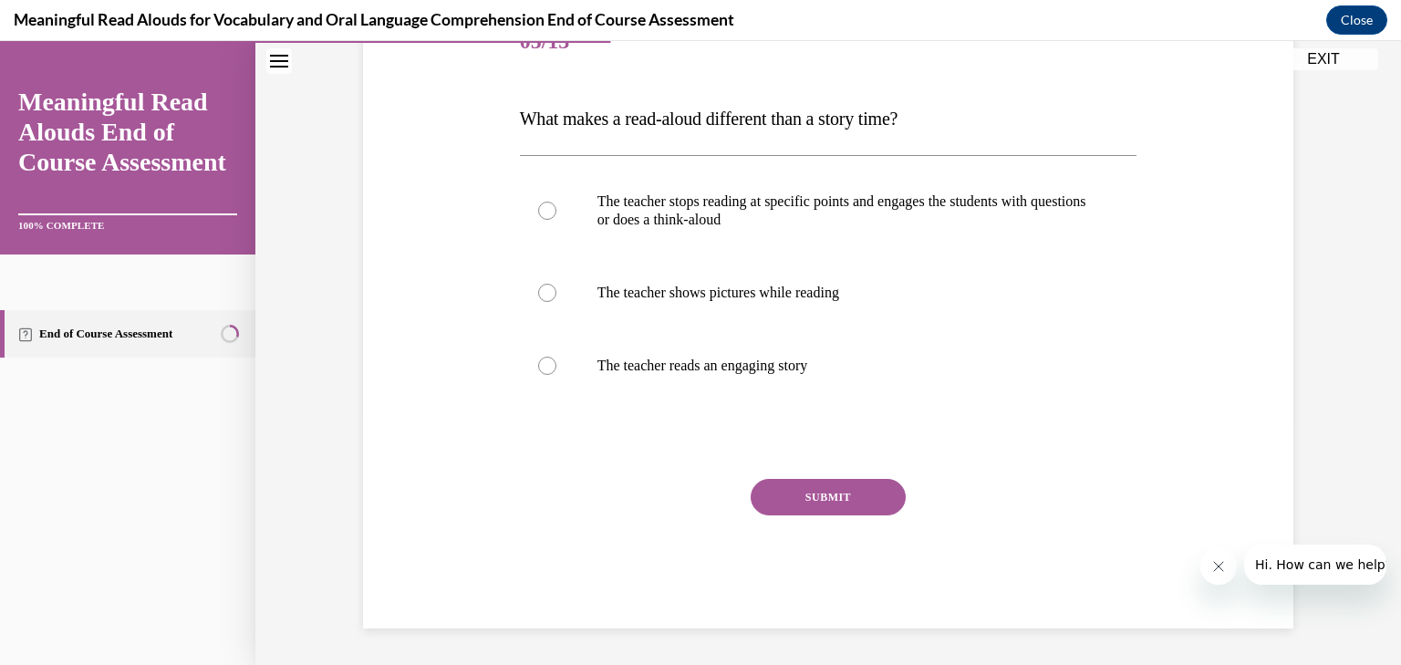
scroll to position [203, 0]
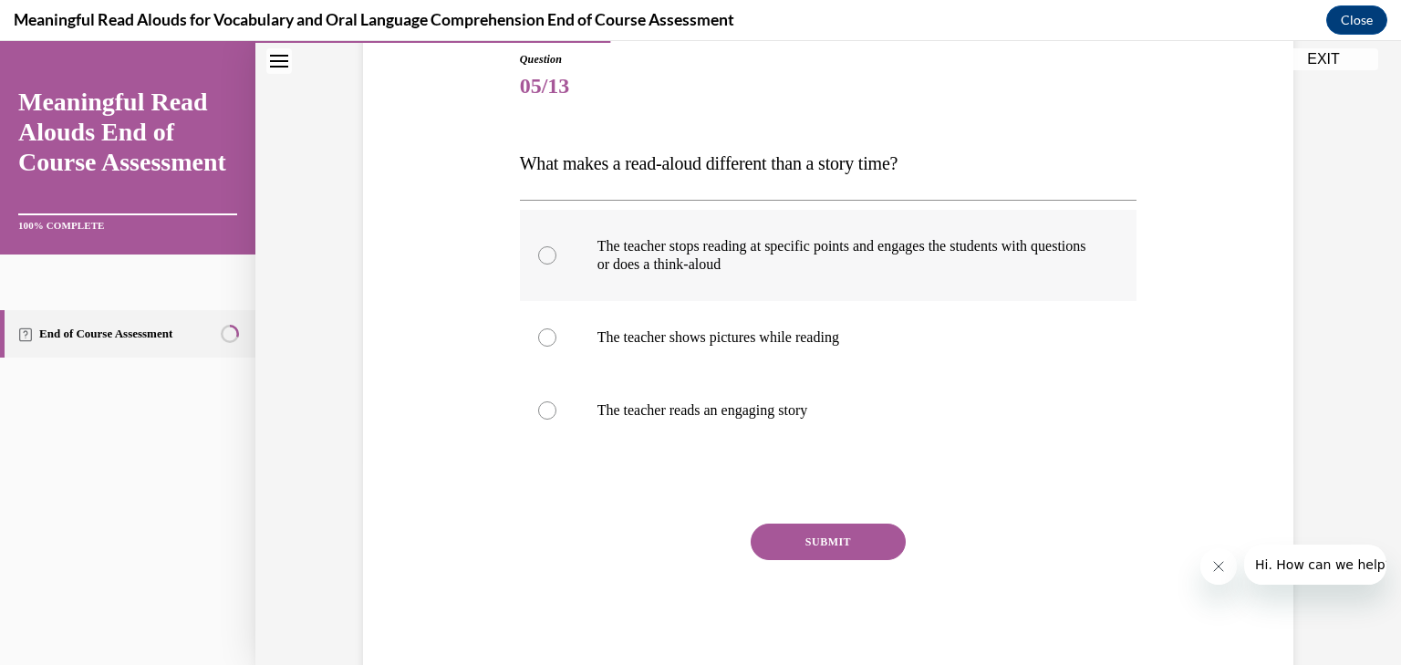
click at [731, 255] on p "The teacher stops reading at specific points and engages the students with ques…" at bounding box center [845, 255] width 494 height 36
click at [556, 255] on input "The teacher stops reading at specific points and engages the students with ques…" at bounding box center [547, 255] width 18 height 18
radio input "true"
click at [803, 533] on button "SUBMIT" at bounding box center [828, 542] width 155 height 36
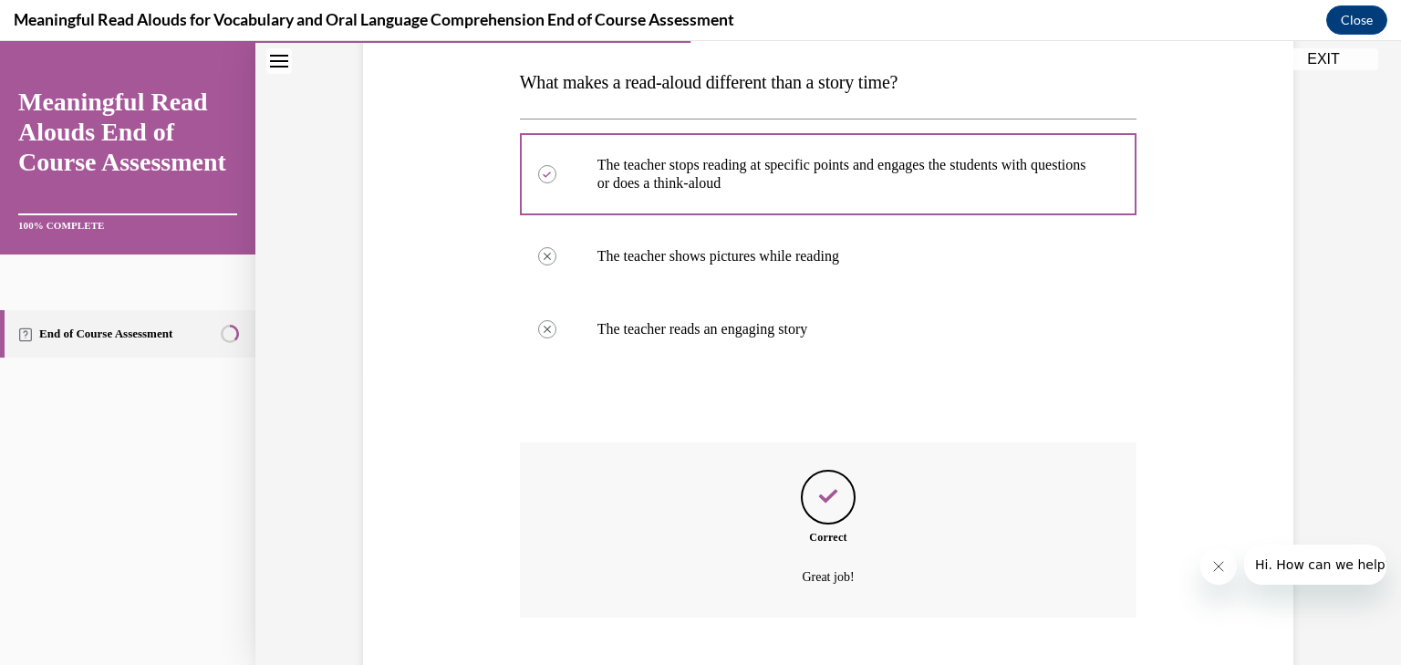
scroll to position [394, 0]
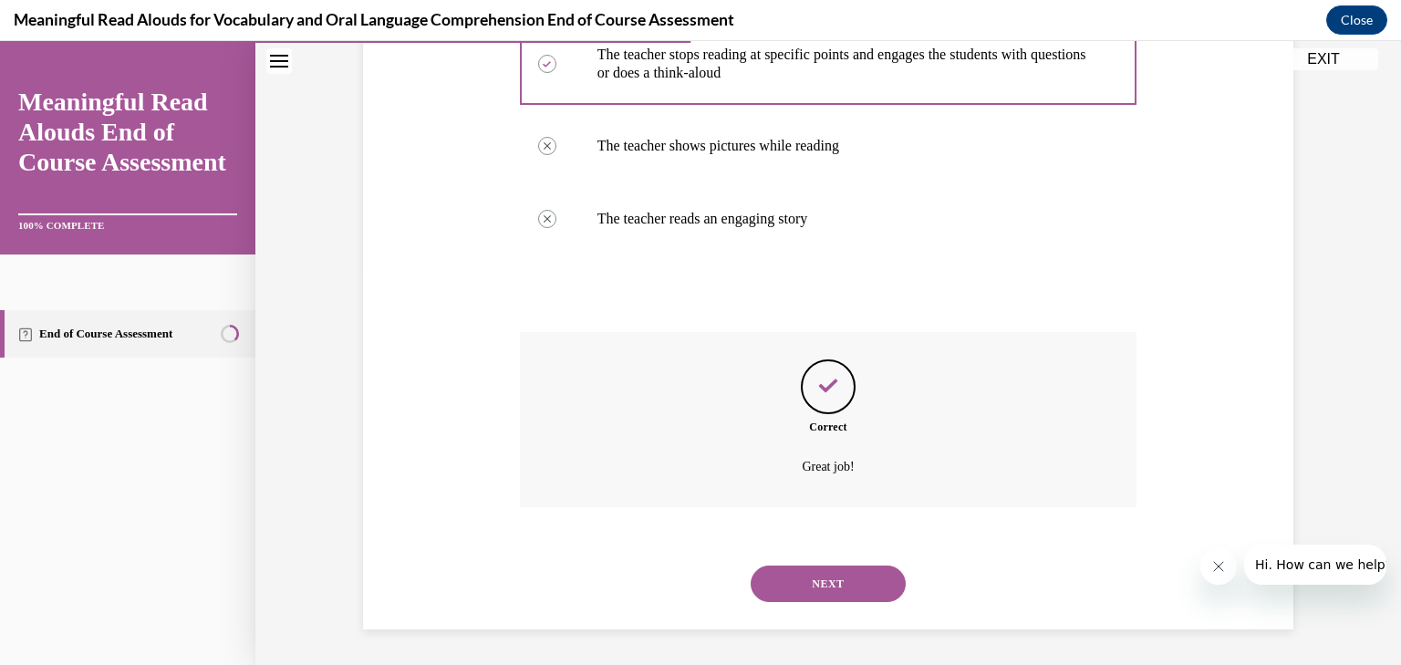
click at [816, 583] on button "NEXT" at bounding box center [828, 584] width 155 height 36
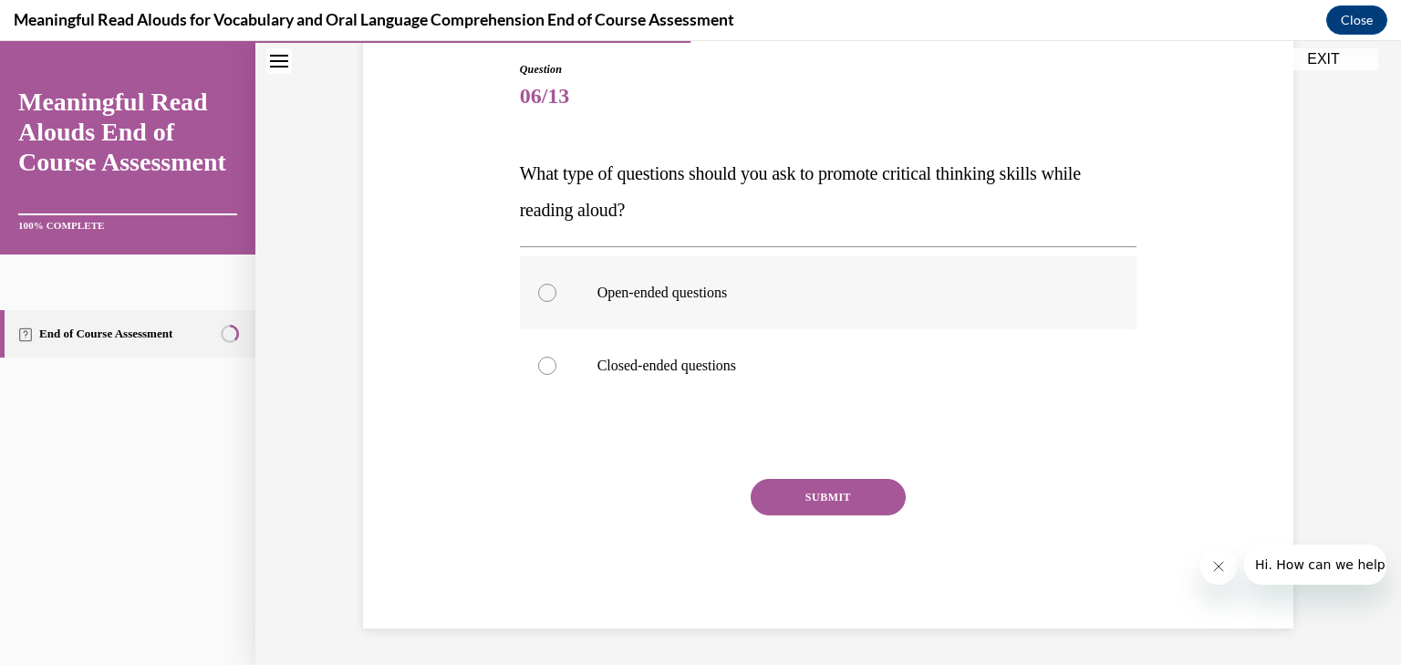
click at [714, 297] on p "Open-ended questions" at bounding box center [845, 293] width 494 height 18
click at [556, 297] on input "Open-ended questions" at bounding box center [547, 293] width 18 height 18
radio input "true"
click at [804, 500] on button "SUBMIT" at bounding box center [828, 497] width 155 height 36
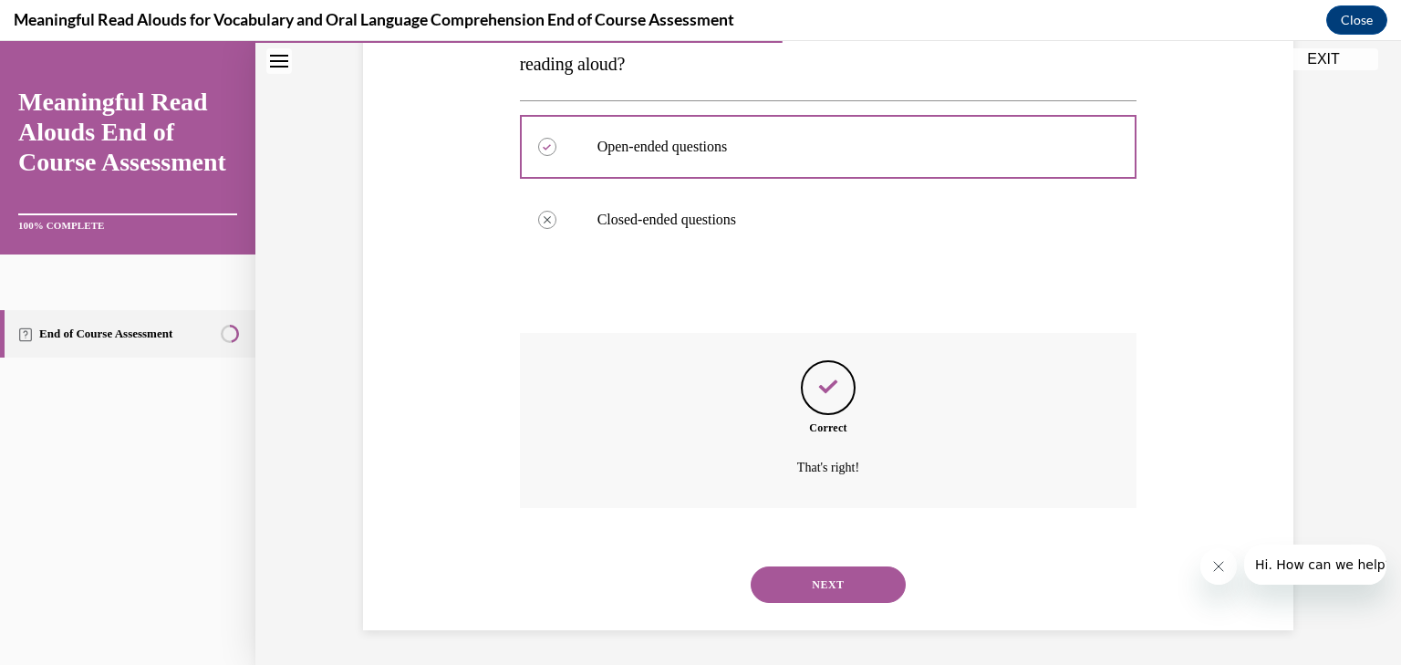
scroll to position [339, 0]
click at [815, 583] on button "NEXT" at bounding box center [828, 584] width 155 height 36
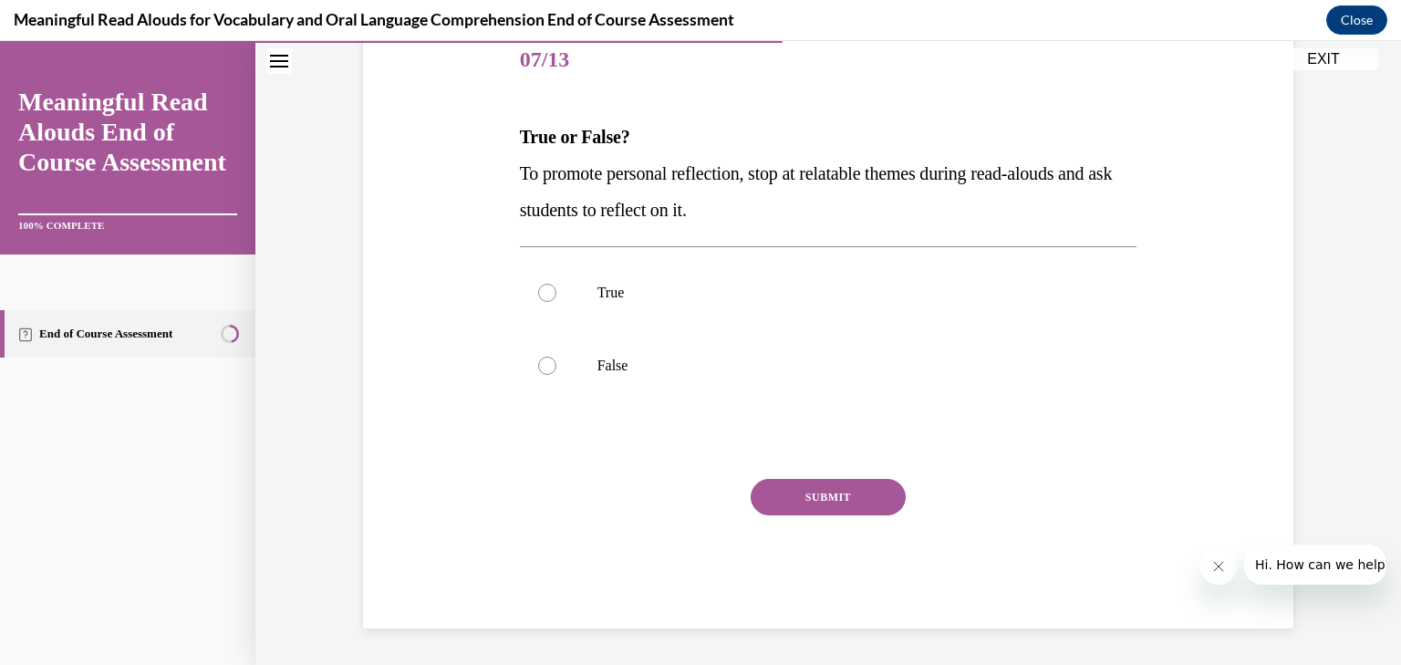
scroll to position [203, 0]
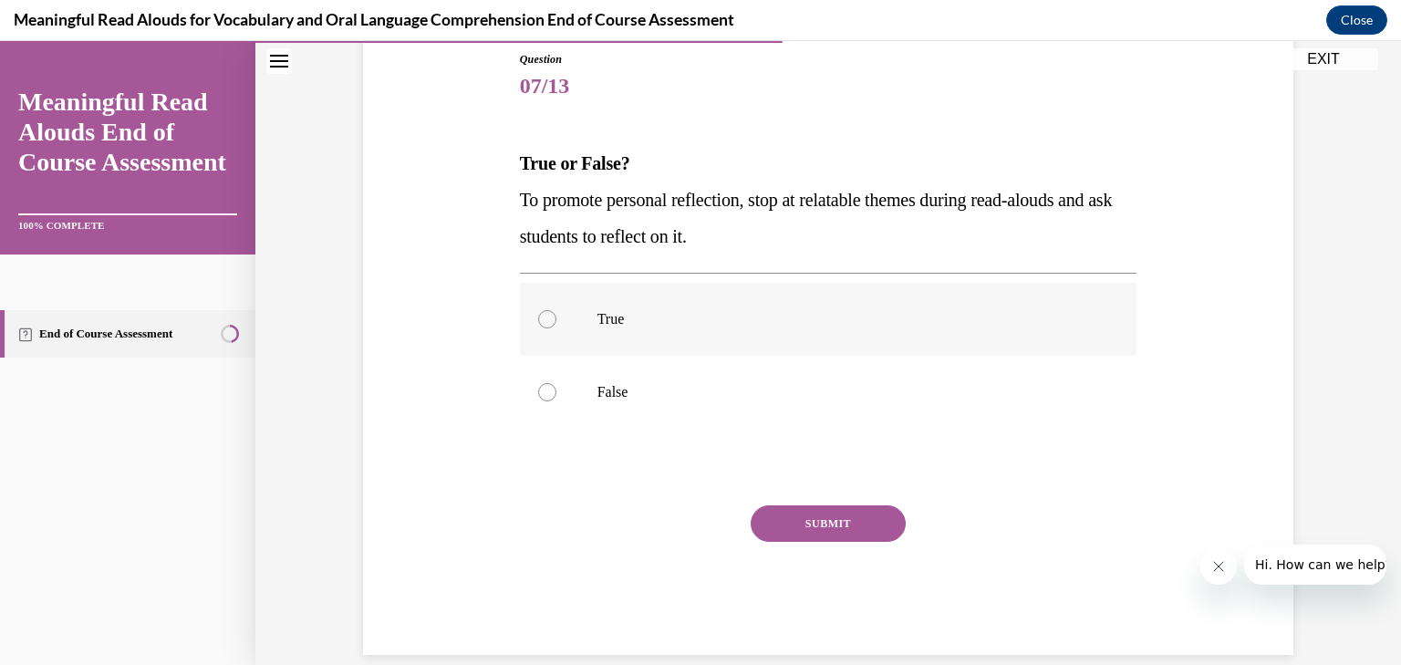
click at [640, 324] on p "True" at bounding box center [845, 319] width 494 height 18
click at [556, 324] on input "True" at bounding box center [547, 319] width 18 height 18
radio input "true"
click at [828, 522] on button "SUBMIT" at bounding box center [828, 523] width 155 height 36
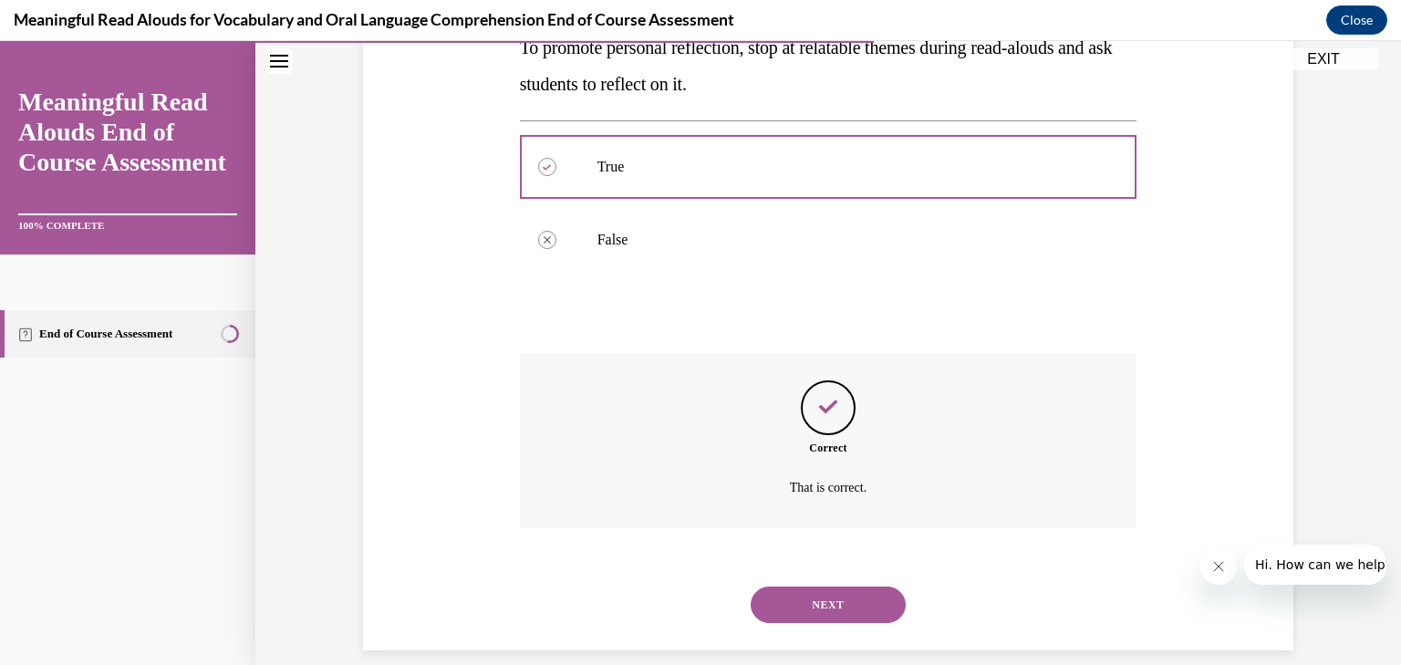
scroll to position [376, 0]
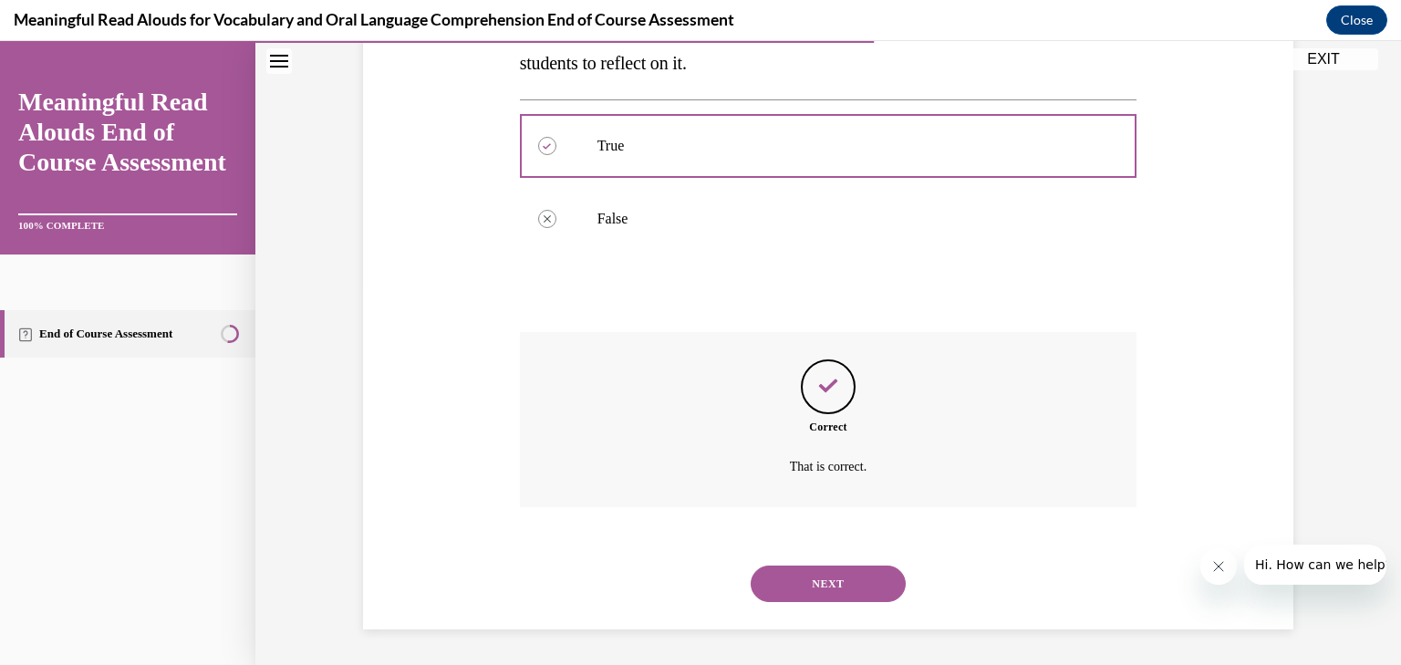
click at [828, 580] on button "NEXT" at bounding box center [828, 584] width 155 height 36
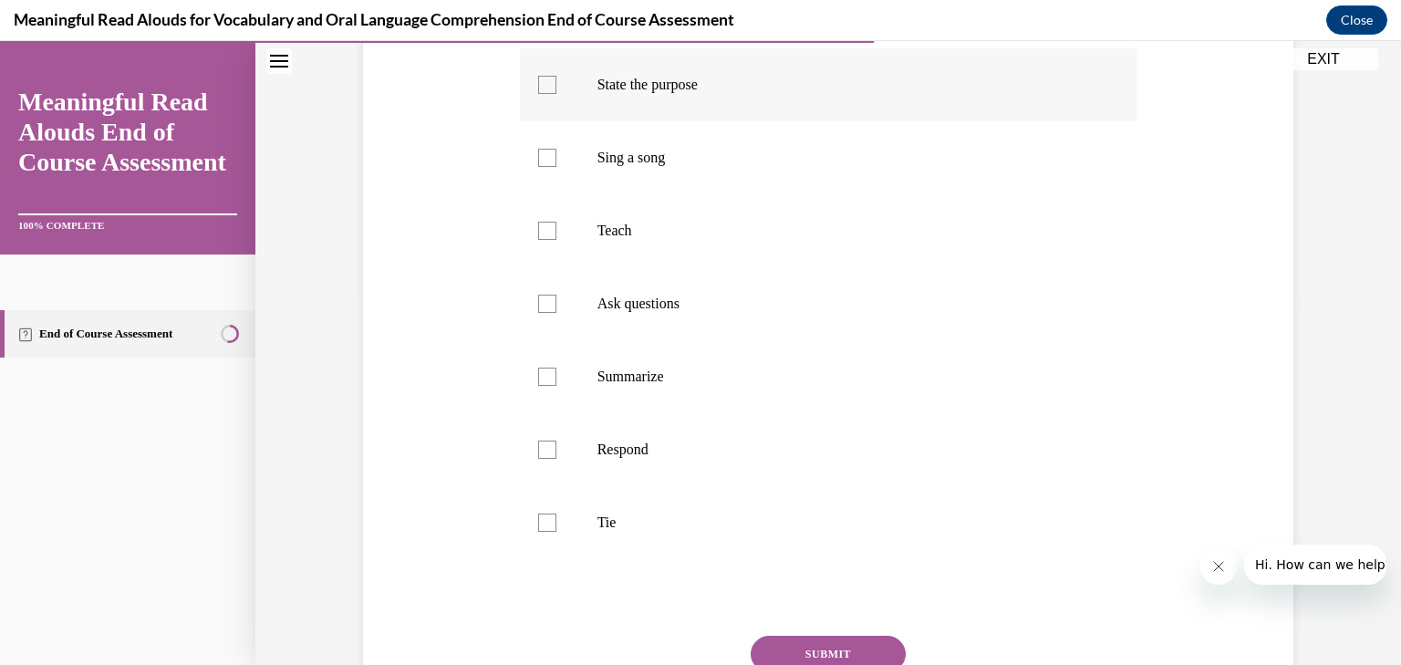
scroll to position [365, 0]
click at [618, 524] on p "Tie" at bounding box center [845, 522] width 494 height 18
click at [556, 524] on input "Tie" at bounding box center [547, 522] width 18 height 18
checkbox input "true"
click at [625, 170] on label "Sing a song" at bounding box center [829, 156] width 618 height 73
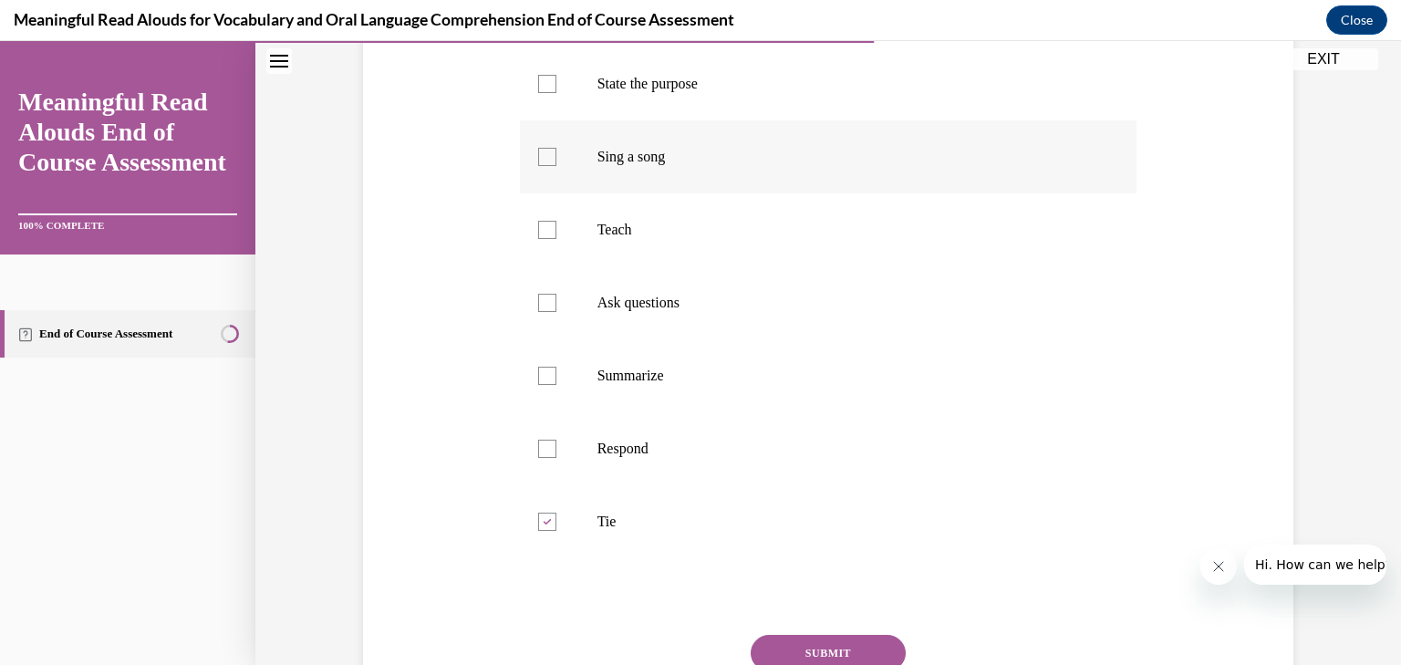
click at [556, 166] on input "Sing a song" at bounding box center [547, 157] width 18 height 18
click at [626, 161] on p "Sing a song" at bounding box center [845, 157] width 494 height 18
click at [556, 161] on input "Sing a song" at bounding box center [547, 157] width 18 height 18
checkbox input "false"
click at [617, 231] on p "Teach" at bounding box center [845, 230] width 494 height 18
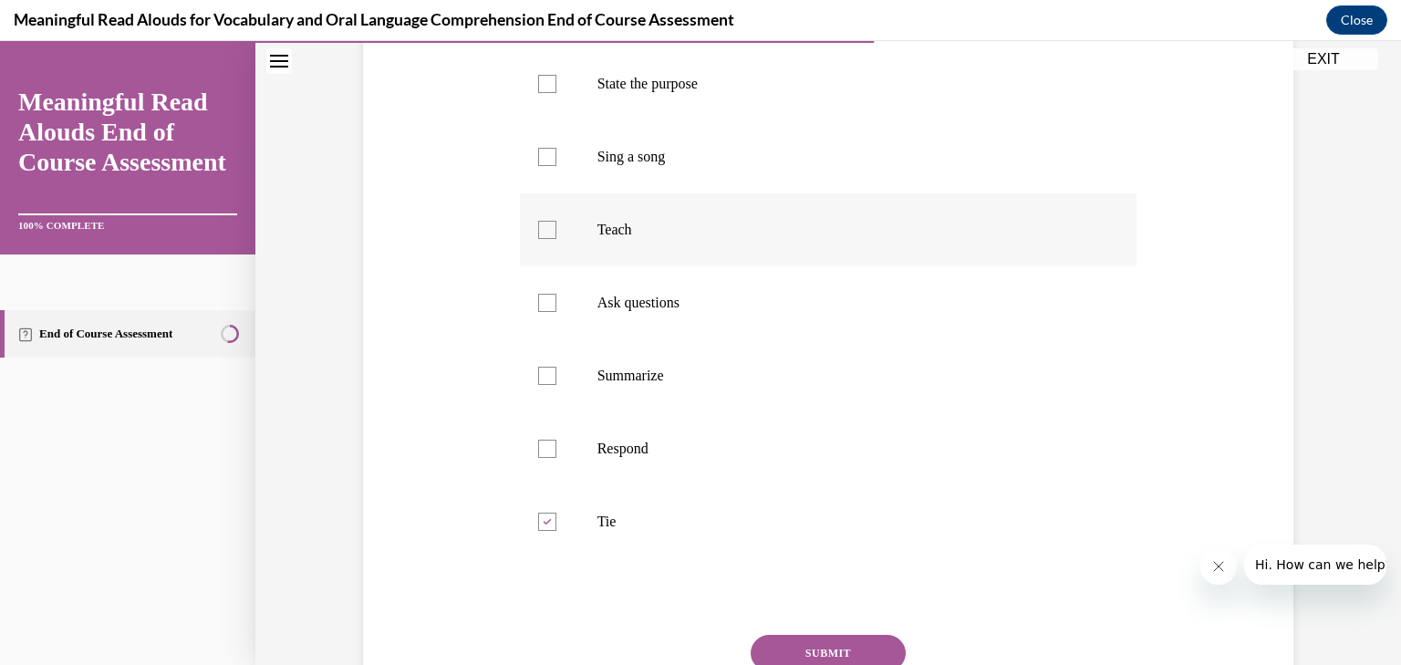
click at [556, 231] on input "Teach" at bounding box center [547, 230] width 18 height 18
checkbox input "true"
click at [628, 299] on p "Ask questions" at bounding box center [845, 303] width 494 height 18
click at [556, 299] on input "Ask questions" at bounding box center [547, 303] width 18 height 18
checkbox input "true"
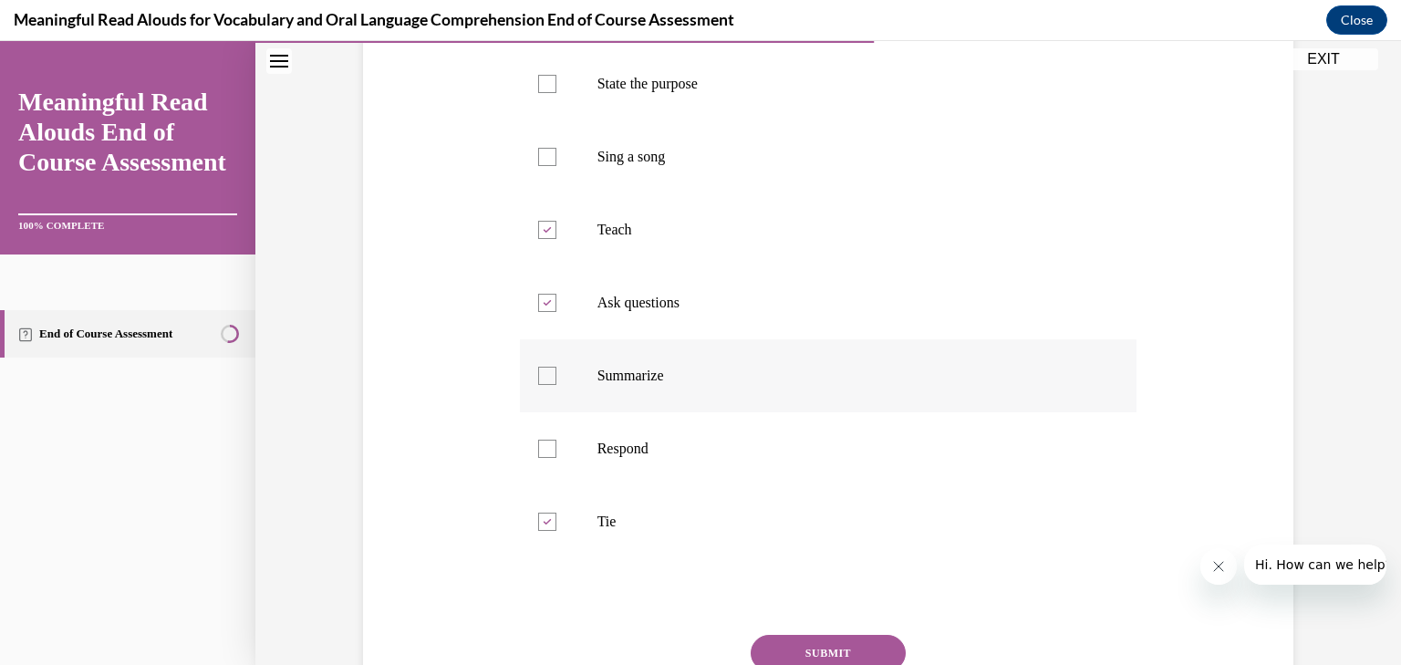
click at [625, 370] on p "Summarize" at bounding box center [845, 376] width 494 height 18
click at [556, 370] on input "Summarize" at bounding box center [547, 376] width 18 height 18
checkbox input "true"
click at [638, 450] on p "Respond" at bounding box center [845, 449] width 494 height 18
click at [556, 450] on input "Respond" at bounding box center [547, 449] width 18 height 18
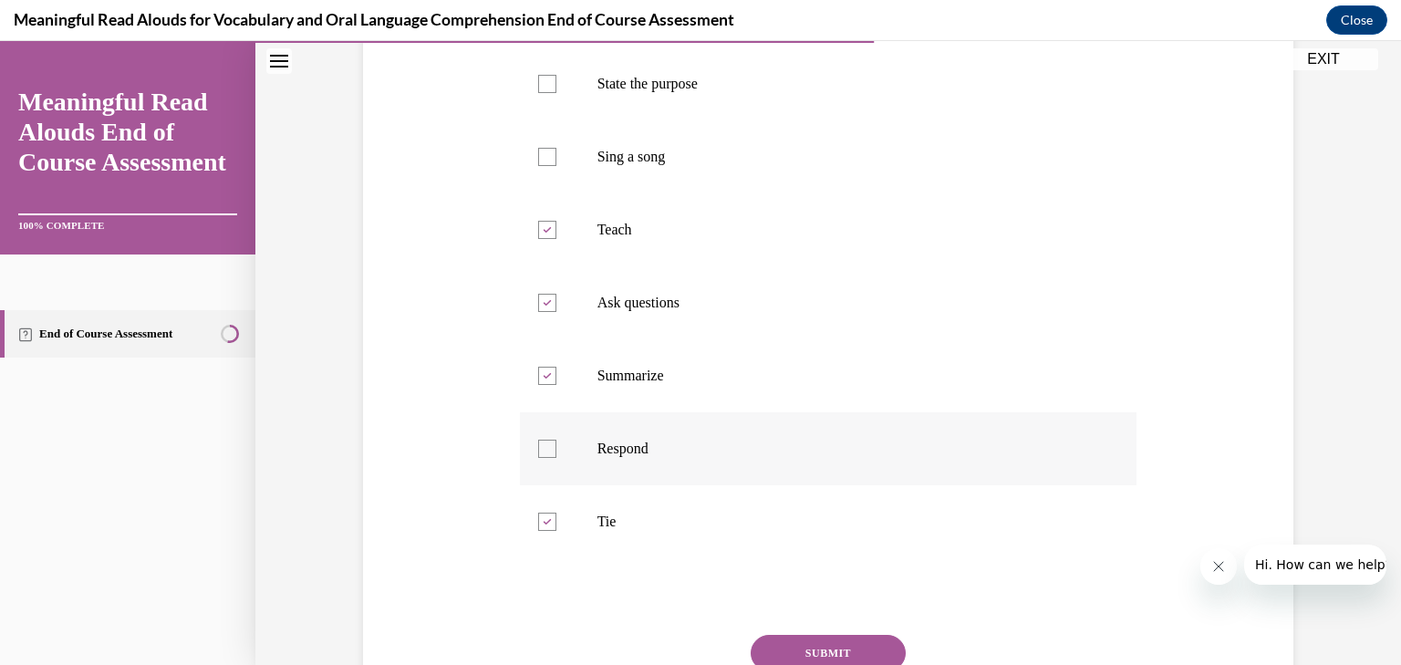
checkbox input "true"
click at [839, 642] on button "SUBMIT" at bounding box center [828, 653] width 155 height 36
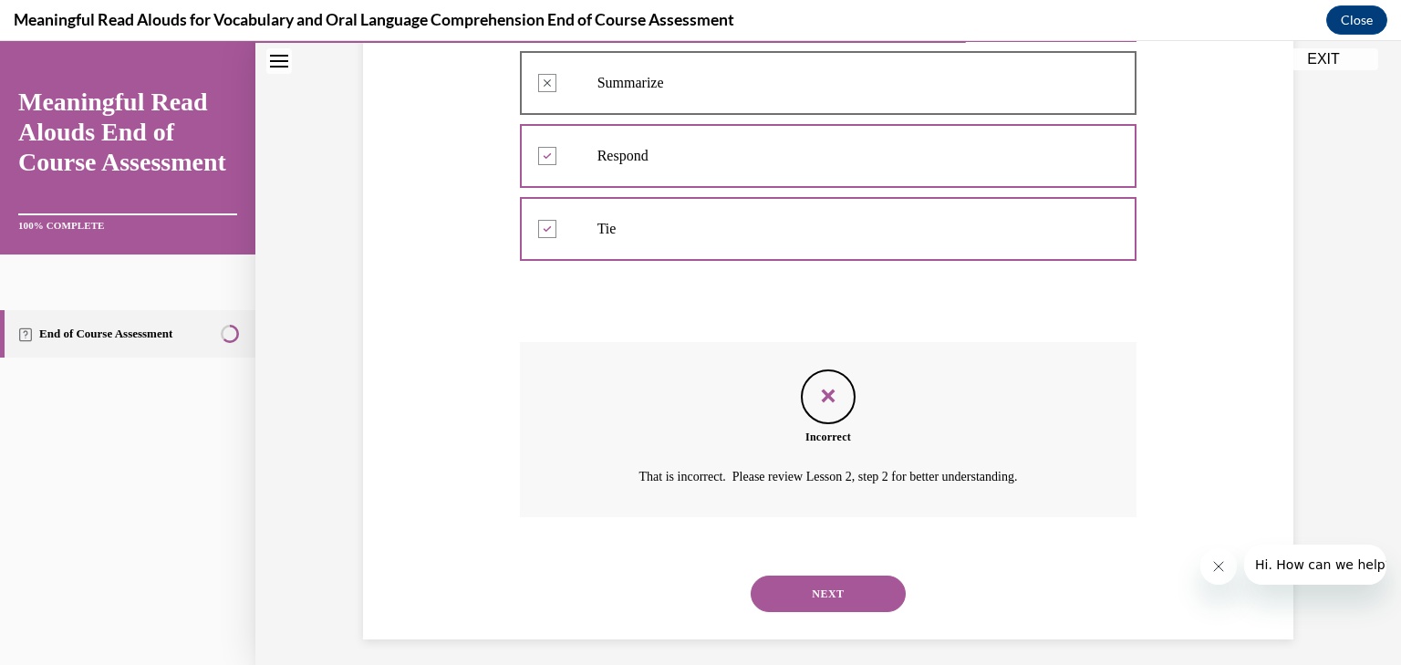
scroll to position [668, 0]
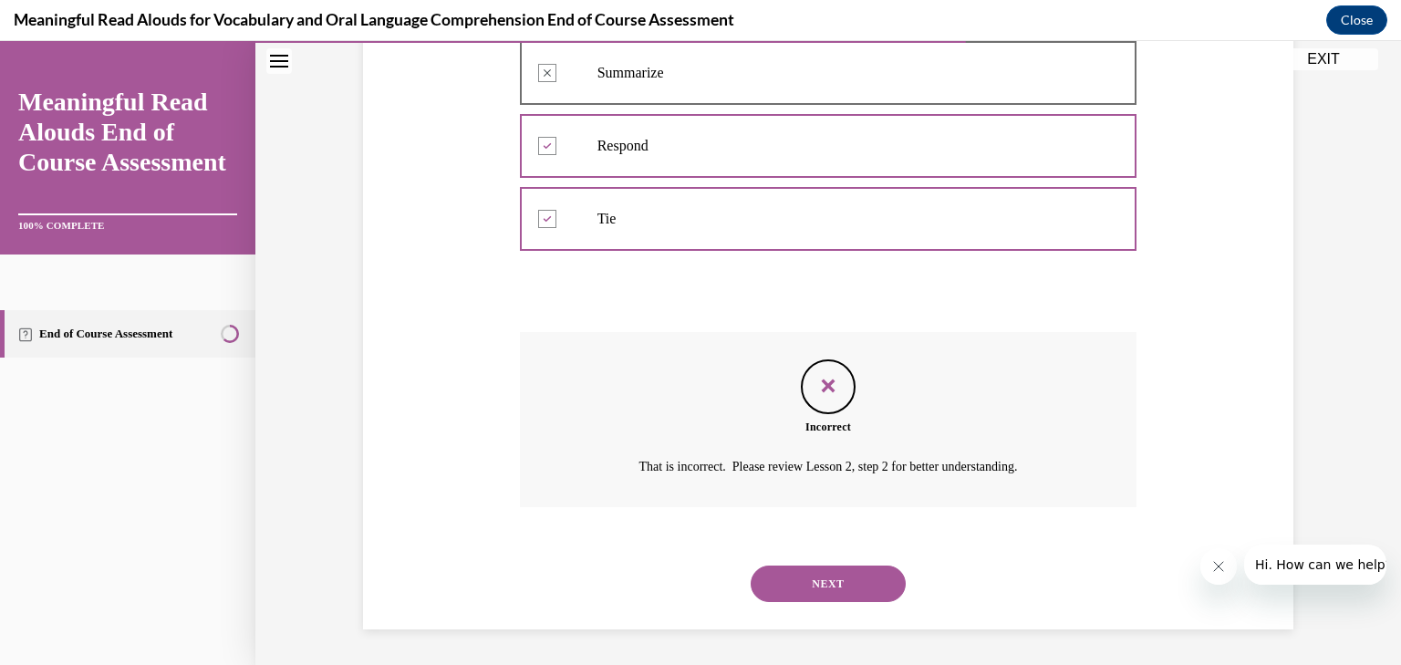
click at [832, 580] on button "NEXT" at bounding box center [828, 584] width 155 height 36
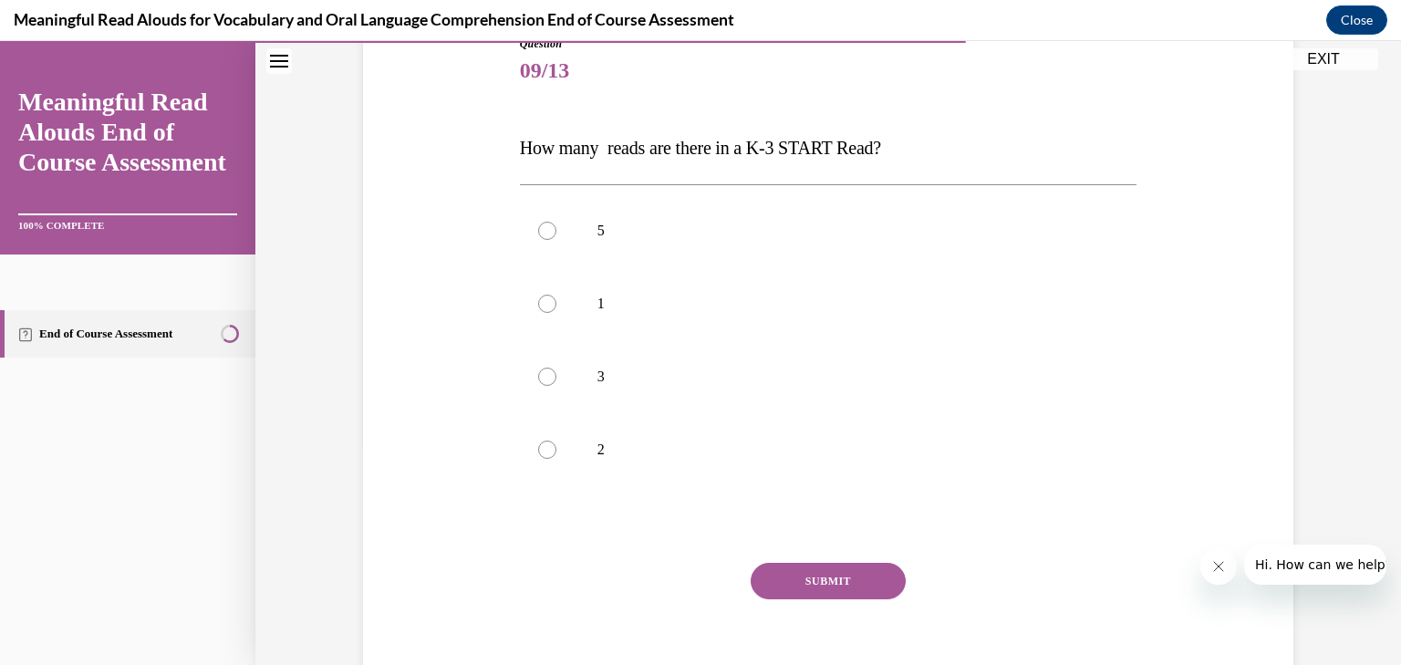
scroll to position [219, 0]
click at [612, 369] on p "3" at bounding box center [845, 376] width 494 height 18
click at [556, 369] on input "3" at bounding box center [547, 376] width 18 height 18
radio input "true"
click at [828, 578] on button "SUBMIT" at bounding box center [828, 580] width 155 height 36
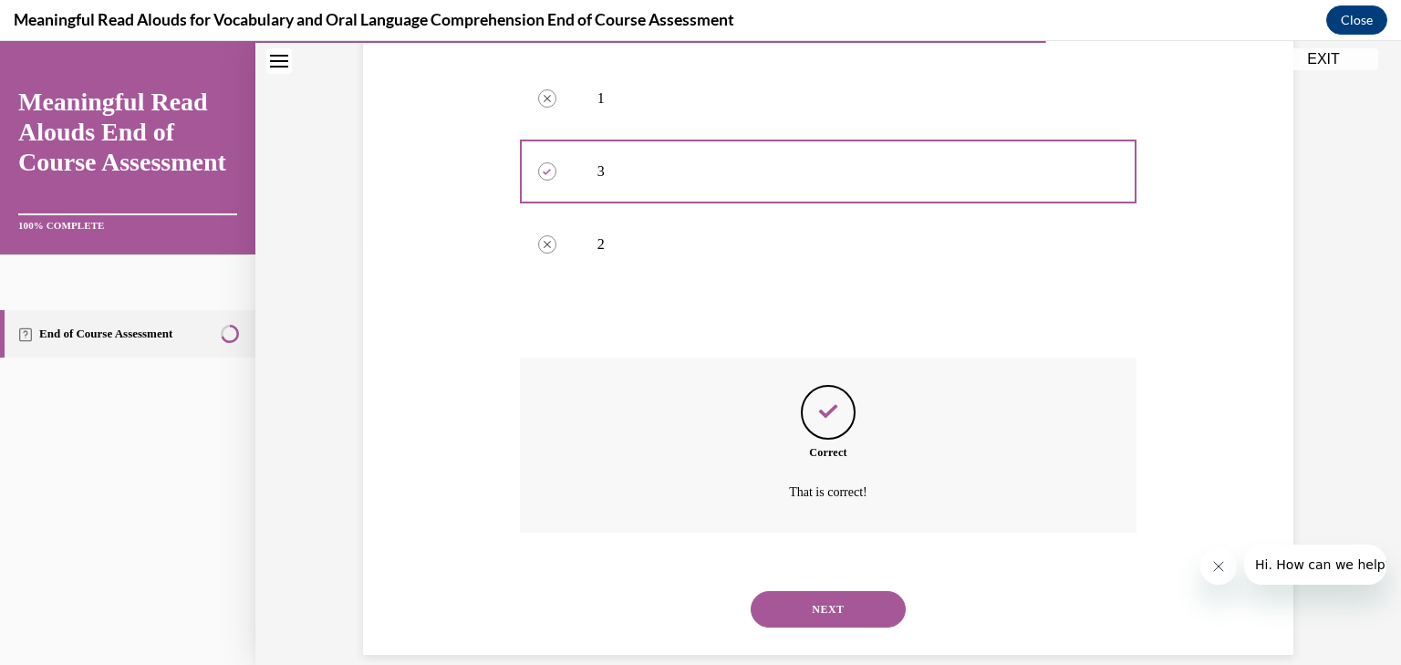
scroll to position [449, 0]
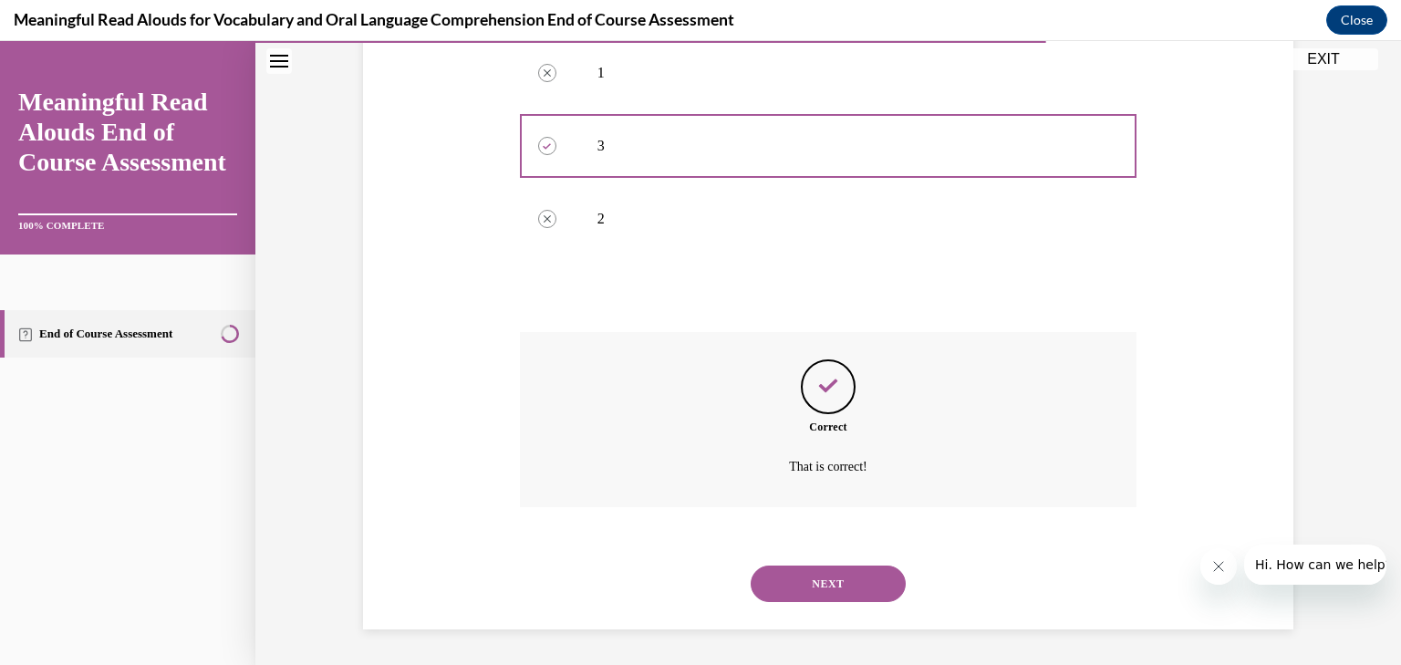
click at [826, 581] on button "NEXT" at bounding box center [828, 584] width 155 height 36
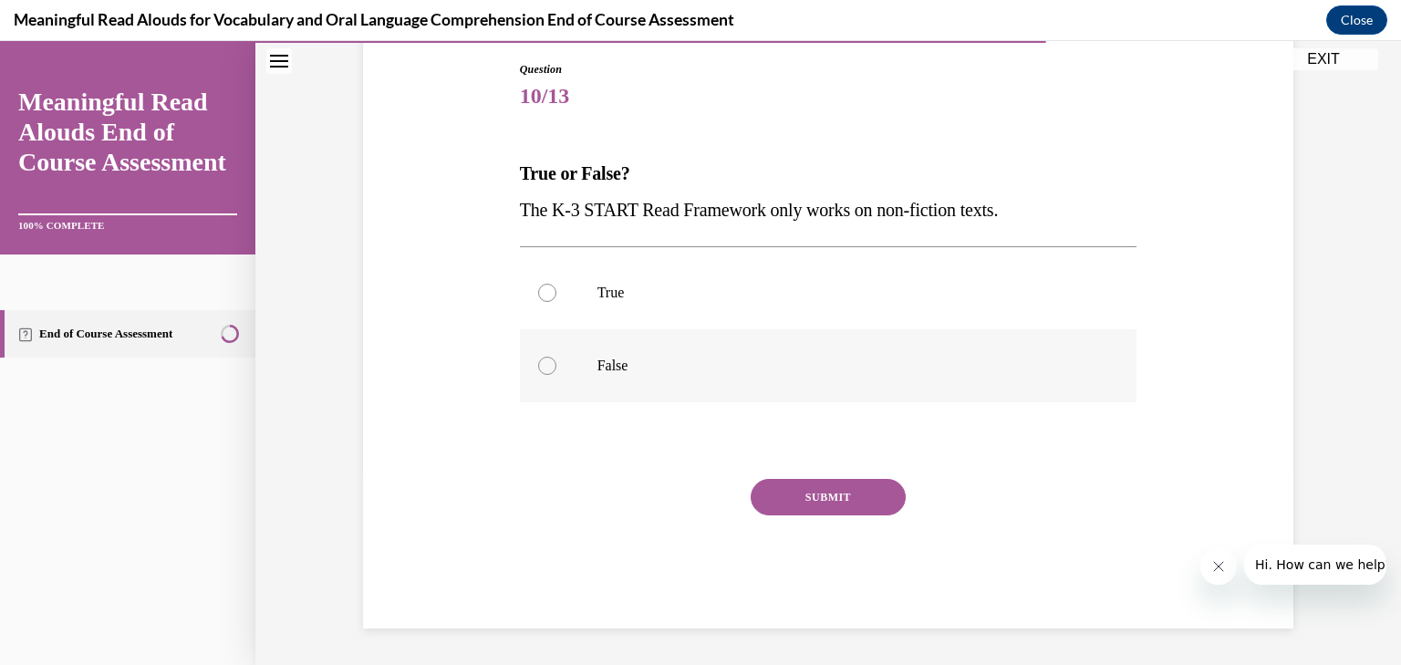
click at [616, 371] on p "False" at bounding box center [845, 366] width 494 height 18
click at [556, 371] on input "False" at bounding box center [547, 366] width 18 height 18
radio input "true"
click at [814, 500] on button "SUBMIT" at bounding box center [828, 497] width 155 height 36
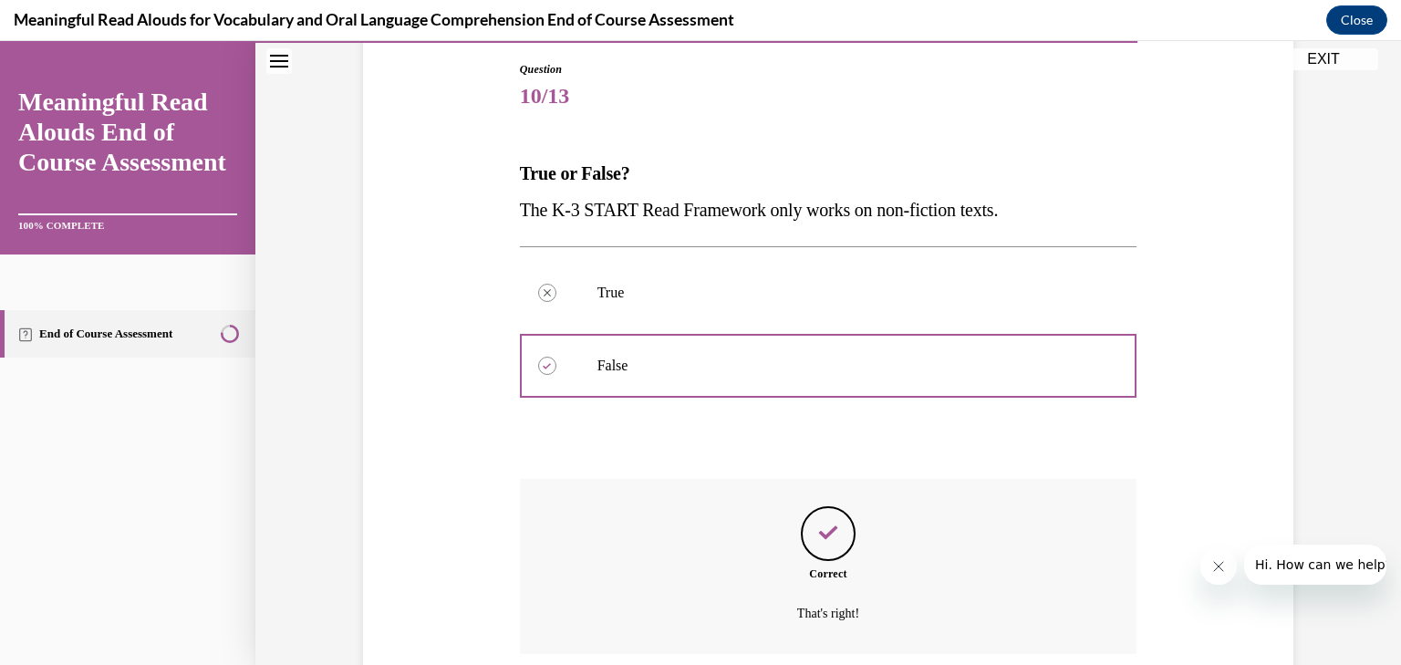
scroll to position [339, 0]
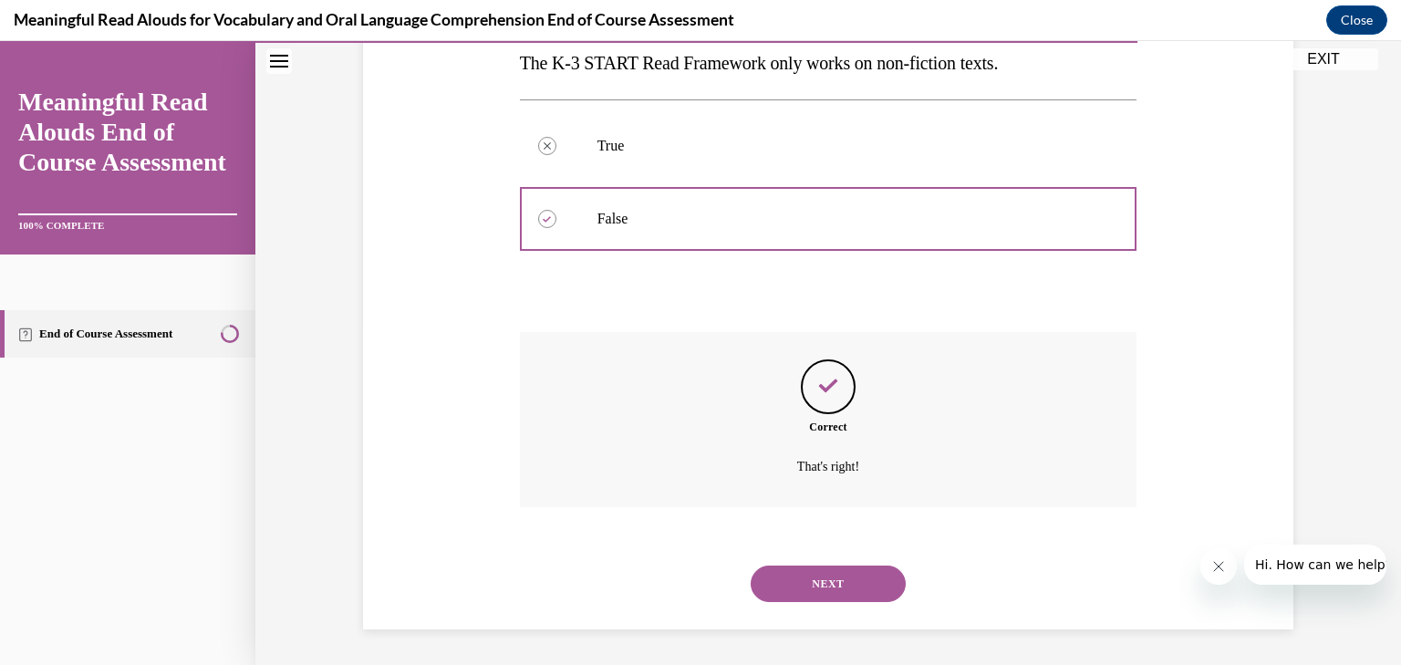
click at [834, 580] on button "NEXT" at bounding box center [828, 584] width 155 height 36
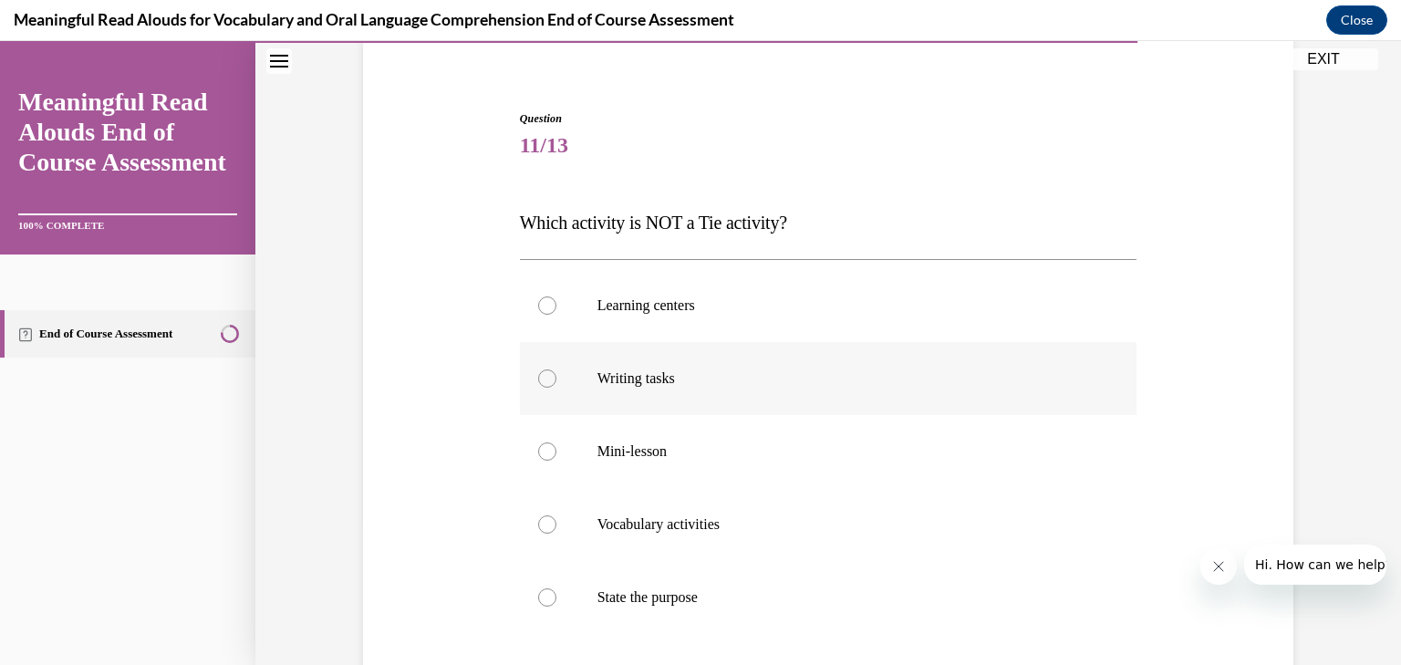
scroll to position [146, 0]
click at [653, 303] on p "Learning centers" at bounding box center [845, 303] width 494 height 18
click at [556, 303] on input "Learning centers" at bounding box center [547, 303] width 18 height 18
radio input "true"
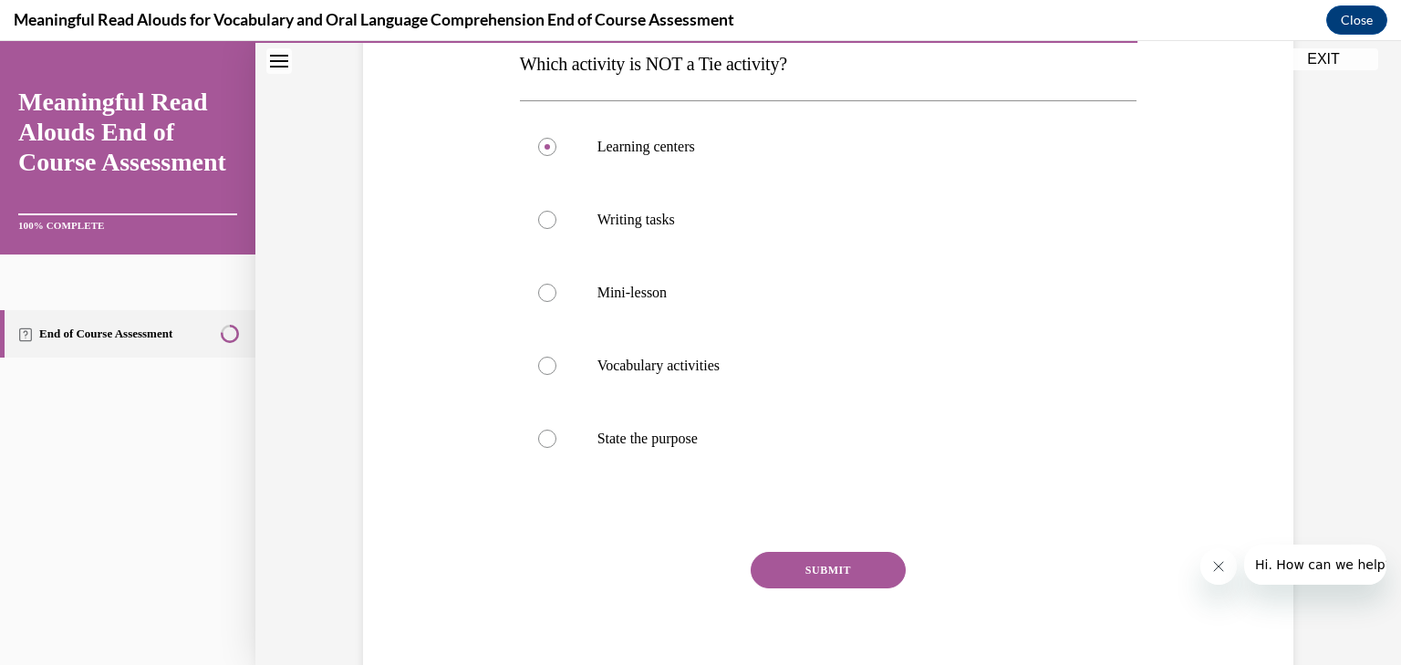
click at [841, 578] on button "SUBMIT" at bounding box center [828, 570] width 155 height 36
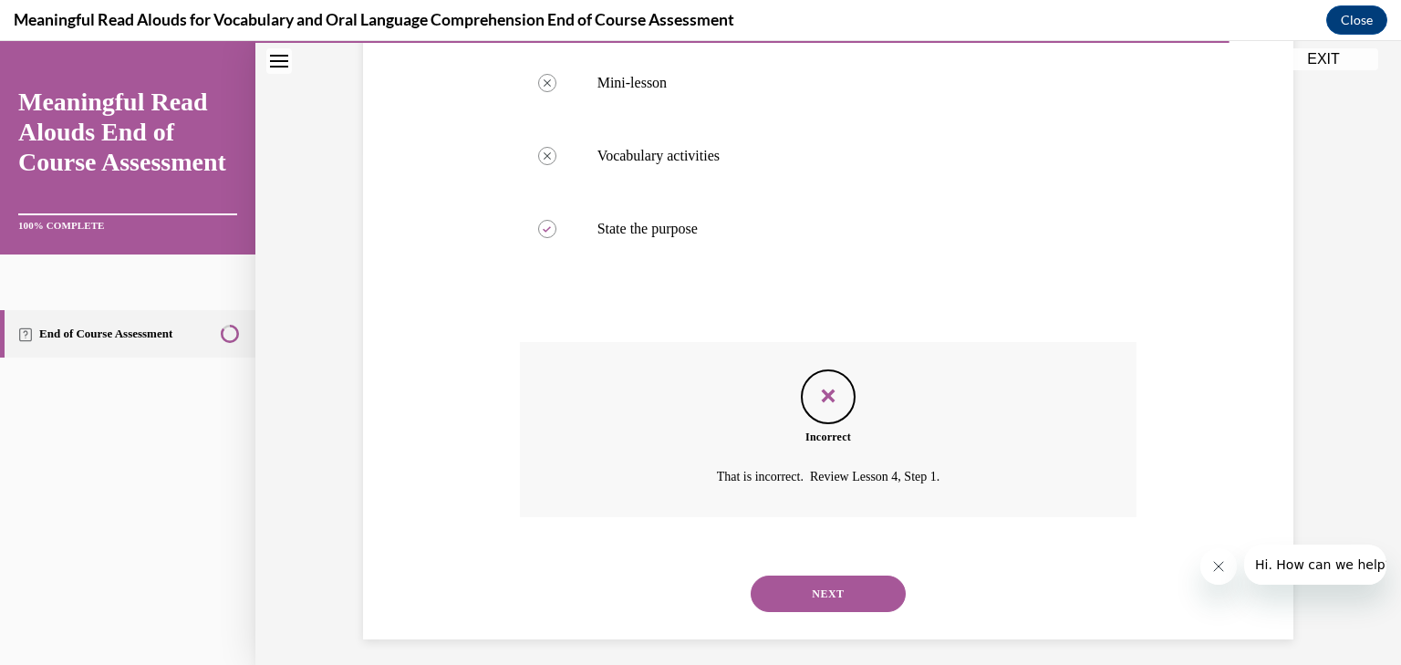
scroll to position [522, 0]
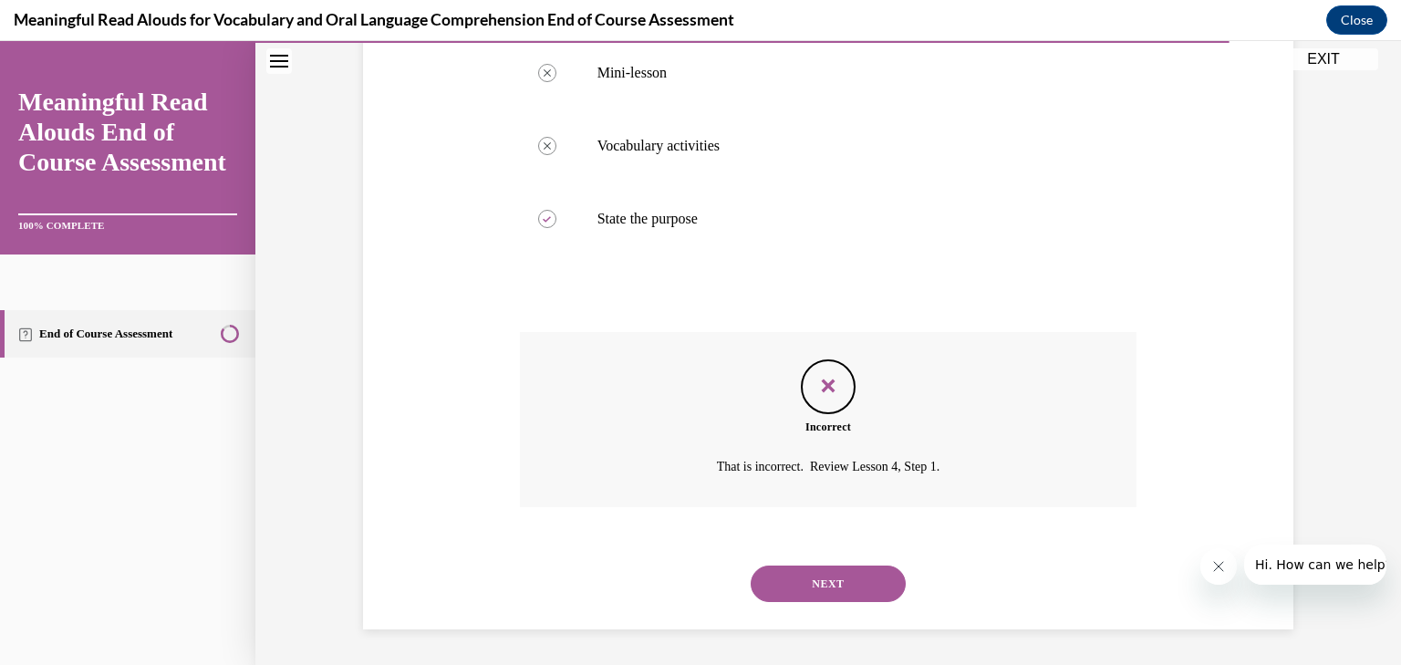
click at [838, 590] on button "NEXT" at bounding box center [828, 584] width 155 height 36
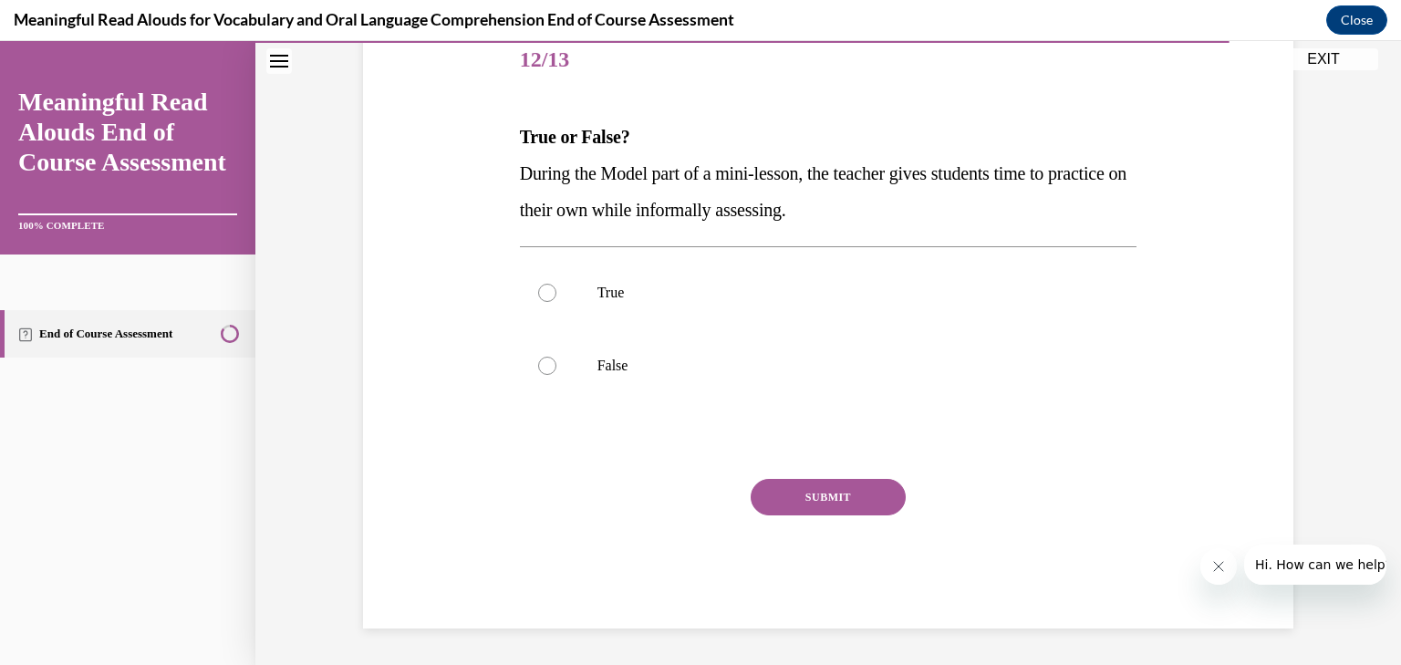
scroll to position [203, 0]
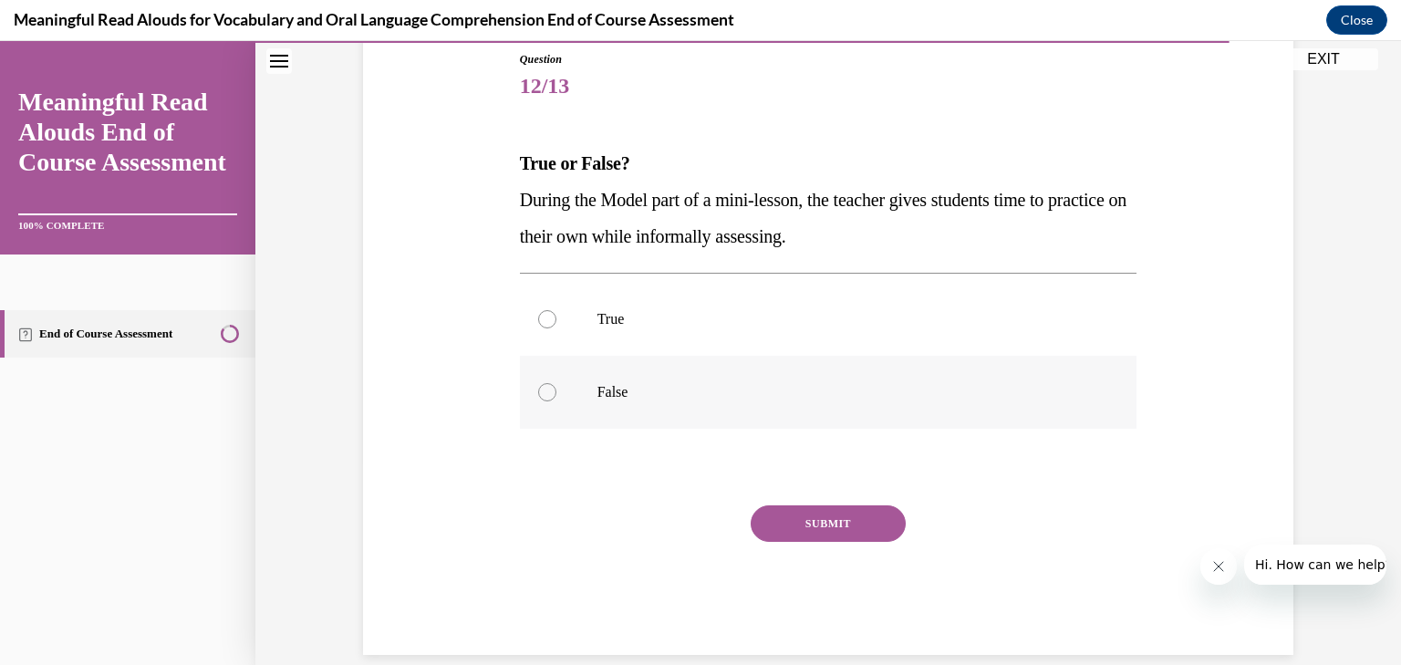
click at [660, 416] on label "False" at bounding box center [829, 392] width 618 height 73
click at [556, 401] on input "False" at bounding box center [547, 392] width 18 height 18
radio input "true"
click at [787, 514] on button "SUBMIT" at bounding box center [828, 523] width 155 height 36
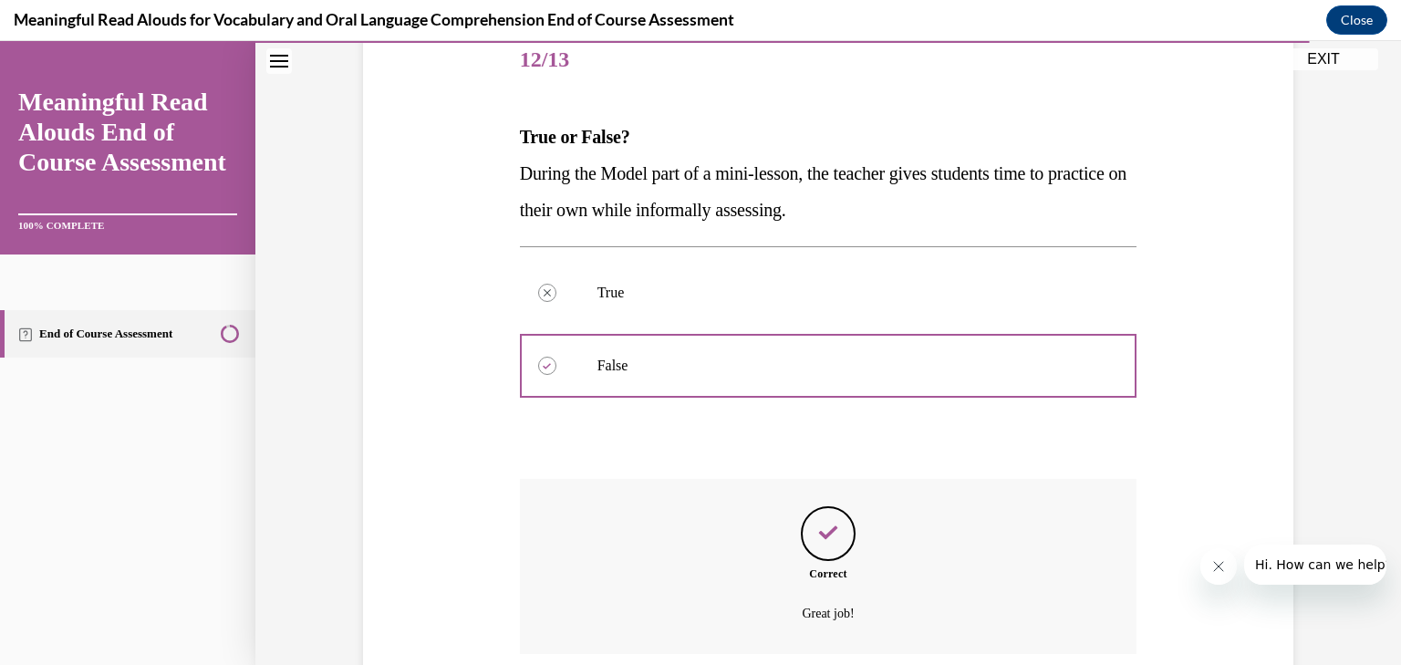
scroll to position [376, 0]
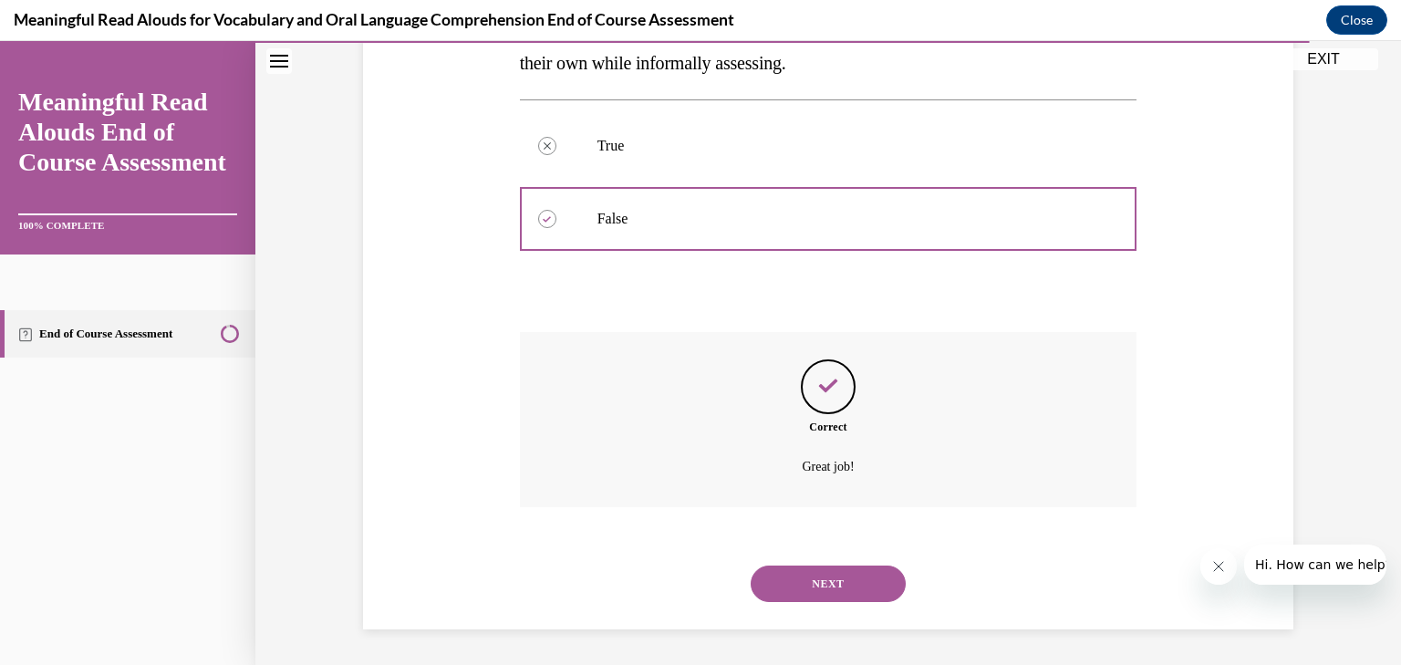
click at [839, 577] on button "NEXT" at bounding box center [828, 584] width 155 height 36
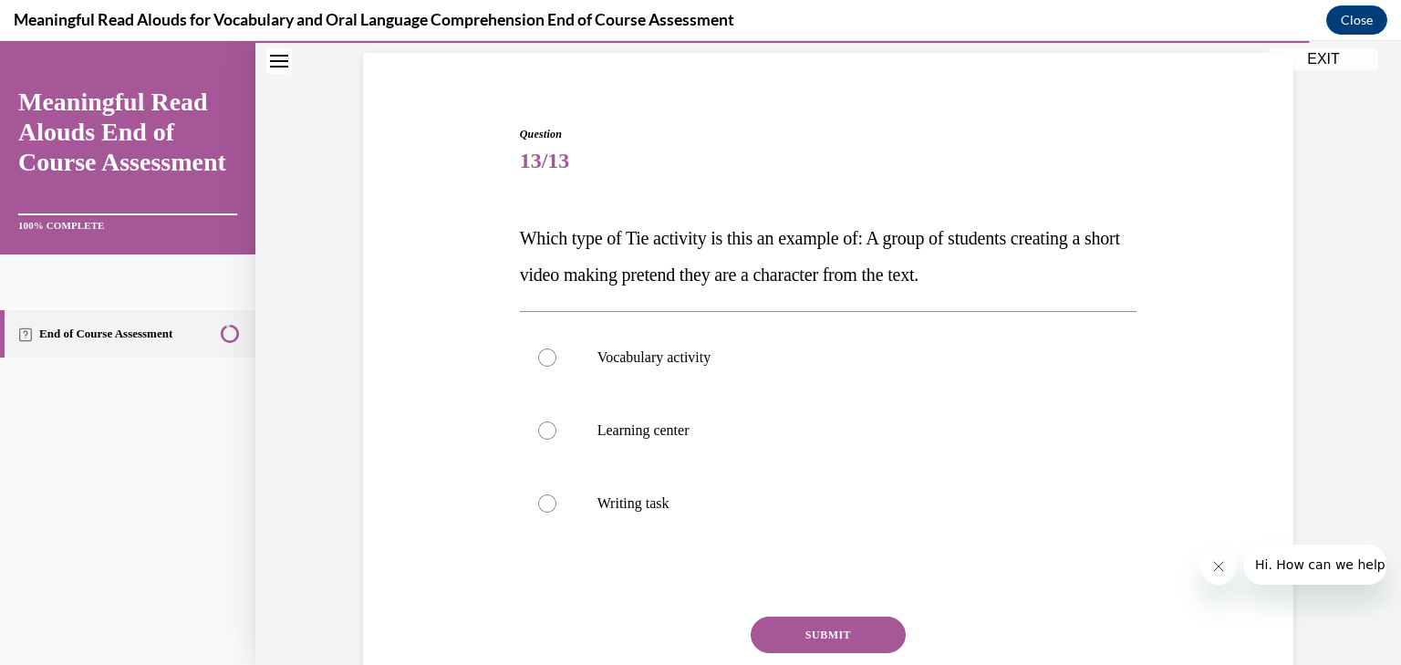
scroll to position [146, 0]
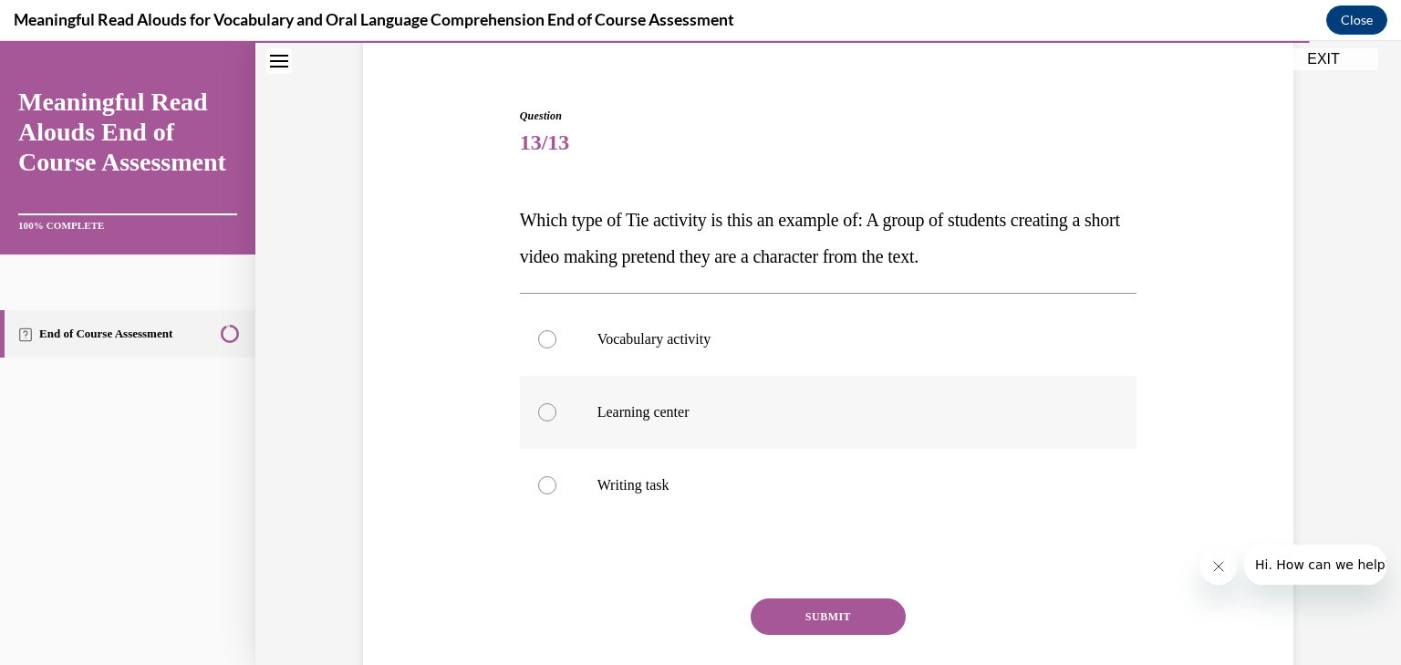
click at [670, 414] on p "Learning center" at bounding box center [845, 412] width 494 height 18
click at [556, 414] on input "Learning center" at bounding box center [547, 412] width 18 height 18
radio input "true"
click at [828, 615] on button "SUBMIT" at bounding box center [828, 616] width 155 height 36
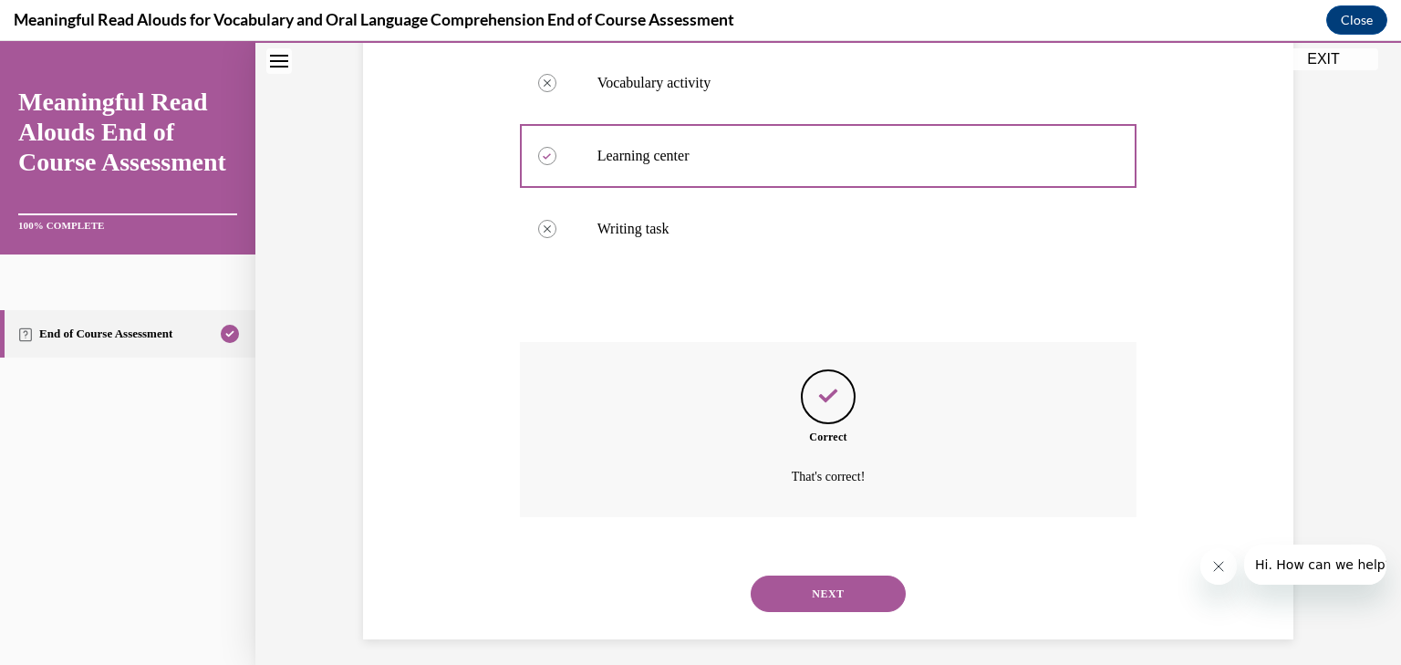
scroll to position [412, 0]
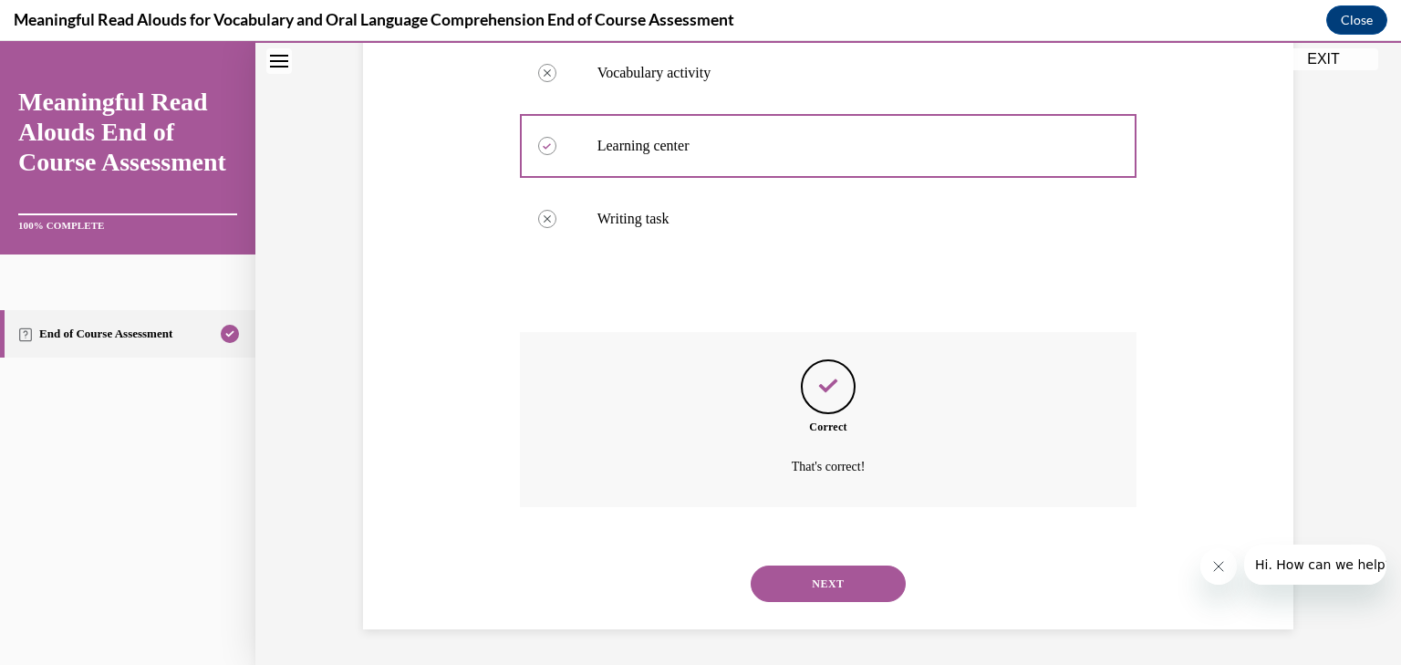
click at [828, 591] on button "NEXT" at bounding box center [828, 584] width 155 height 36
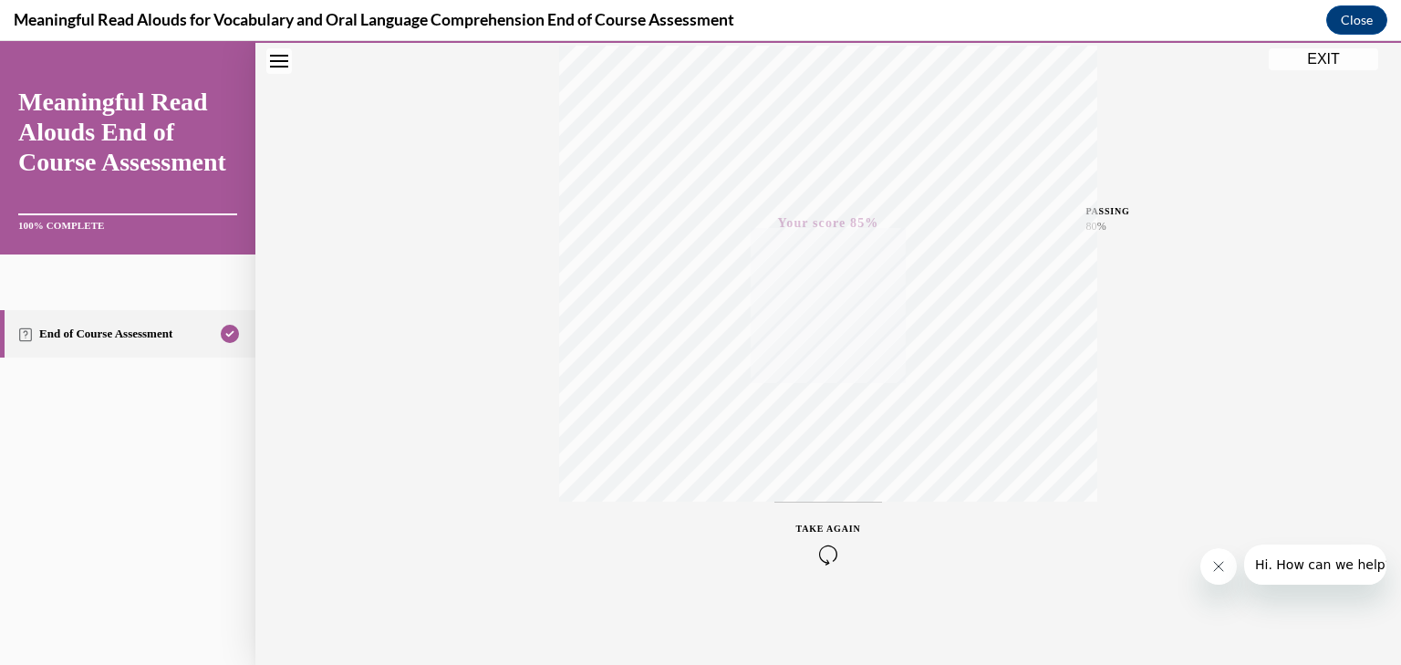
scroll to position [18, 0]
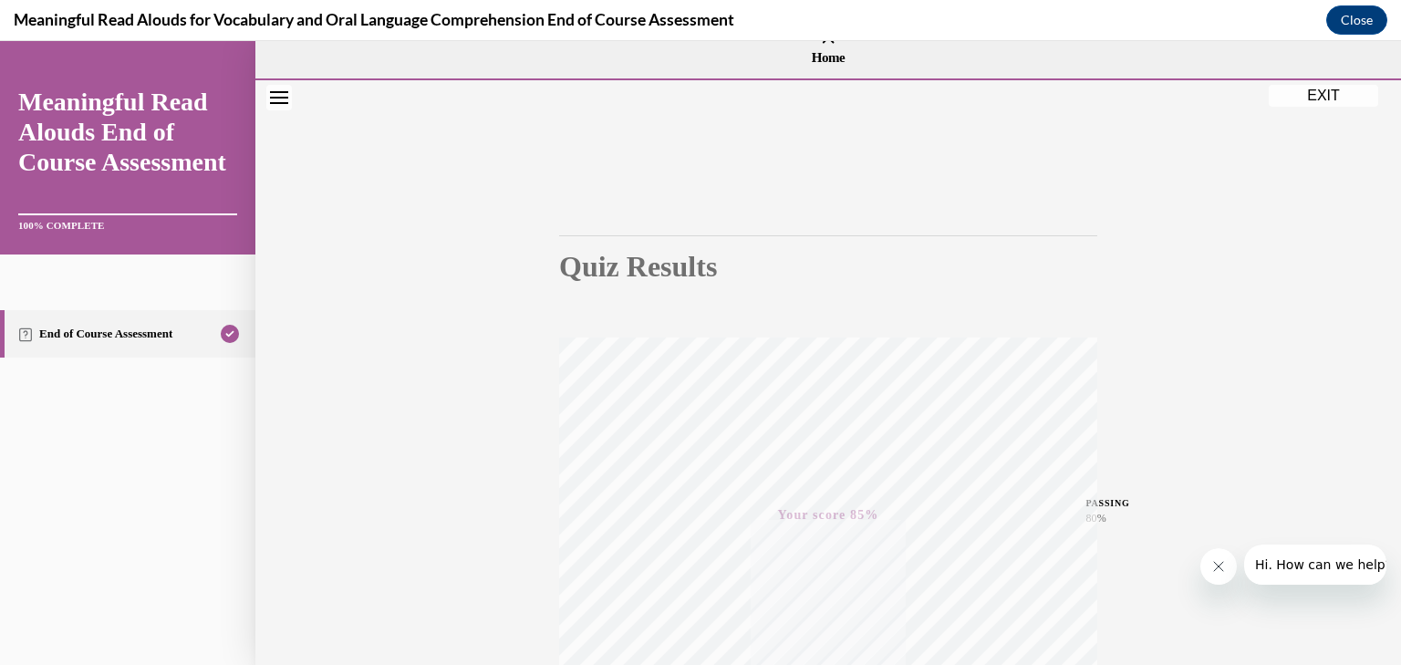
click at [1306, 90] on button "EXIT" at bounding box center [1323, 96] width 109 height 22
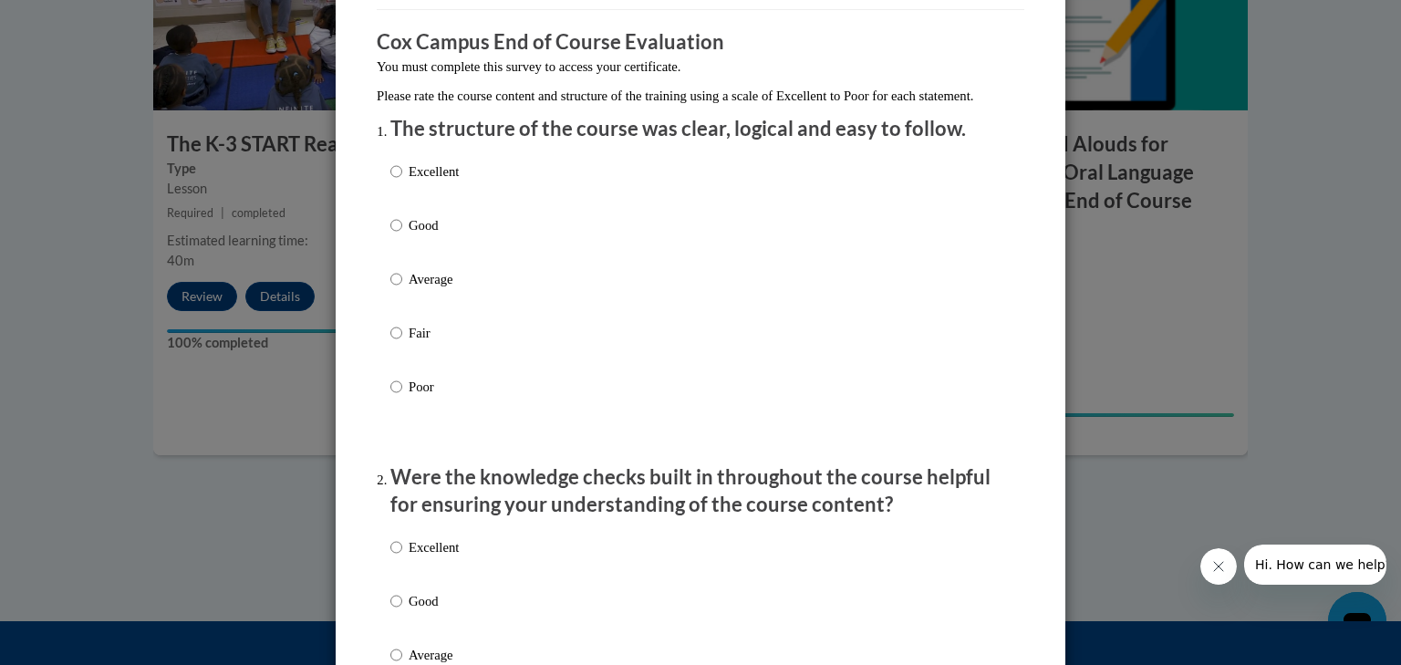
scroll to position [146, 0]
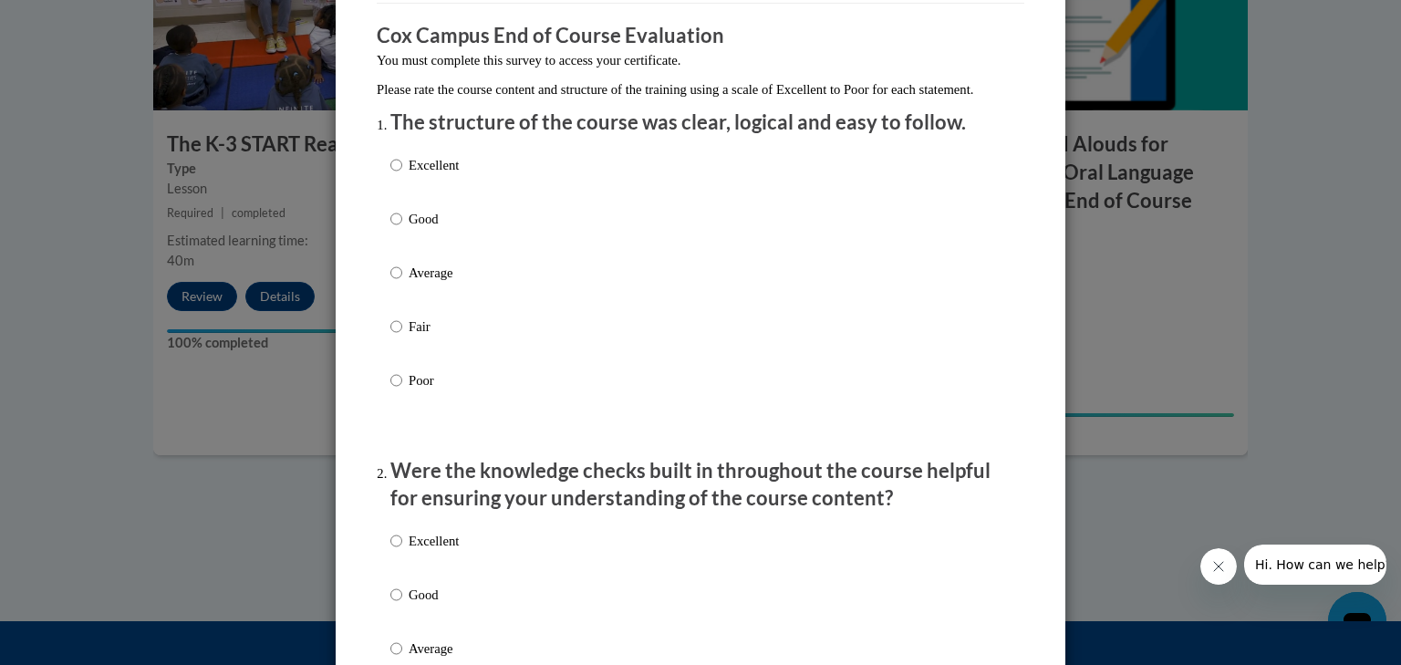
click at [458, 180] on div "Excellent Good Average Fair Poor" at bounding box center [700, 294] width 620 height 297
click at [390, 175] on input "Excellent" at bounding box center [396, 165] width 12 height 20
radio input "true"
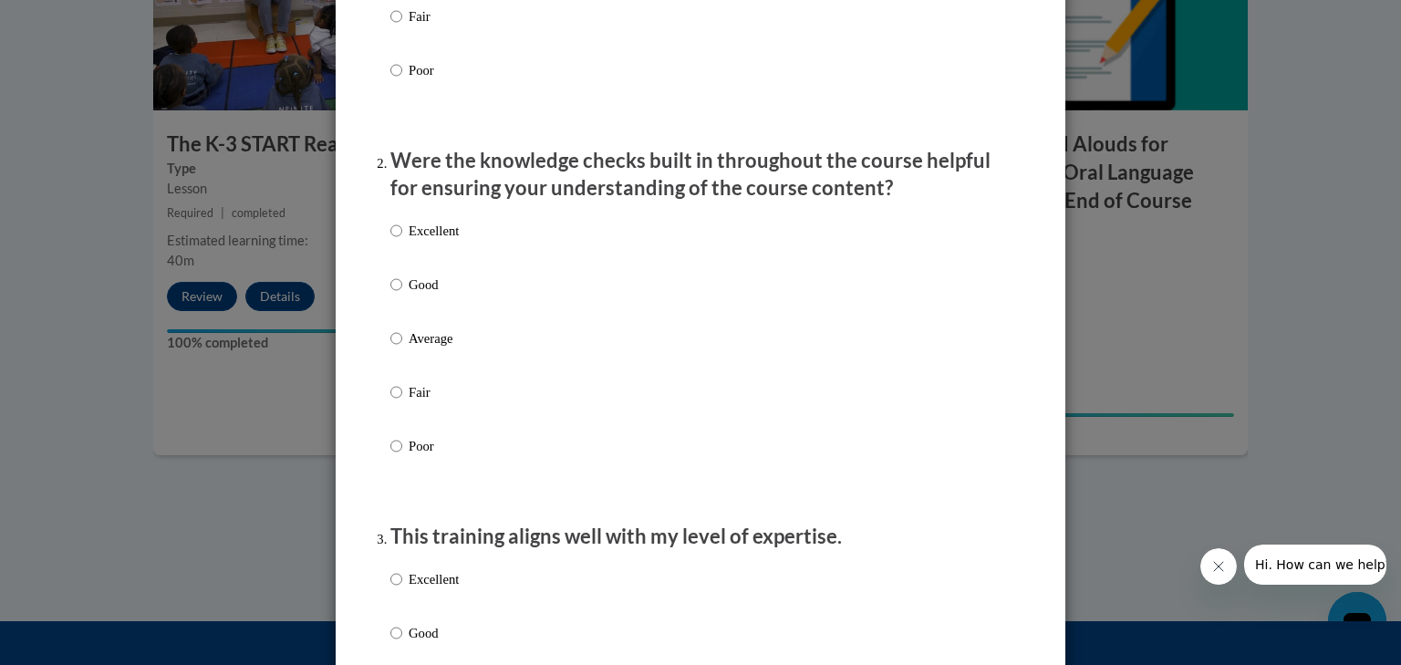
scroll to position [511, 0]
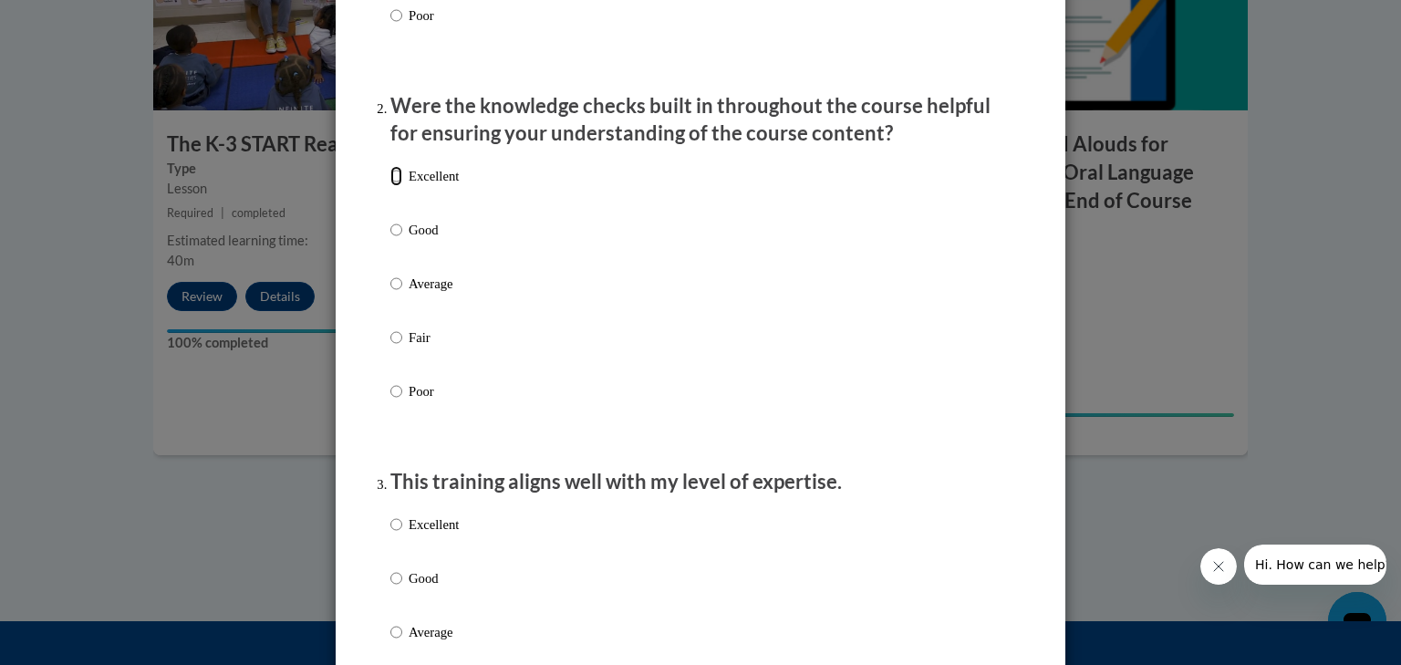
click at [394, 186] on input "Excellent" at bounding box center [396, 176] width 12 height 20
radio input "true"
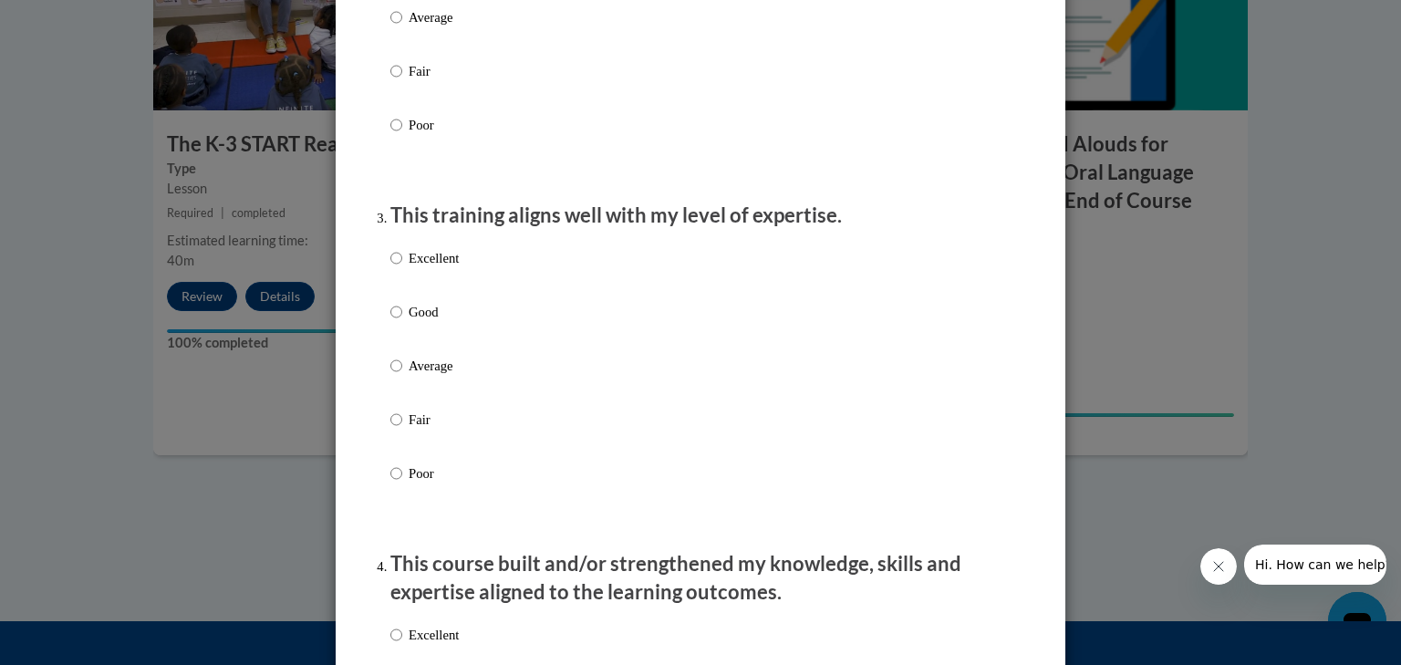
scroll to position [803, 0]
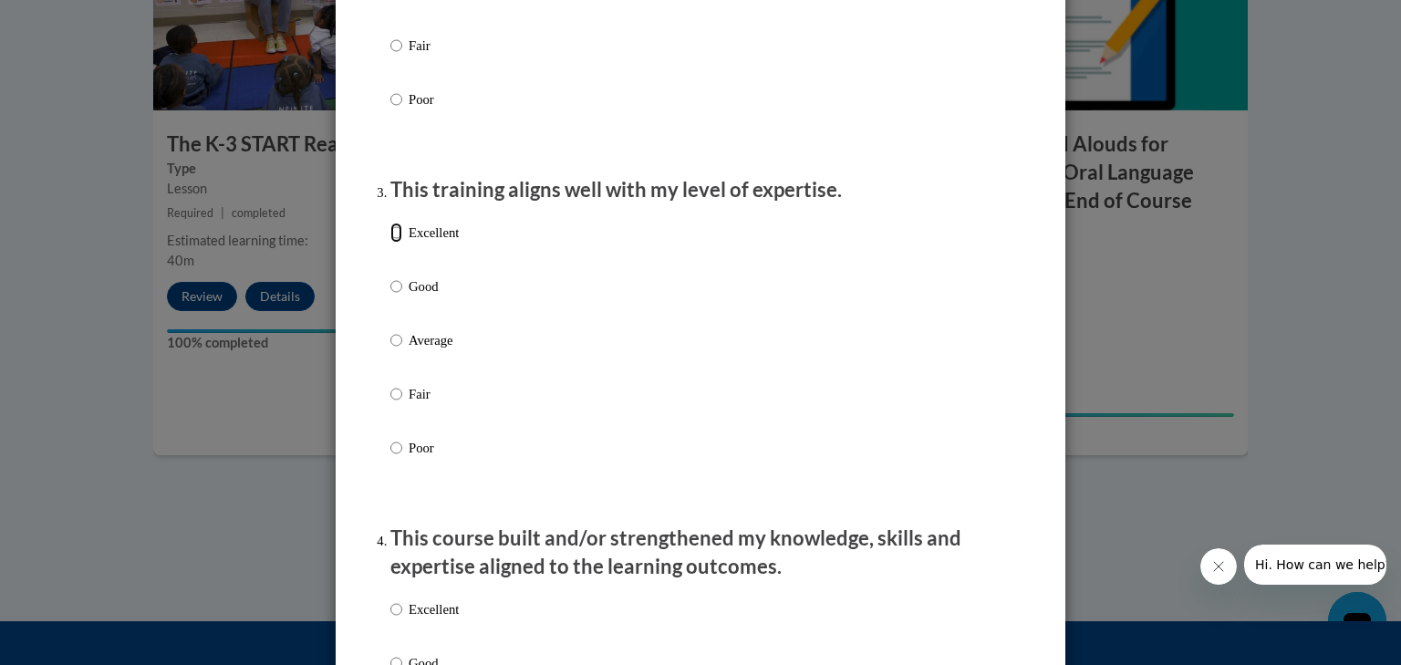
click at [396, 243] on input "Excellent" at bounding box center [396, 233] width 12 height 20
radio input "true"
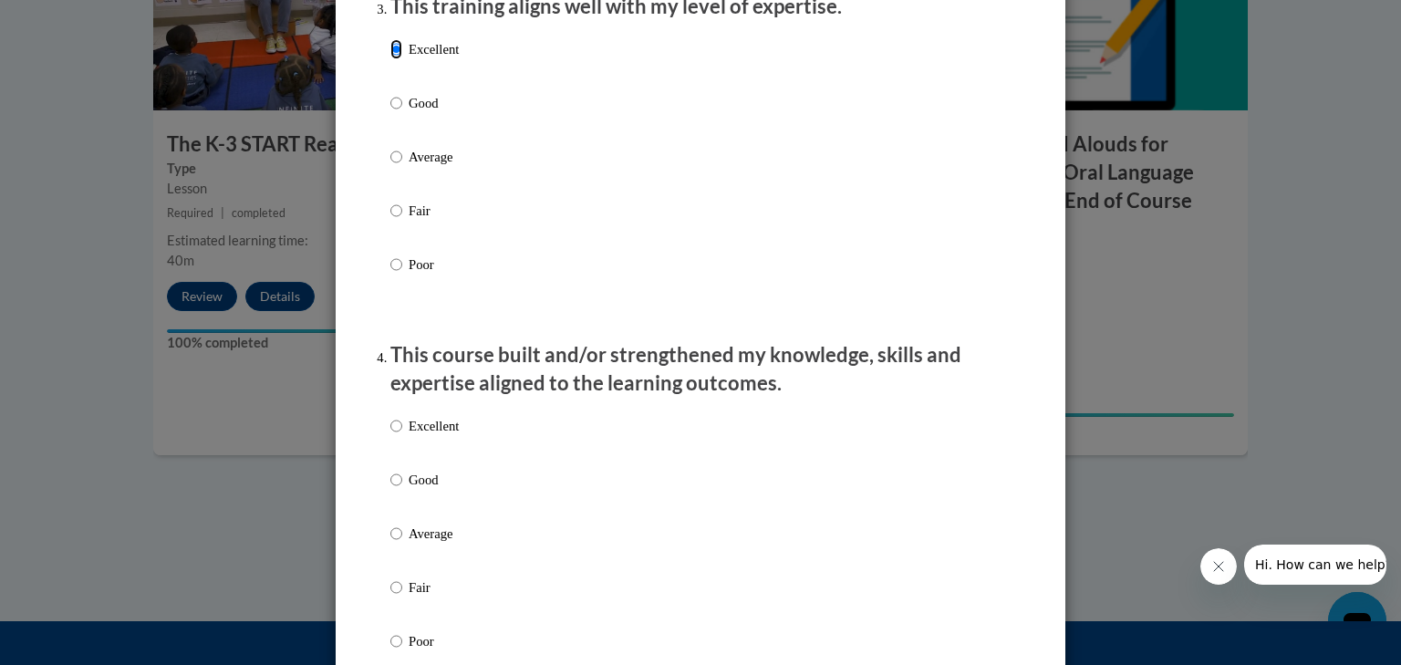
scroll to position [1022, 0]
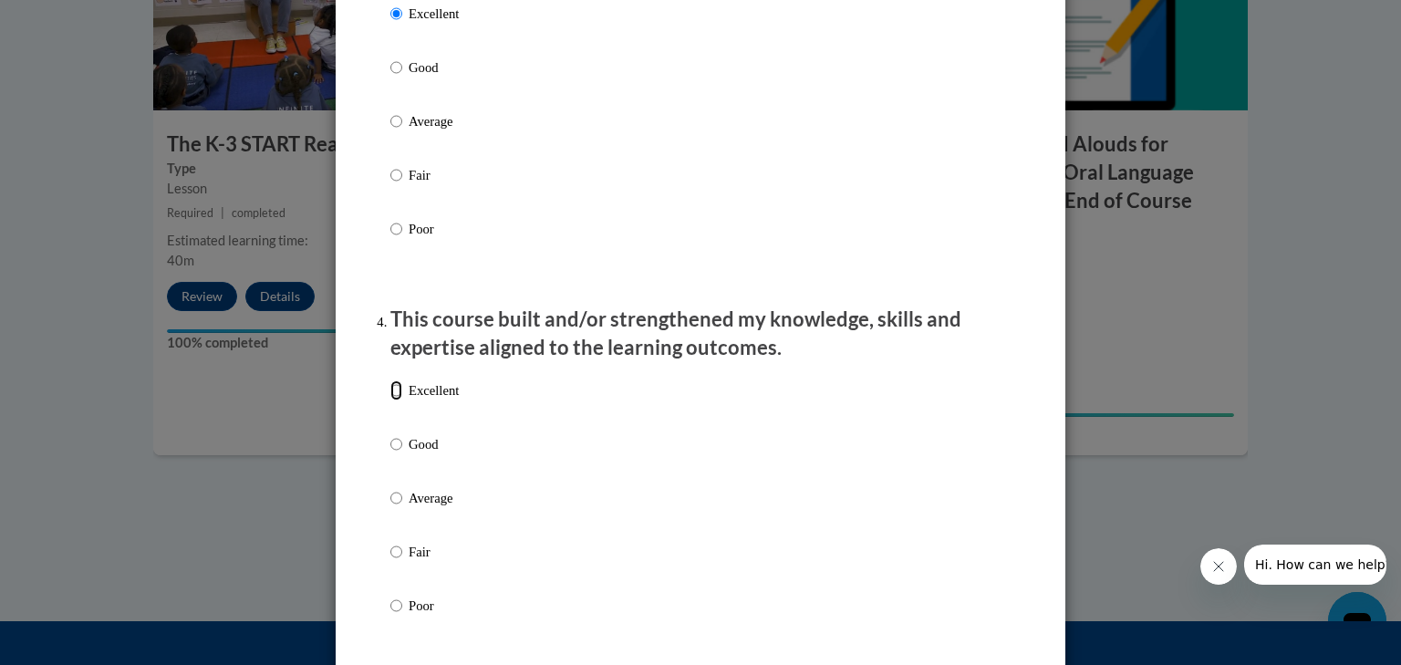
click at [390, 400] on input "Excellent" at bounding box center [396, 390] width 12 height 20
radio input "true"
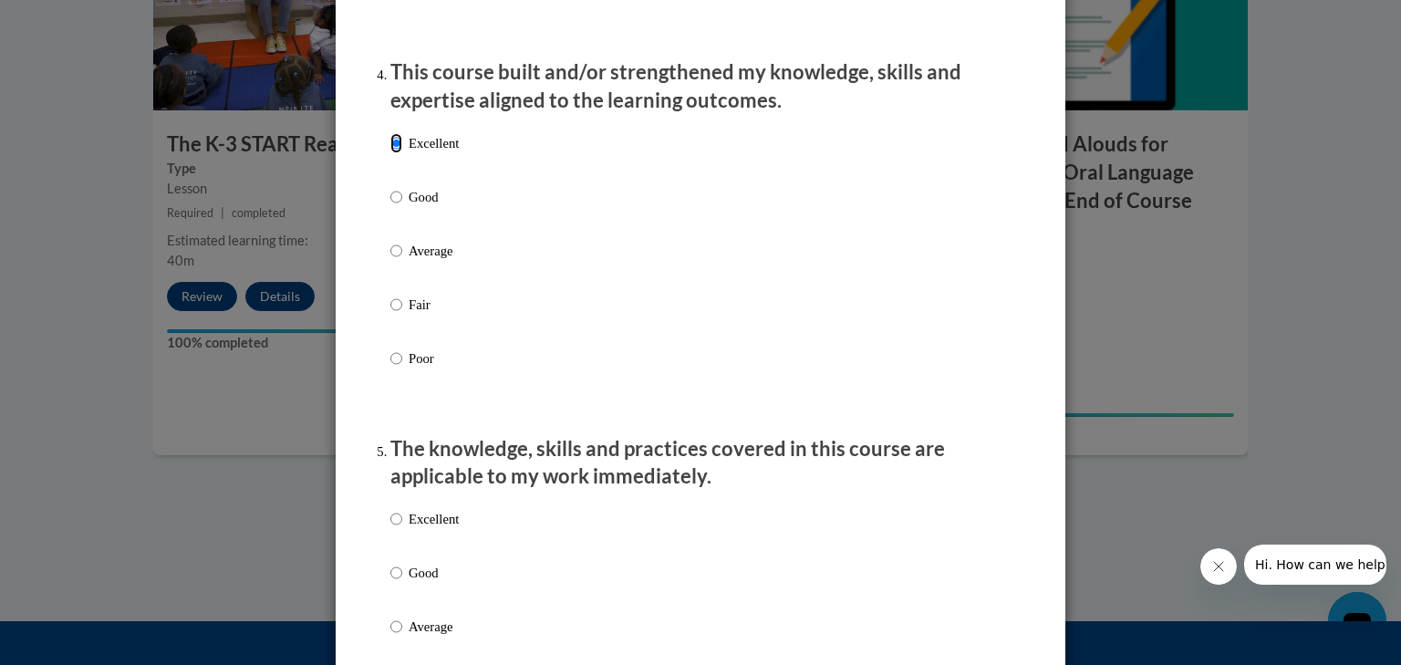
scroll to position [1387, 0]
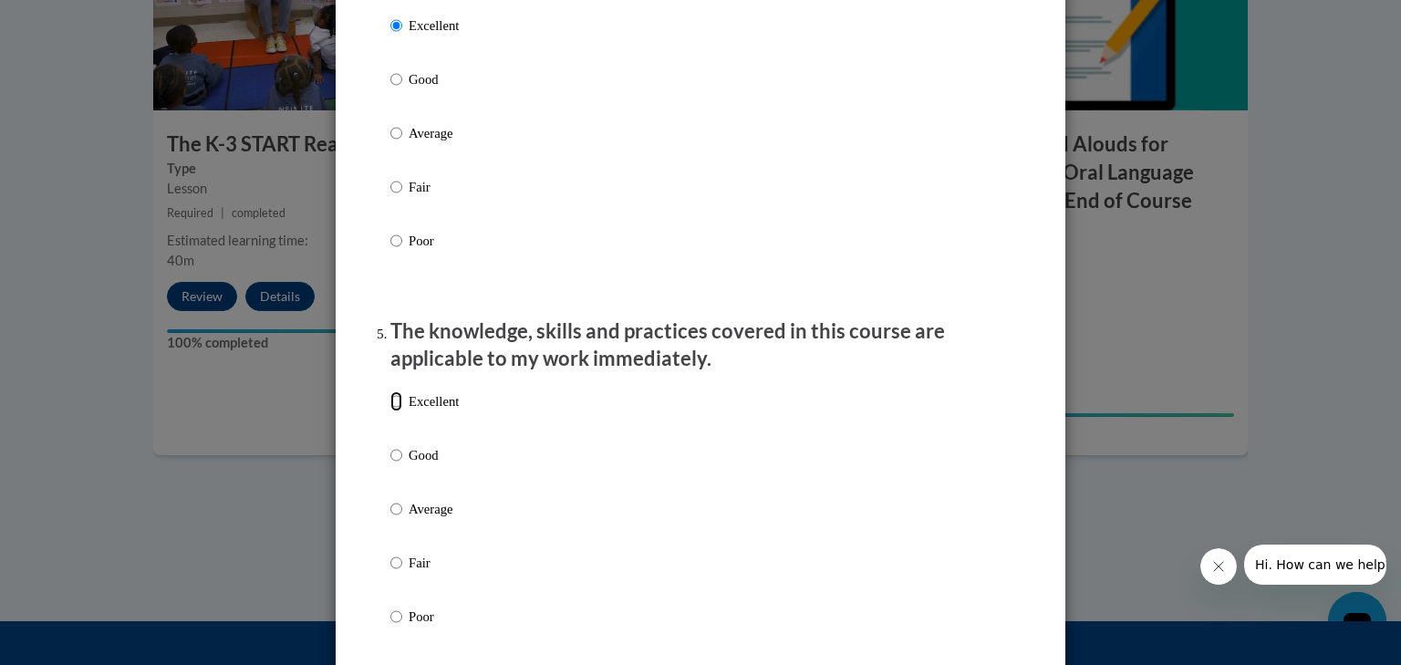
click at [393, 411] on input "Excellent" at bounding box center [396, 401] width 12 height 20
radio input "true"
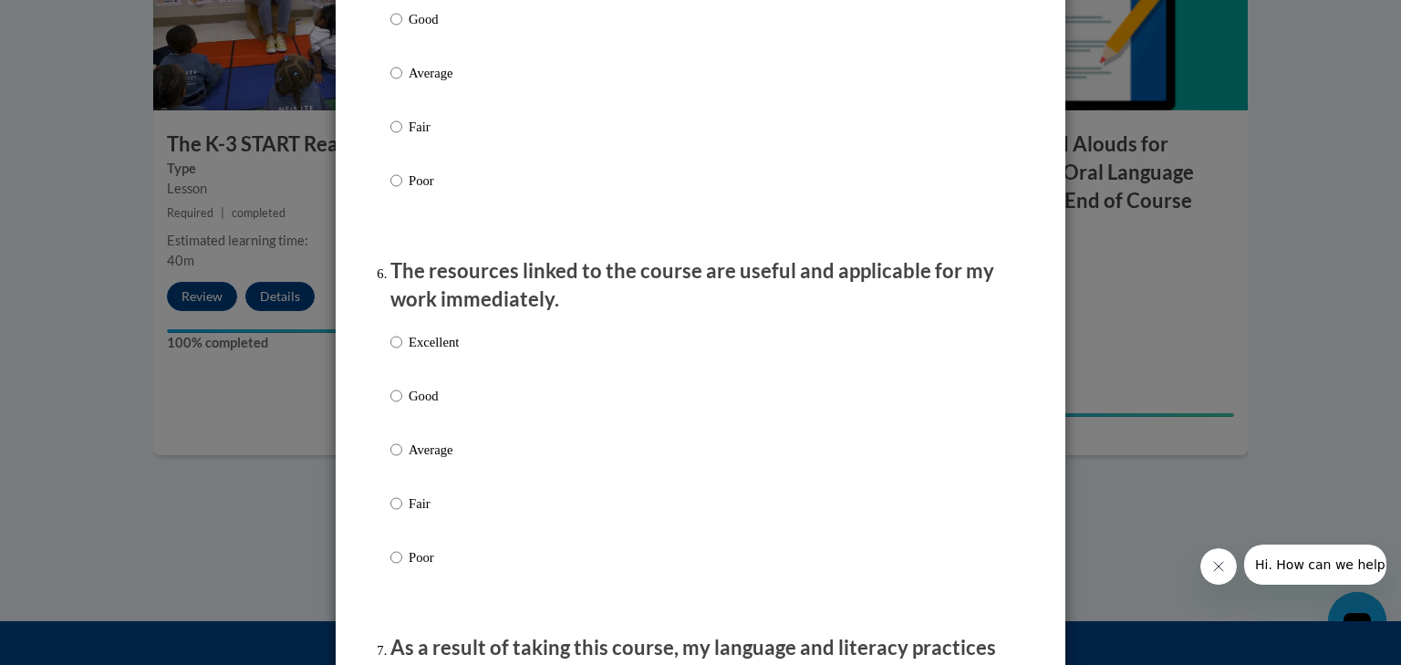
scroll to position [1824, 0]
click at [390, 350] on input "Excellent" at bounding box center [396, 340] width 12 height 20
radio input "true"
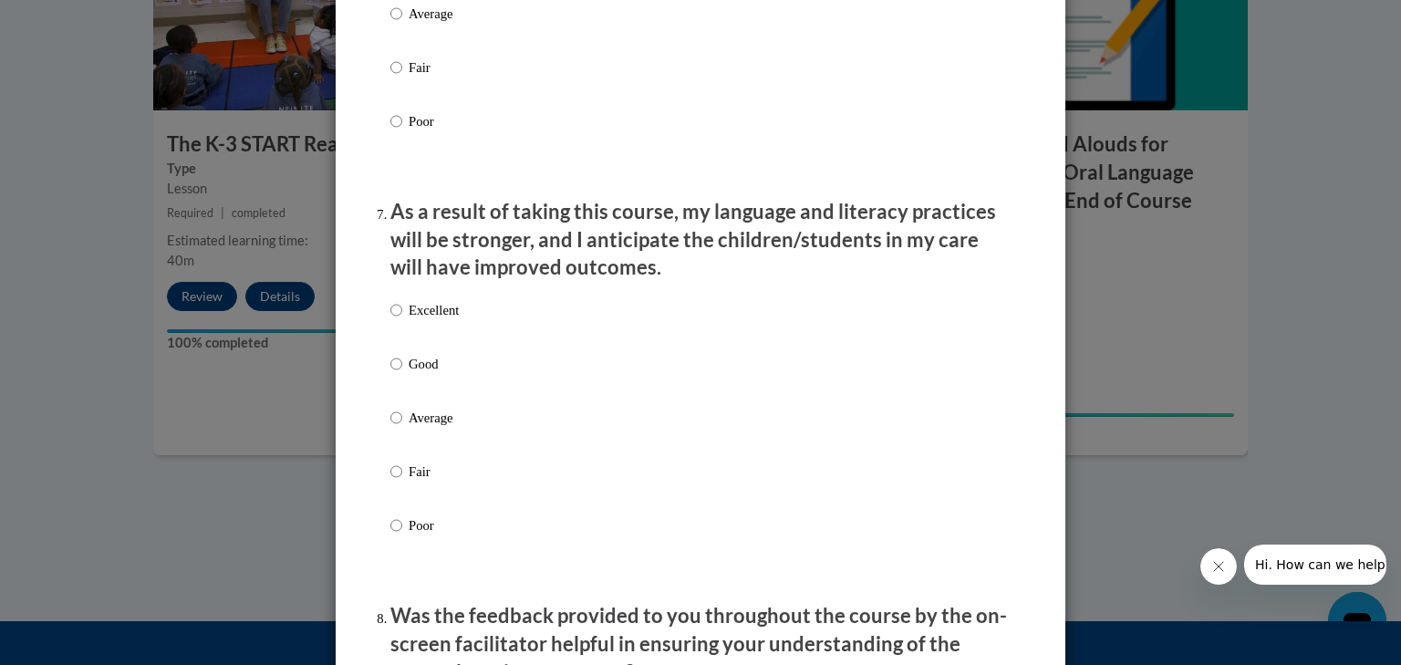
scroll to position [2335, 0]
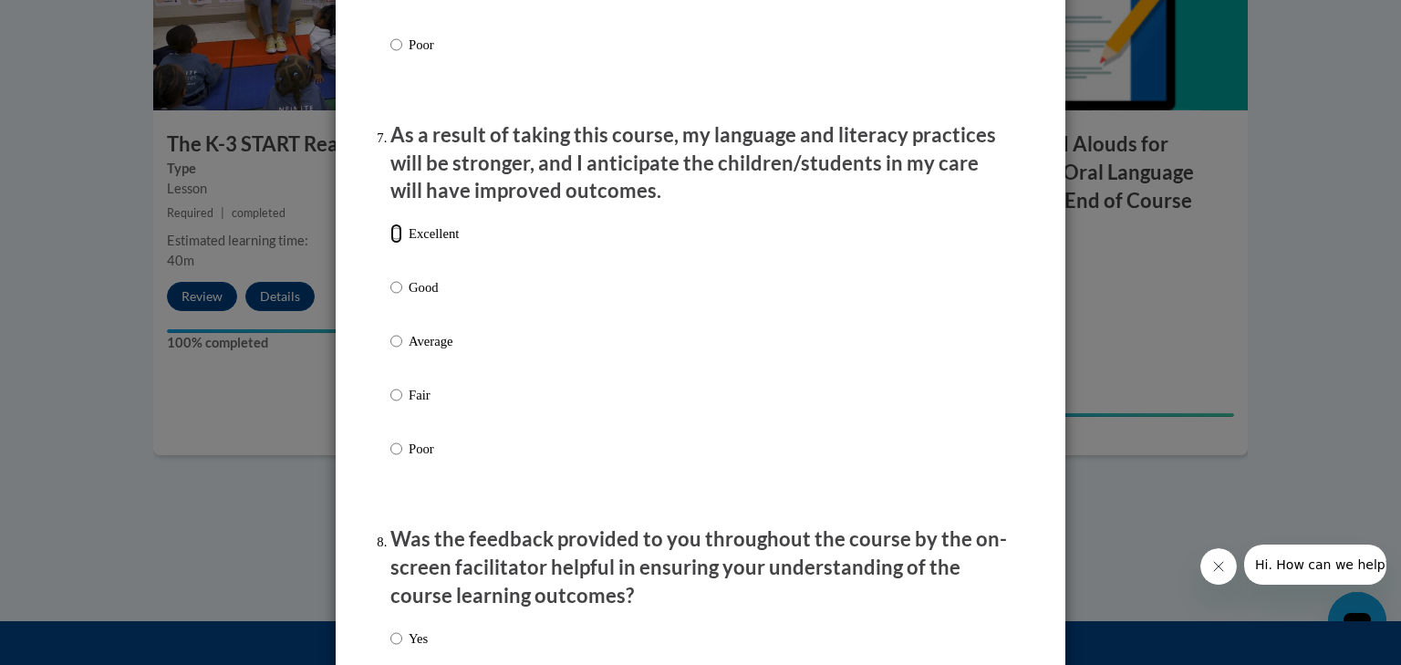
click at [394, 244] on input "Excellent" at bounding box center [396, 233] width 12 height 20
radio input "true"
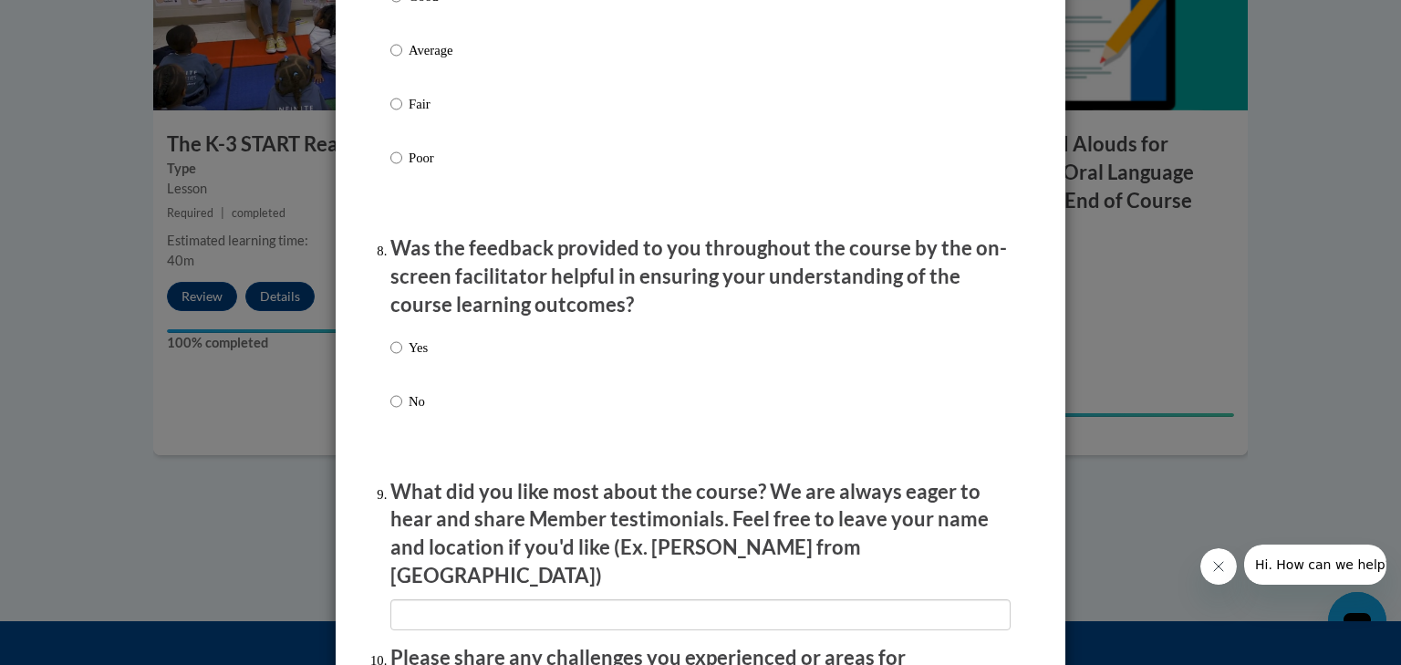
scroll to position [2627, 0]
click at [390, 357] on input "Yes" at bounding box center [396, 347] width 12 height 20
radio input "true"
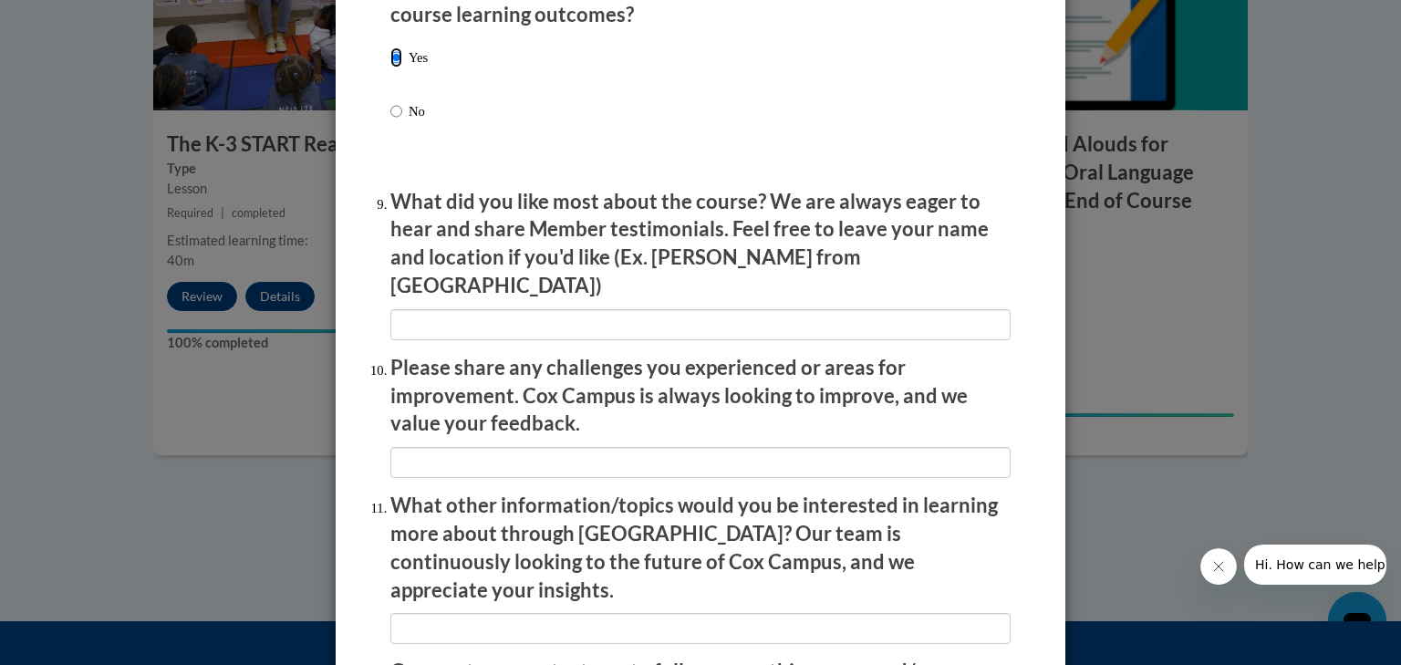
scroll to position [2919, 0]
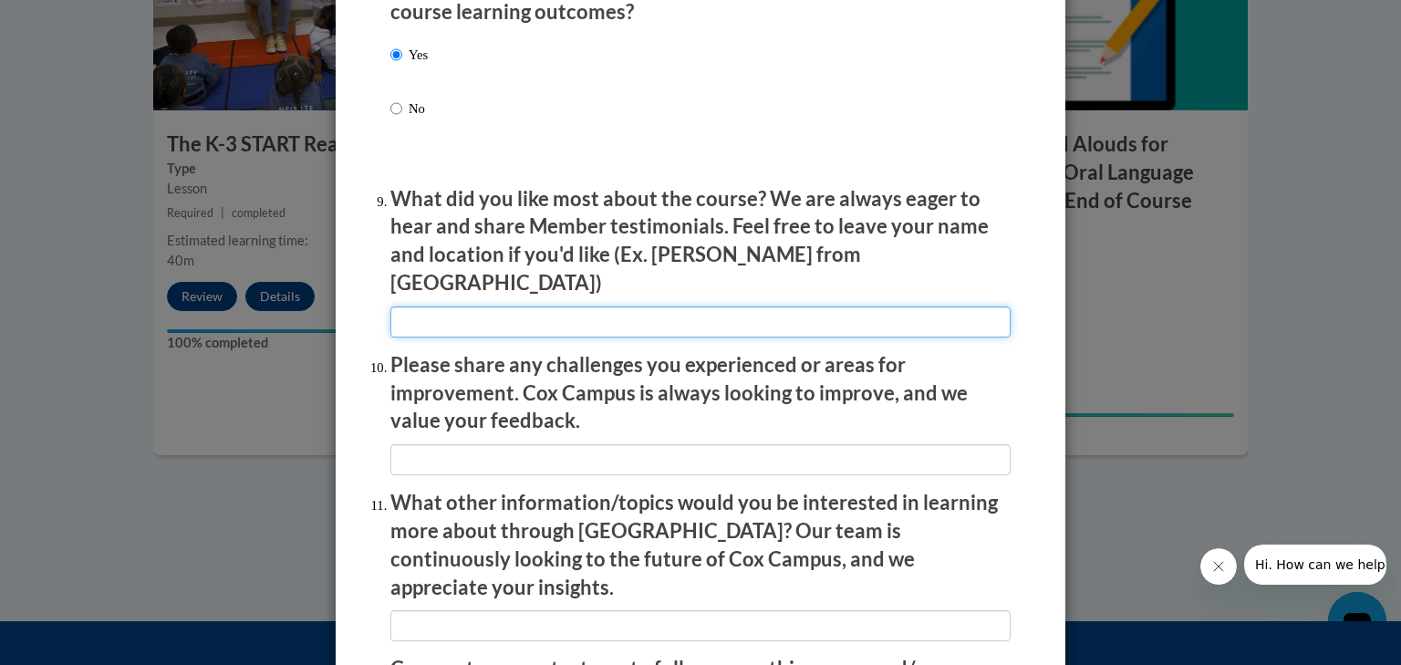
click at [452, 321] on input "textbox" at bounding box center [700, 322] width 620 height 31
type input "."
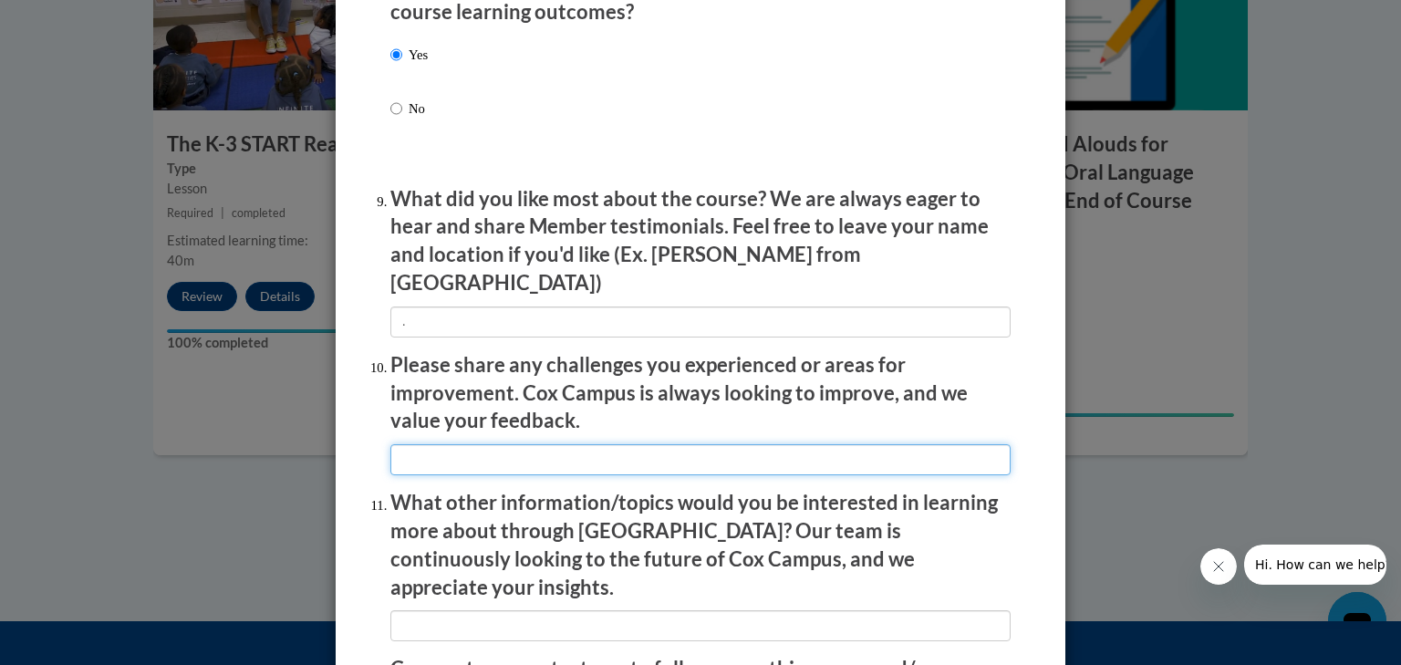
click at [456, 452] on input "textbox" at bounding box center [700, 459] width 620 height 31
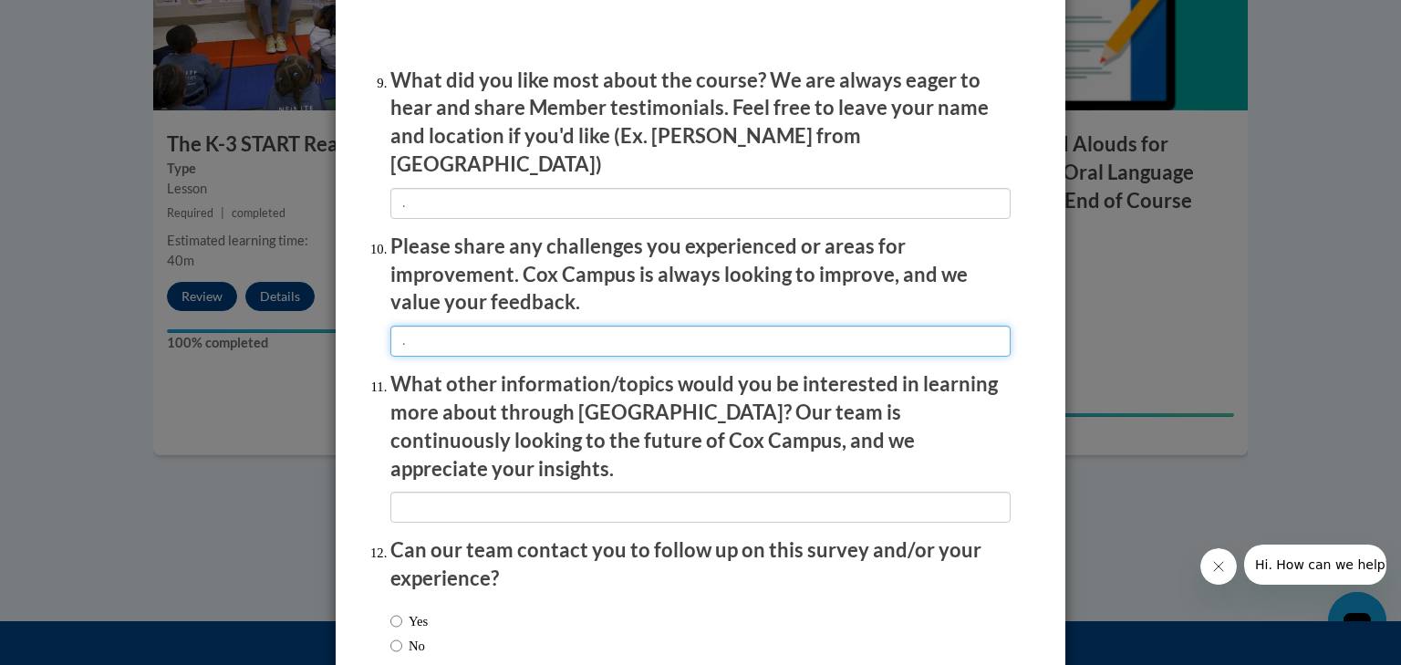
scroll to position [3065, 0]
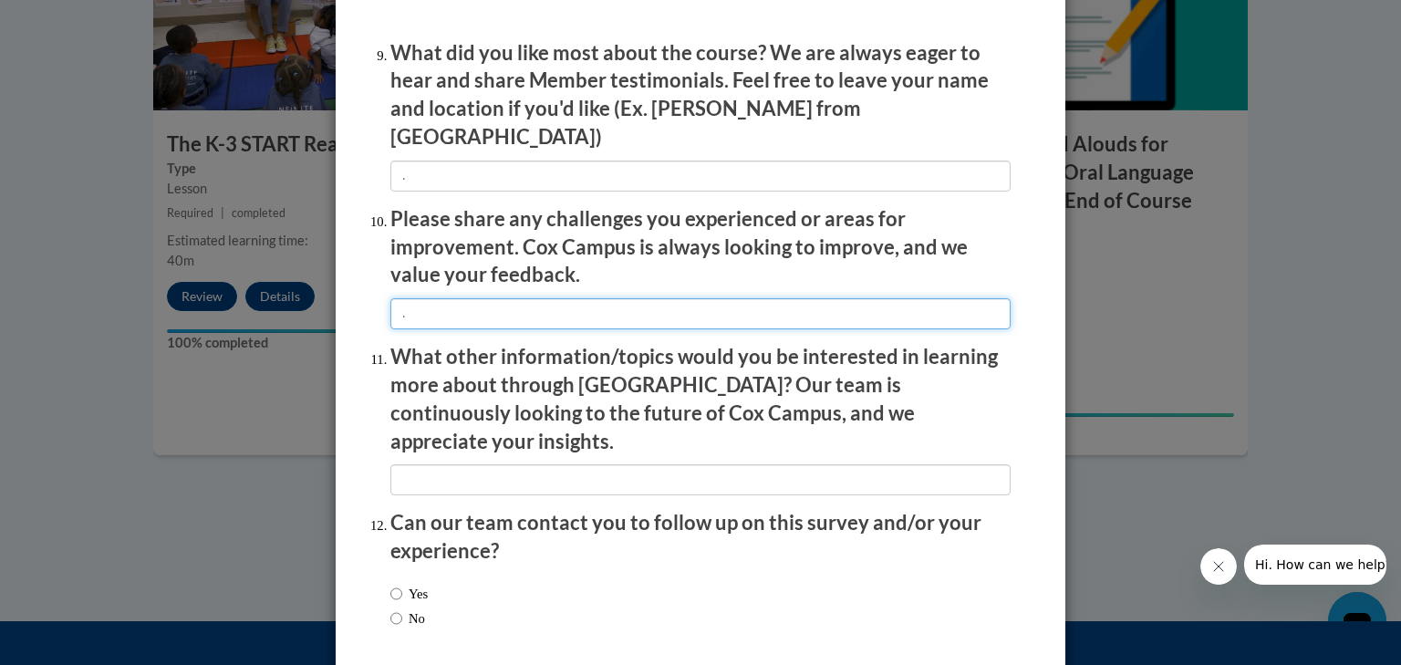
type input "."
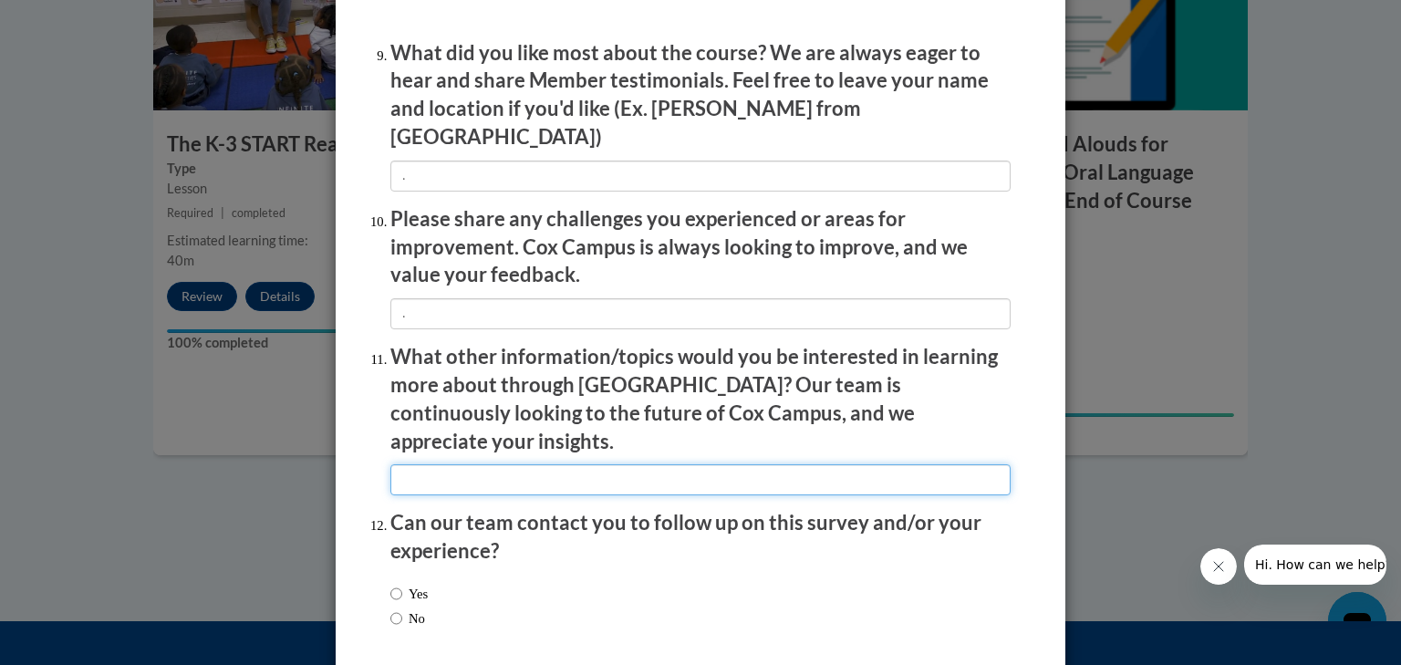
click at [433, 464] on input "textbox" at bounding box center [700, 479] width 620 height 31
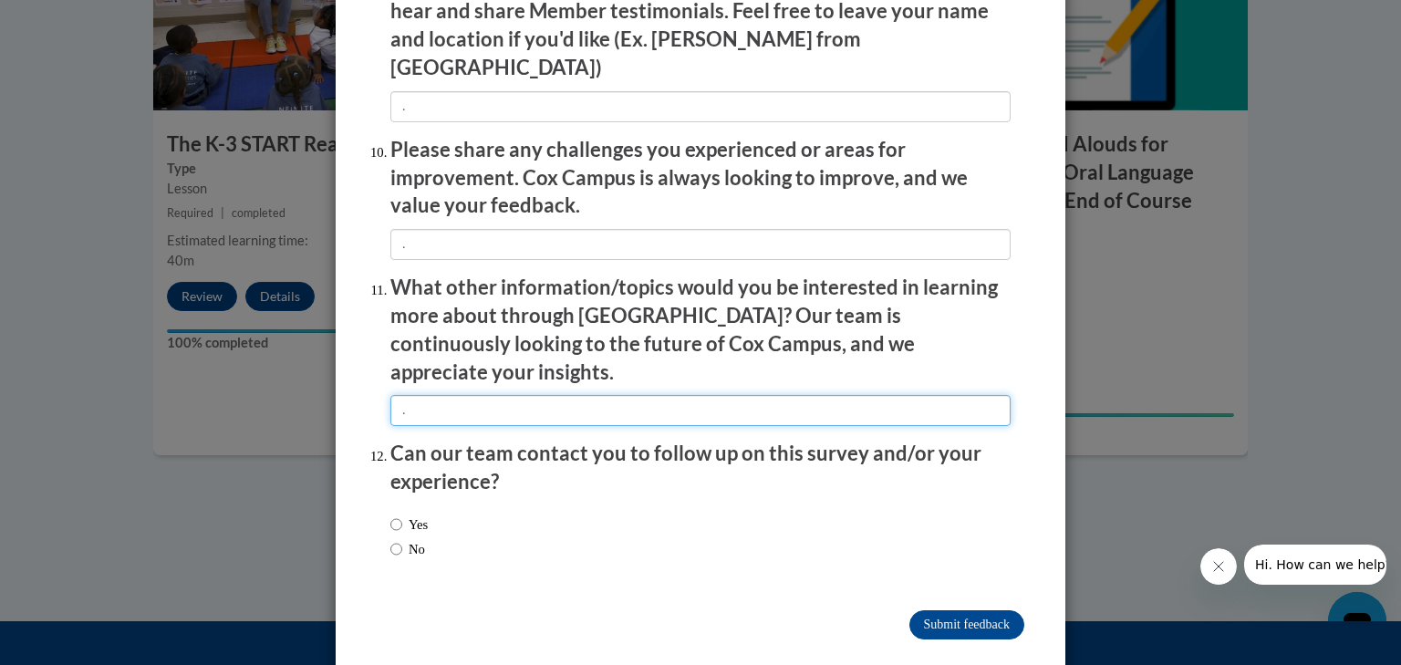
type input "."
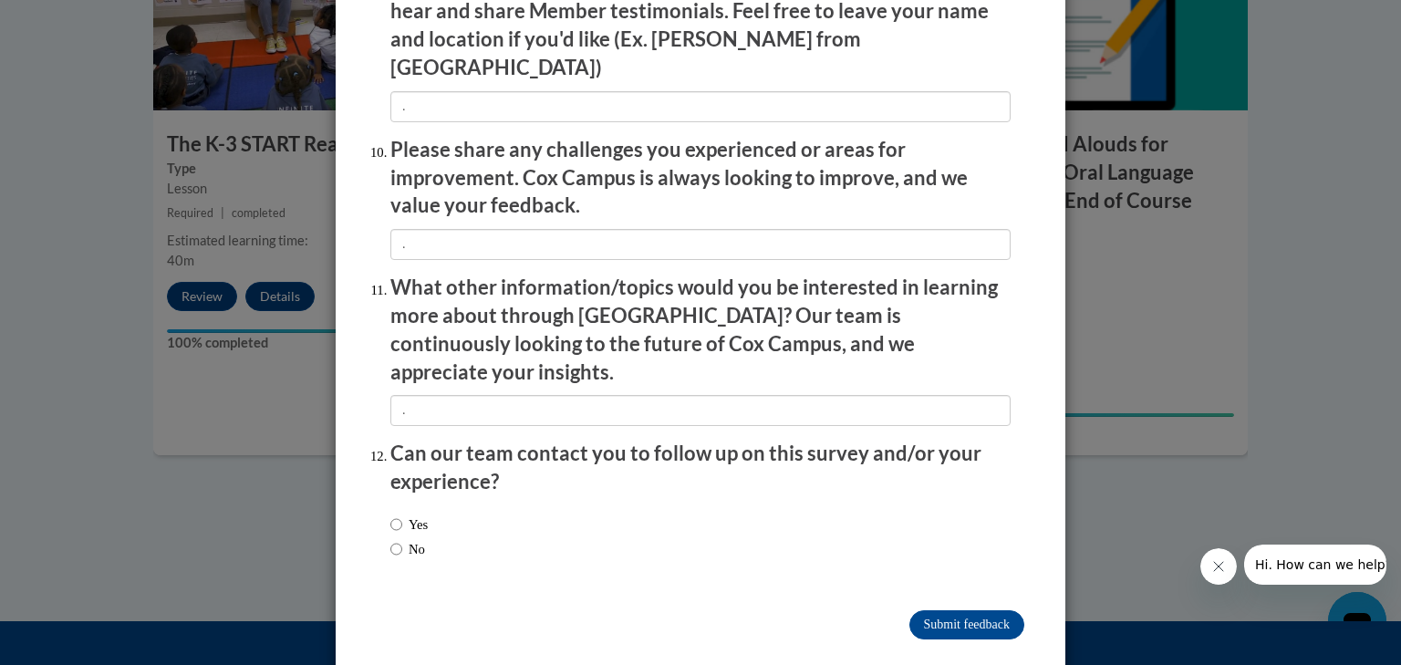
click at [403, 539] on label "No" at bounding box center [407, 549] width 35 height 20
click at [402, 539] on input "No" at bounding box center [396, 549] width 12 height 20
radio input "true"
click at [920, 610] on input "Submit feedback" at bounding box center [966, 624] width 115 height 29
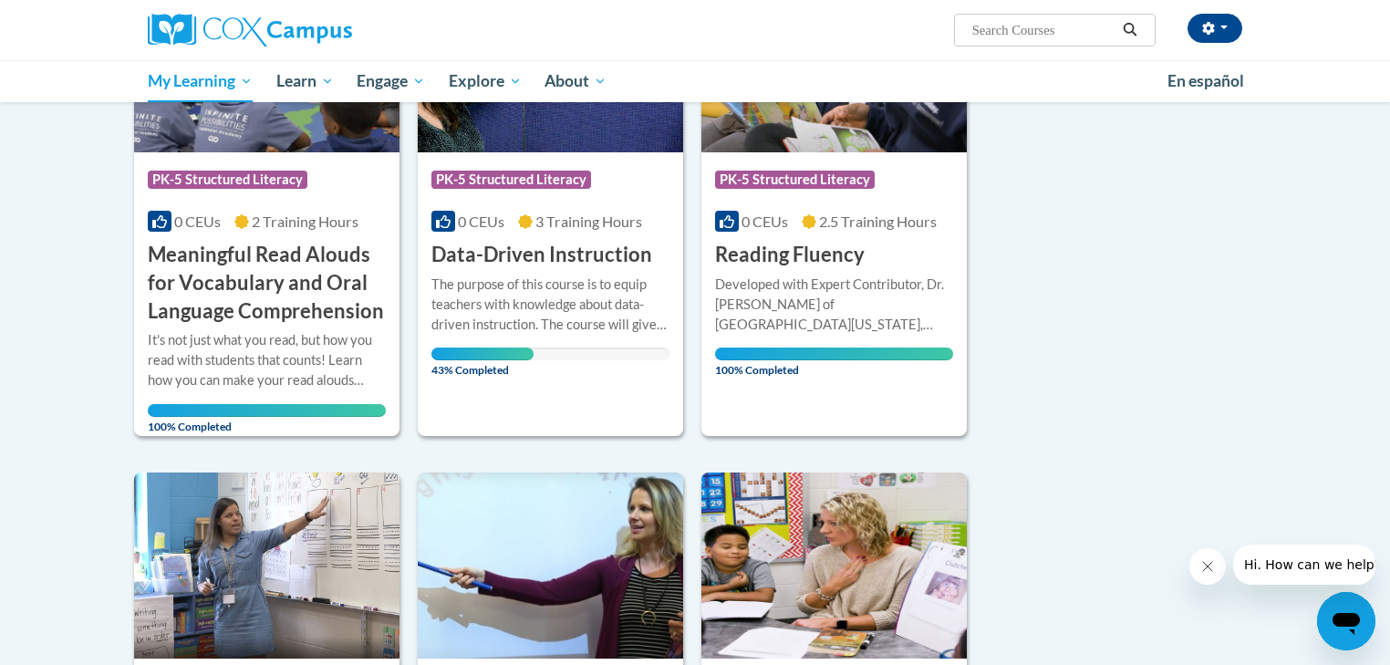
scroll to position [365, 0]
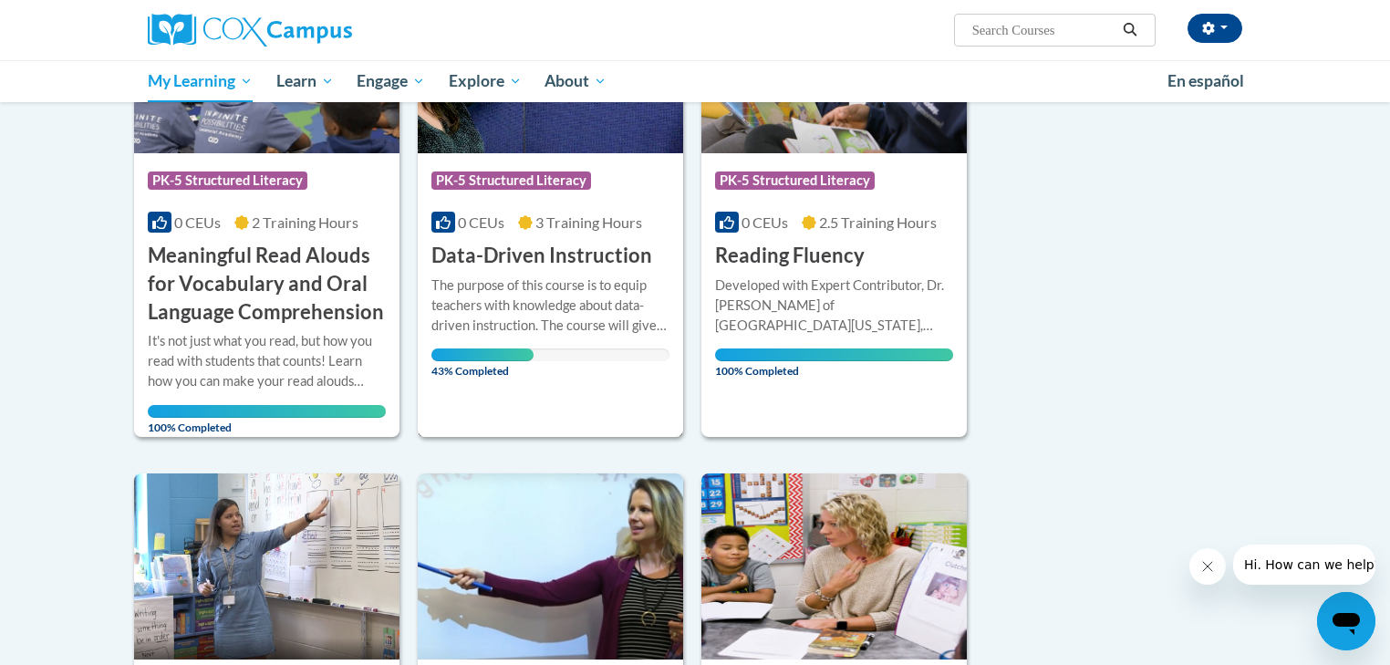
click at [535, 258] on h3 "Data-Driven Instruction" at bounding box center [541, 256] width 221 height 28
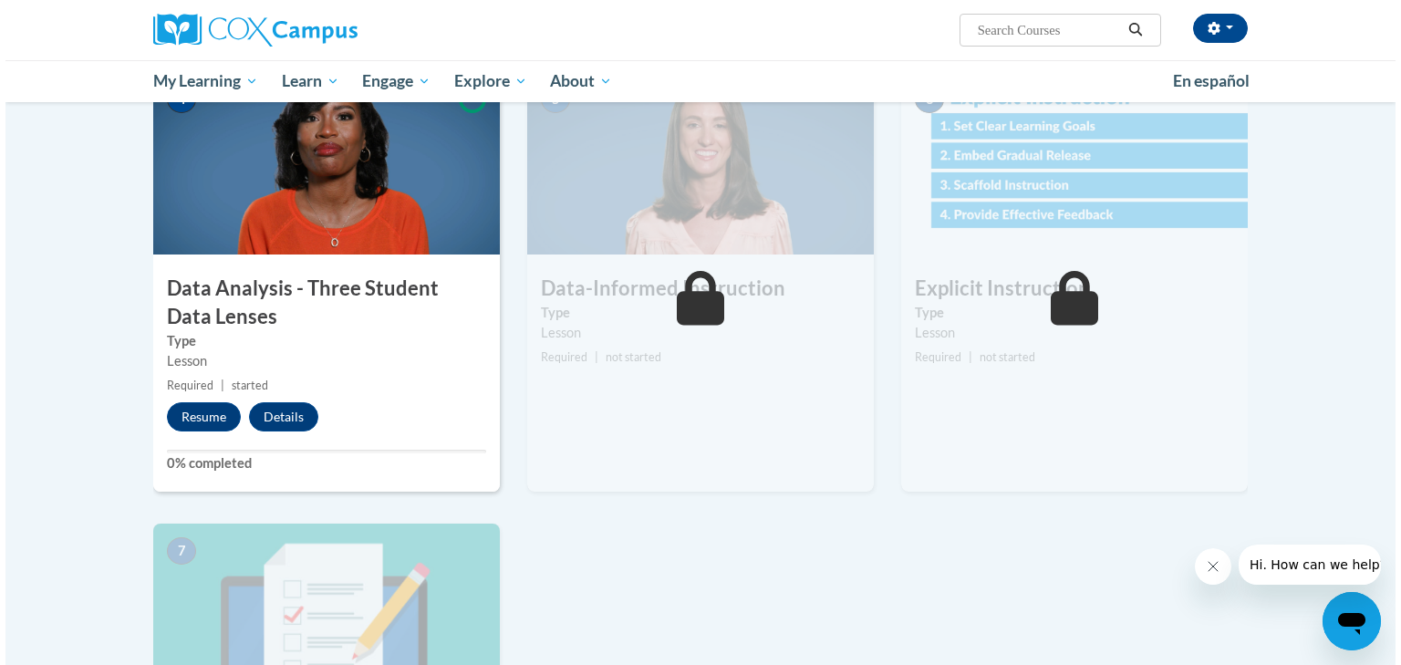
scroll to position [876, 0]
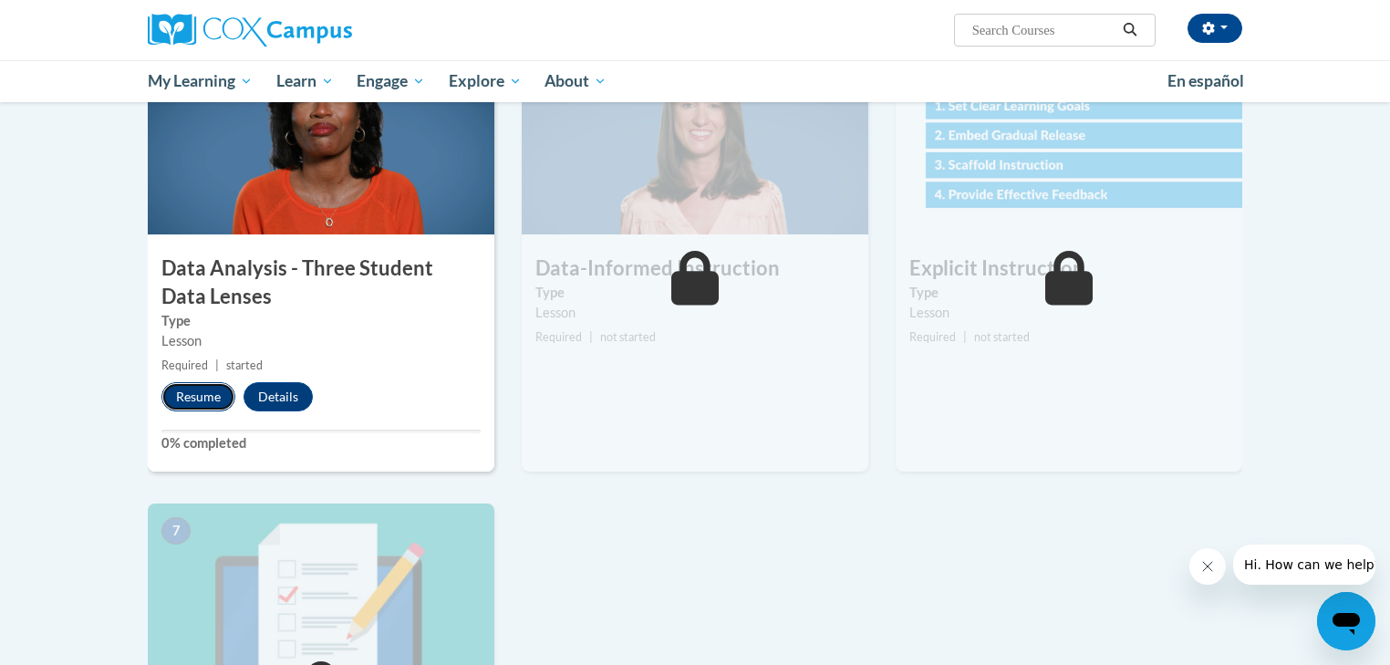
click at [183, 393] on button "Resume" at bounding box center [198, 396] width 74 height 29
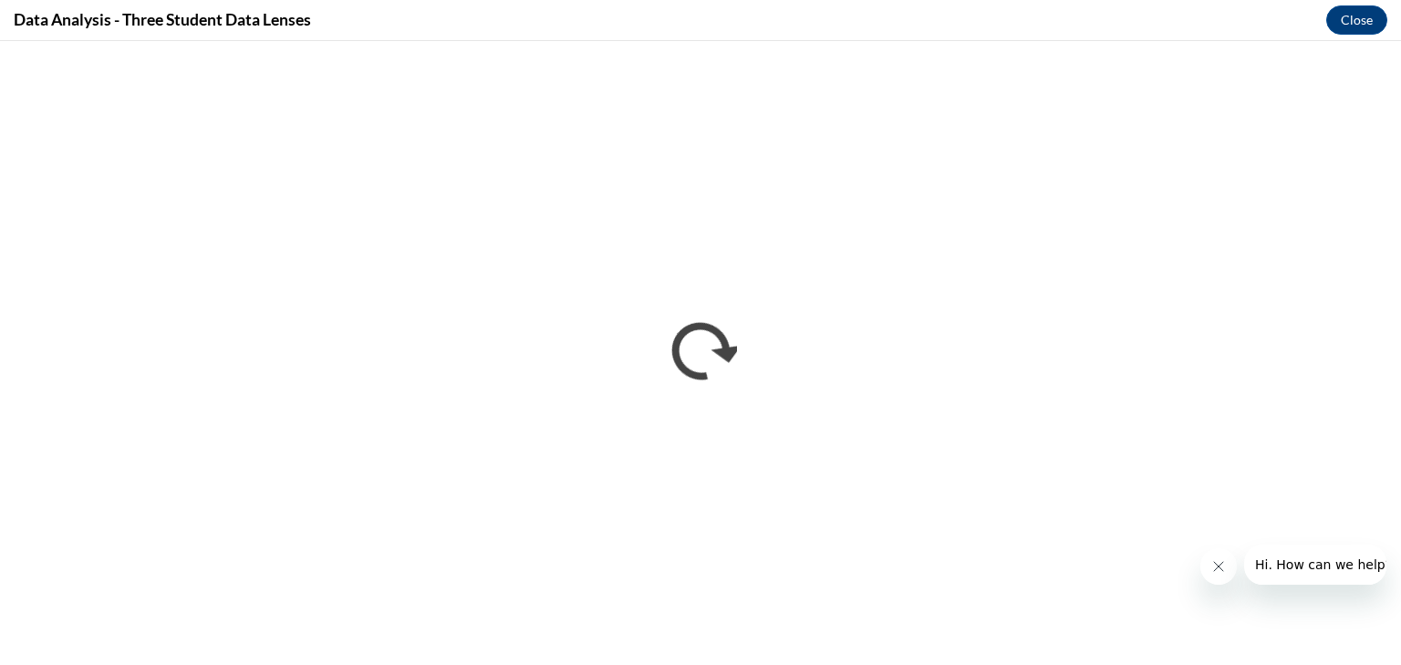
scroll to position [0, 0]
